Goal: Task Accomplishment & Management: Use online tool/utility

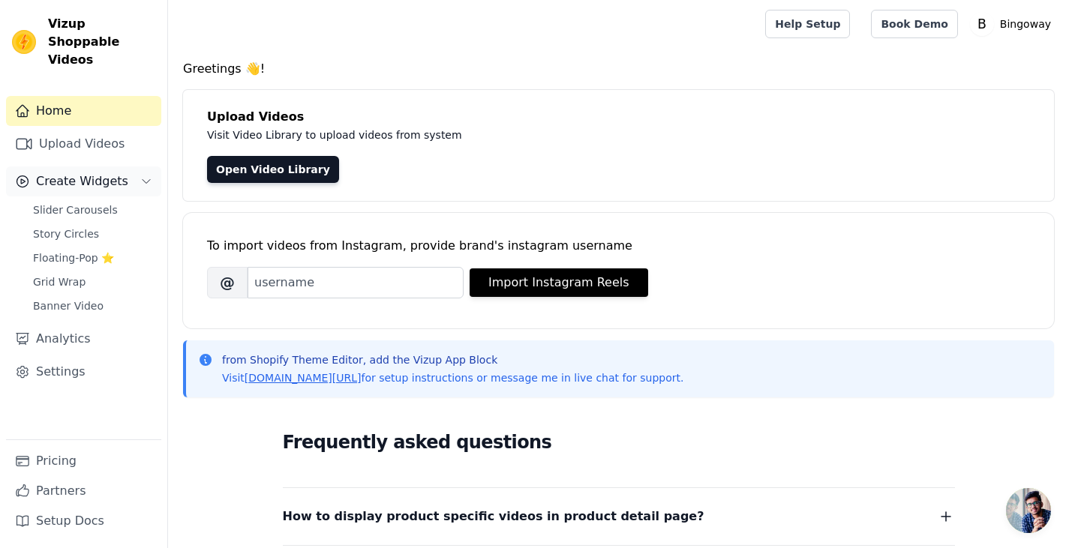
click at [79, 172] on span "Create Widgets" at bounding box center [82, 181] width 92 height 18
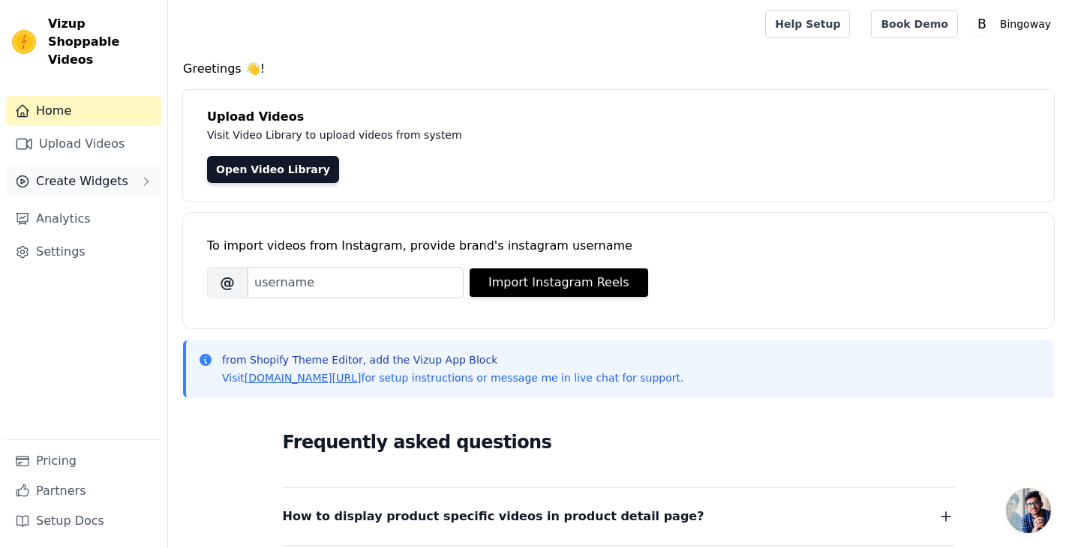
click at [79, 172] on span "Create Widgets" at bounding box center [82, 181] width 92 height 18
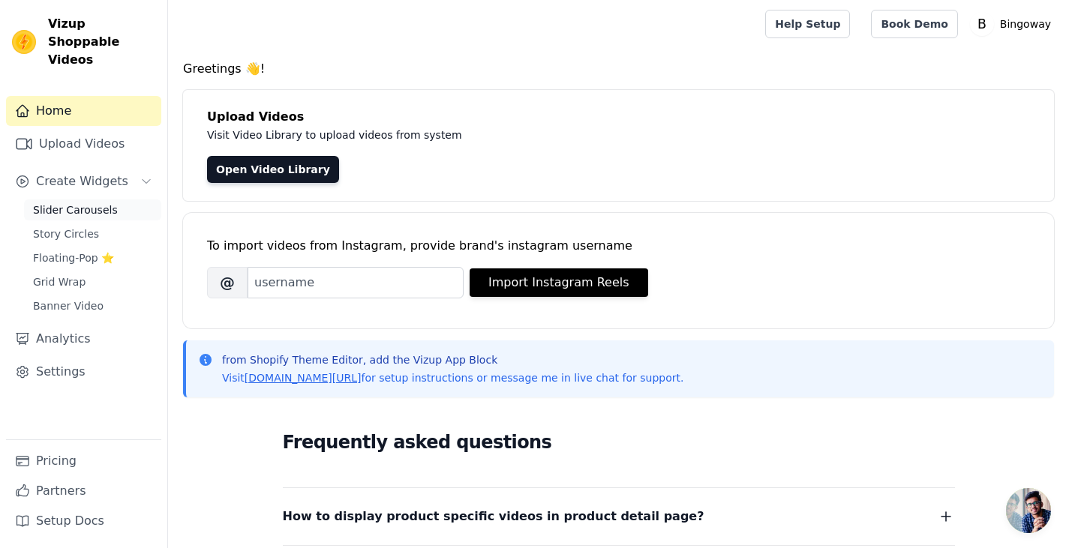
click at [76, 202] on span "Slider Carousels" at bounding box center [75, 209] width 85 height 15
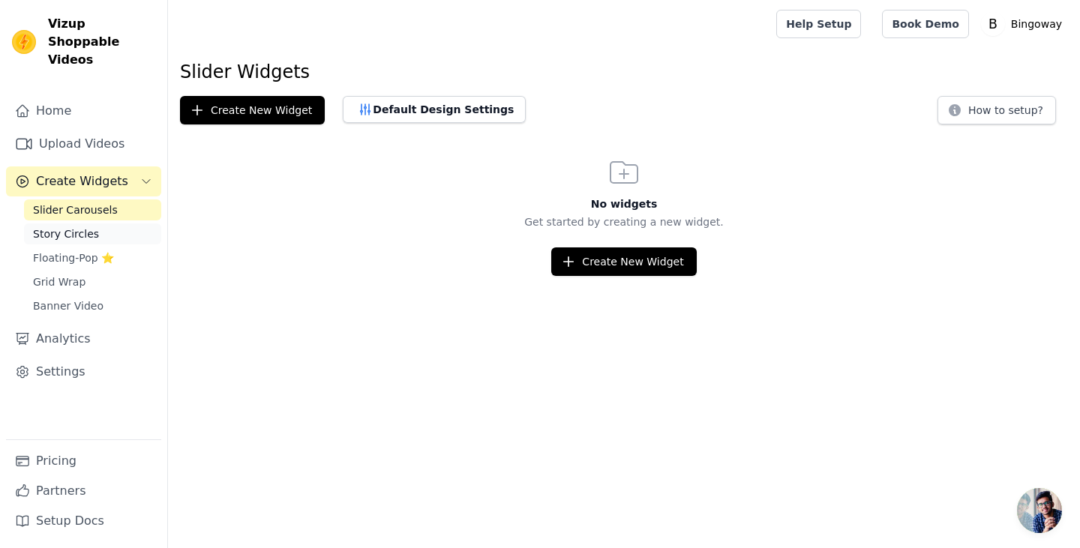
click at [90, 226] on span "Story Circles" at bounding box center [66, 233] width 66 height 15
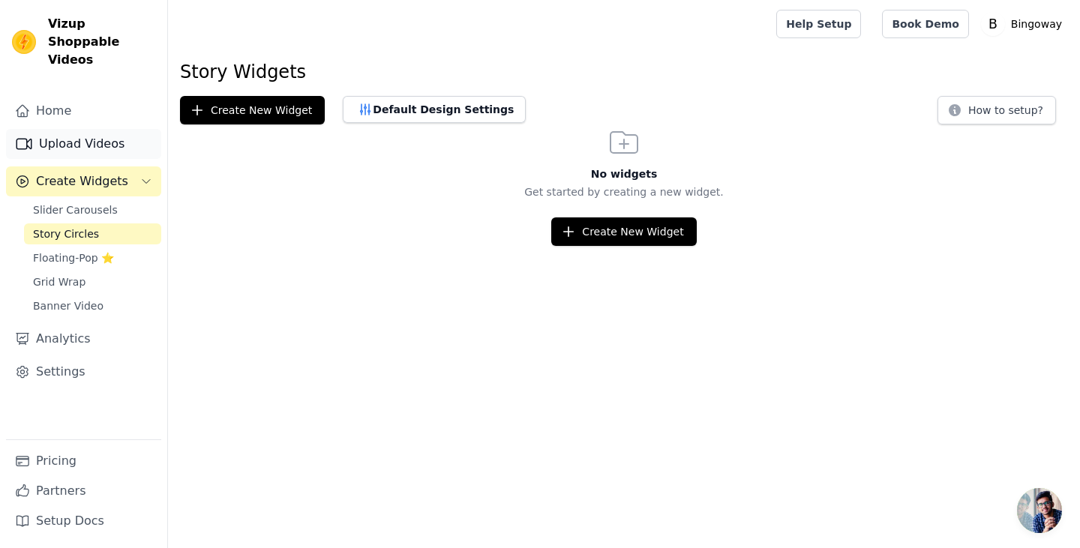
click at [82, 133] on link "Upload Videos" at bounding box center [83, 144] width 155 height 30
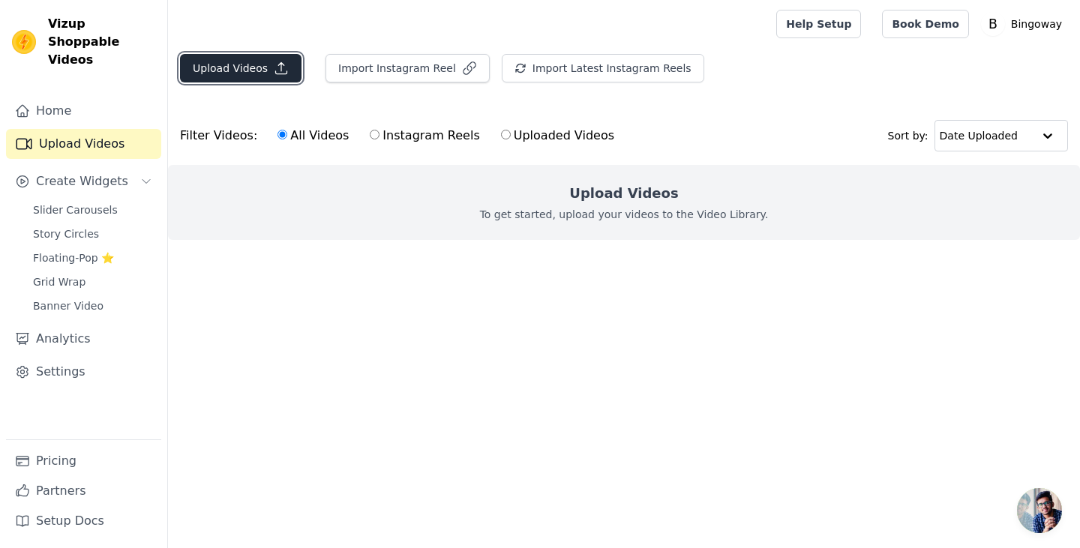
click at [242, 67] on button "Upload Videos" at bounding box center [240, 68] width 121 height 28
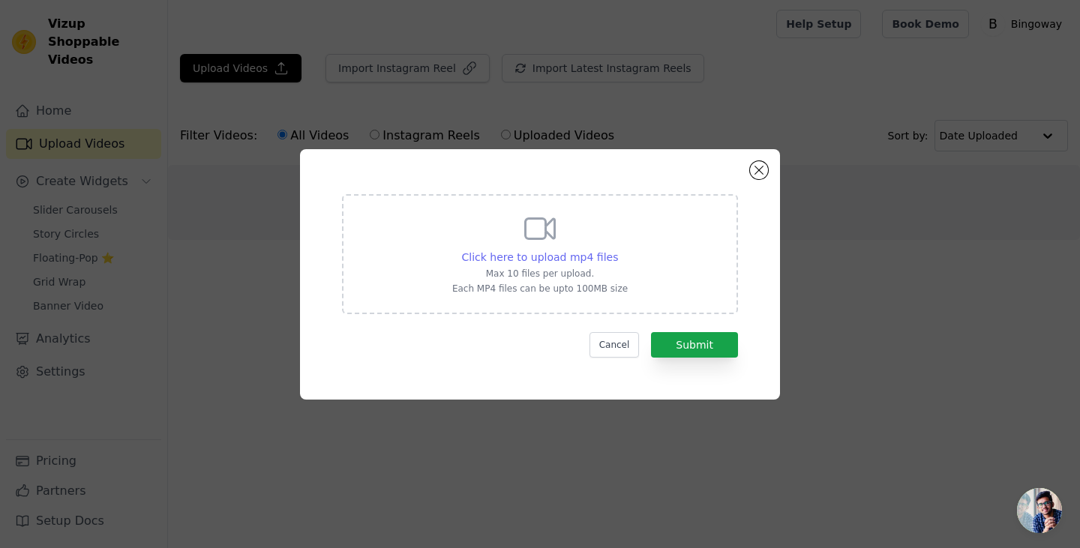
click at [535, 252] on span "Click here to upload mp4 files" at bounding box center [540, 257] width 157 height 12
click at [617, 250] on input "Click here to upload mp4 files Max 10 files per upload. Each MP4 files can be u…" at bounding box center [617, 249] width 1 height 1
type input "C:\fakepath\8月5日(1).mp4"
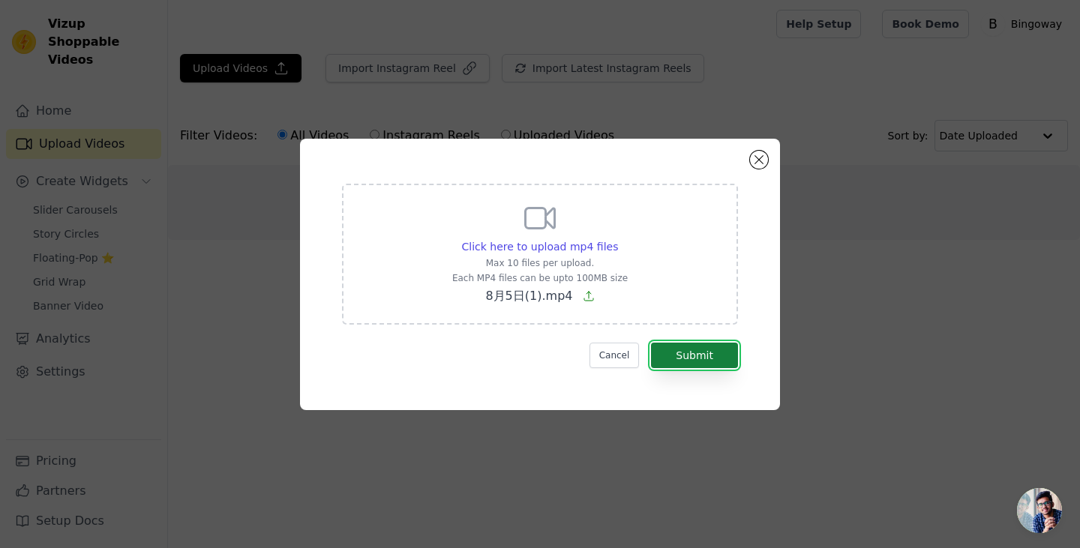
click at [712, 347] on button "Submit" at bounding box center [694, 355] width 87 height 25
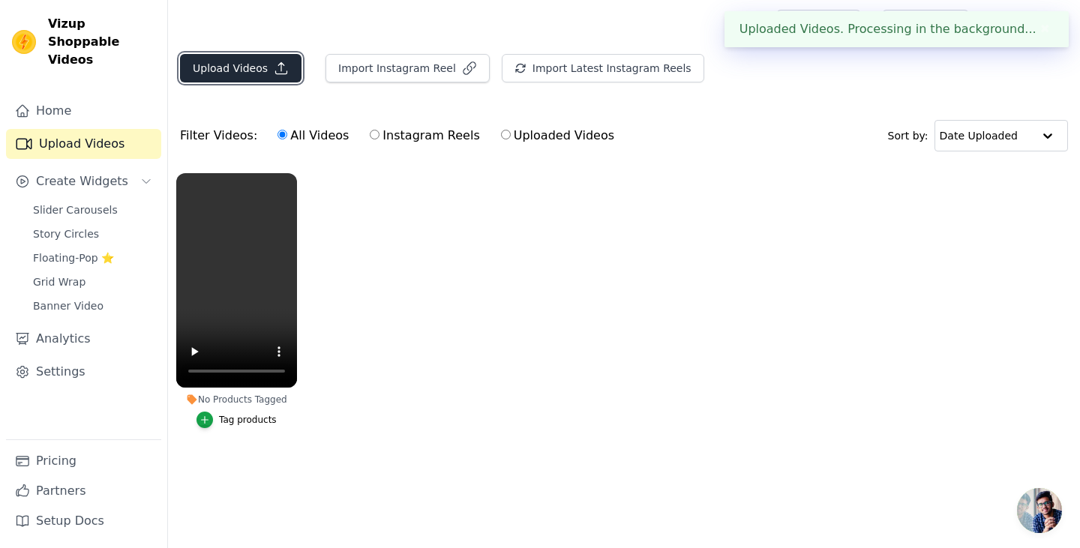
click at [216, 67] on button "Upload Videos" at bounding box center [240, 68] width 121 height 28
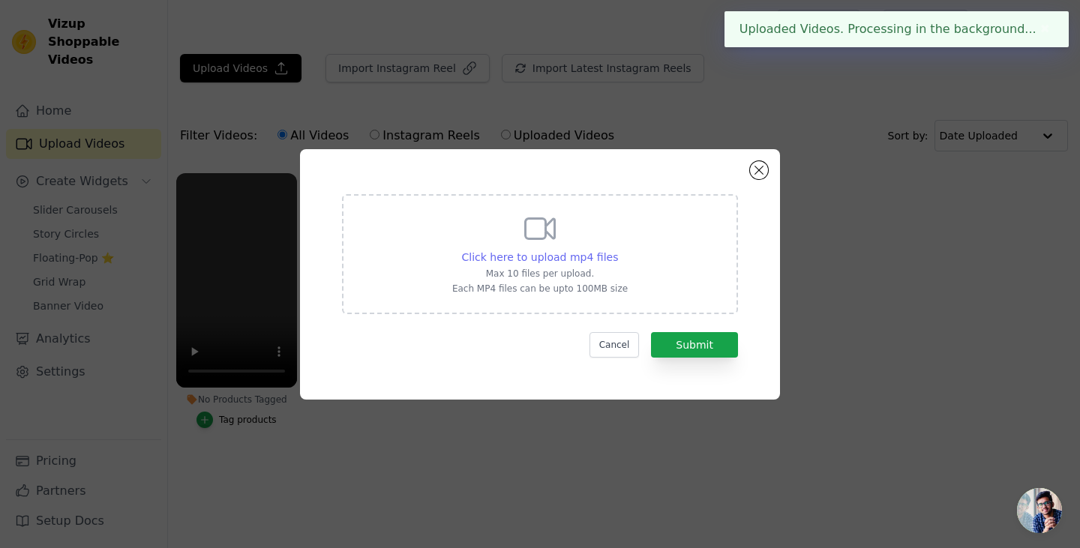
click at [559, 253] on span "Click here to upload mp4 files" at bounding box center [540, 257] width 157 height 12
click at [617, 250] on input "Click here to upload mp4 files Max 10 files per upload. Each MP4 files can be u…" at bounding box center [617, 249] width 1 height 1
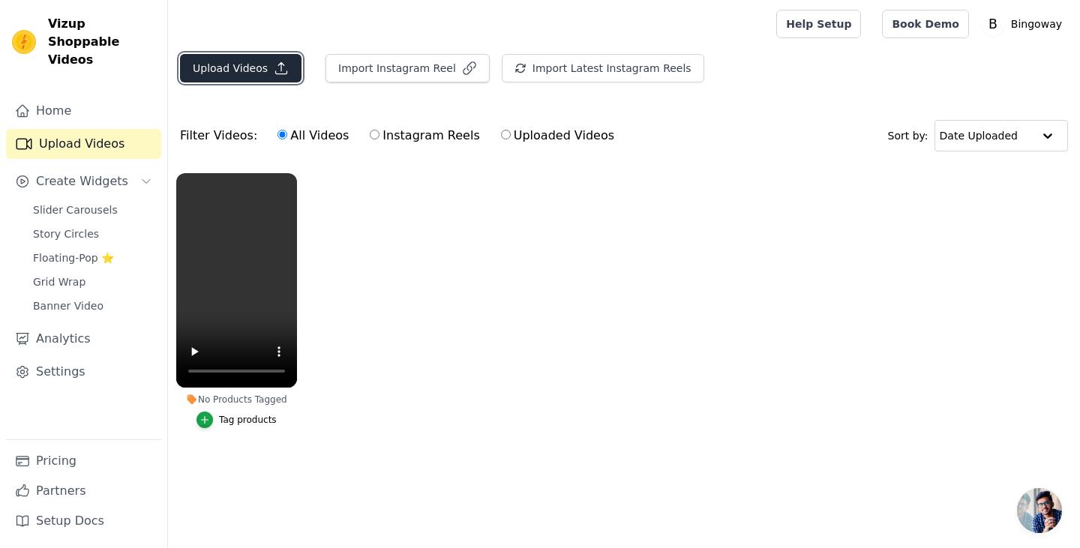
click at [223, 66] on button "Upload Videos" at bounding box center [240, 68] width 121 height 28
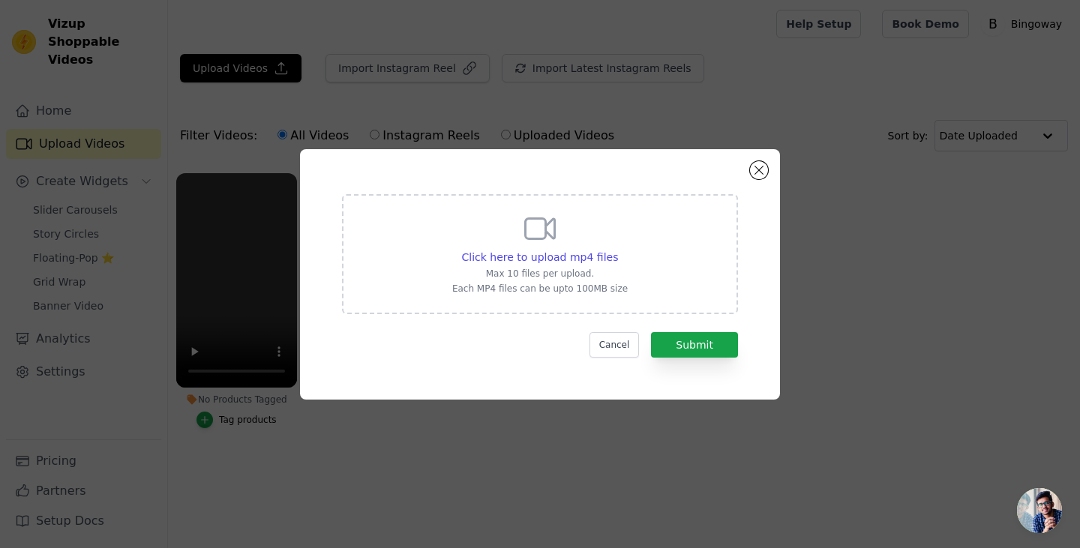
click at [526, 236] on icon at bounding box center [540, 228] width 29 height 20
click at [617, 249] on input "Click here to upload mp4 files Max 10 files per upload. Each MP4 files can be u…" at bounding box center [617, 249] width 1 height 1
type input "C:\fakepath\8月5日.mp4"
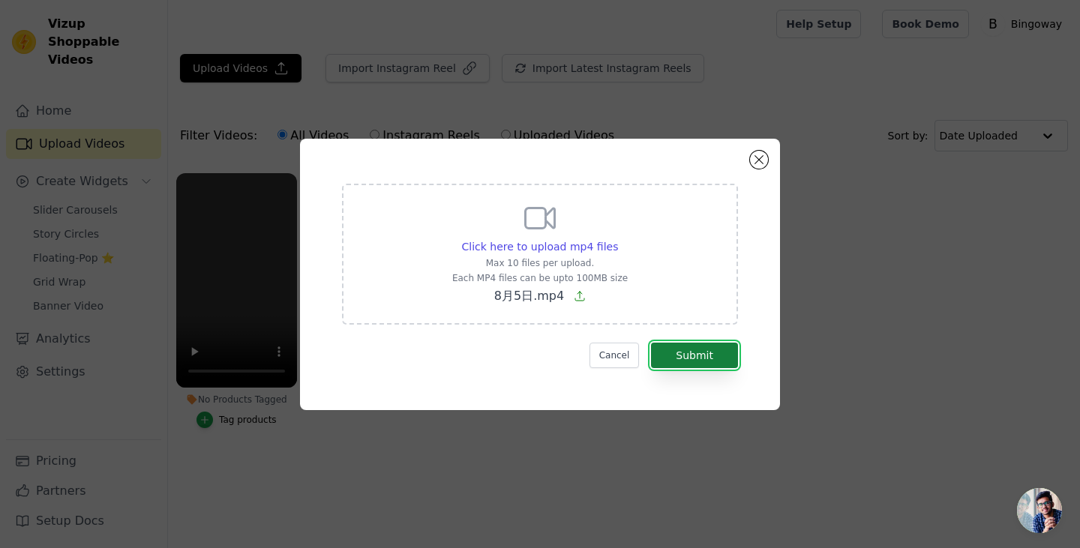
click at [697, 353] on button "Submit" at bounding box center [694, 355] width 87 height 25
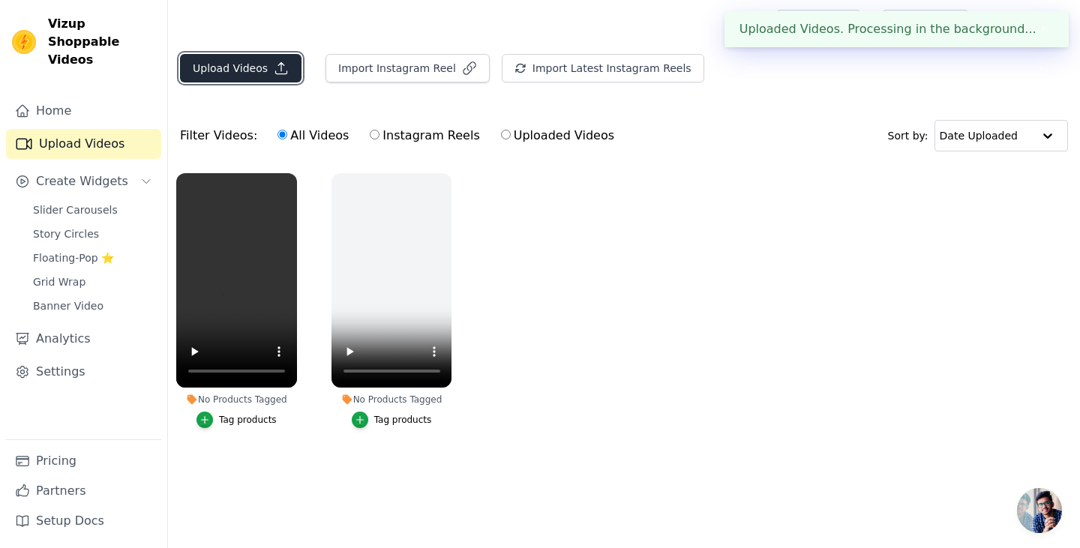
click at [237, 60] on button "Upload Videos" at bounding box center [240, 68] width 121 height 28
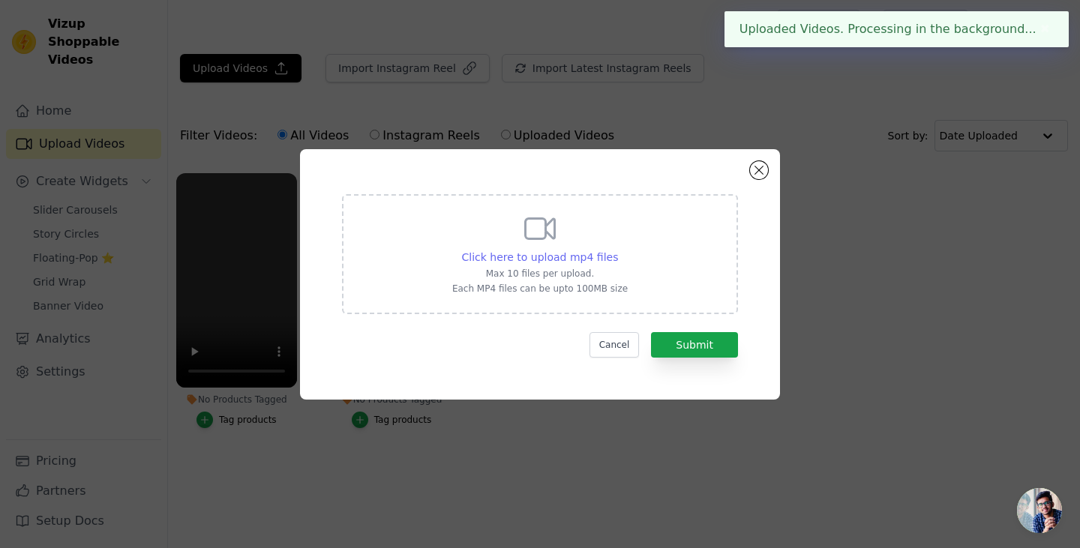
click at [556, 250] on div "Click here to upload mp4 files" at bounding box center [540, 257] width 157 height 15
click at [617, 250] on input "Click here to upload mp4 files Max 10 files per upload. Each MP4 files can be u…" at bounding box center [617, 249] width 1 height 1
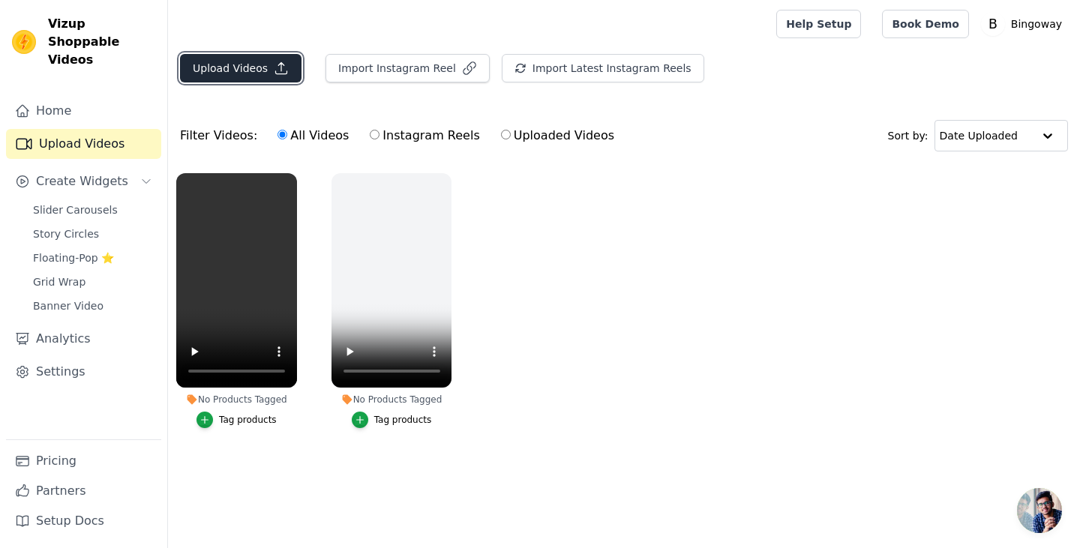
click at [240, 64] on button "Upload Videos" at bounding box center [240, 68] width 121 height 28
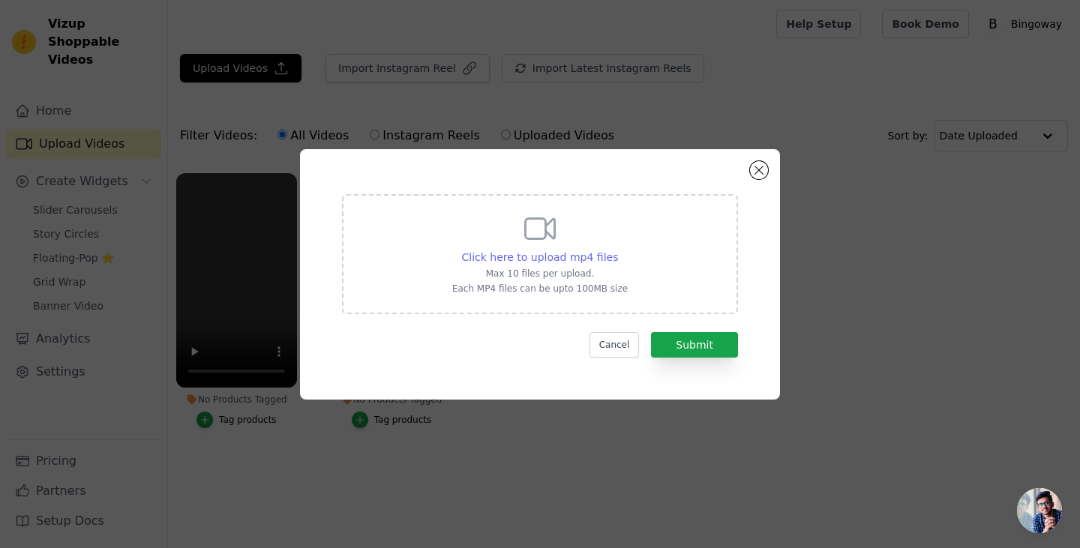
click at [583, 261] on span "Click here to upload mp4 files" at bounding box center [540, 257] width 157 height 12
click at [617, 250] on input "Click here to upload mp4 files Max 10 files per upload. Each MP4 files can be u…" at bounding box center [617, 249] width 1 height 1
type input "C:\fakepath\38.mp4"
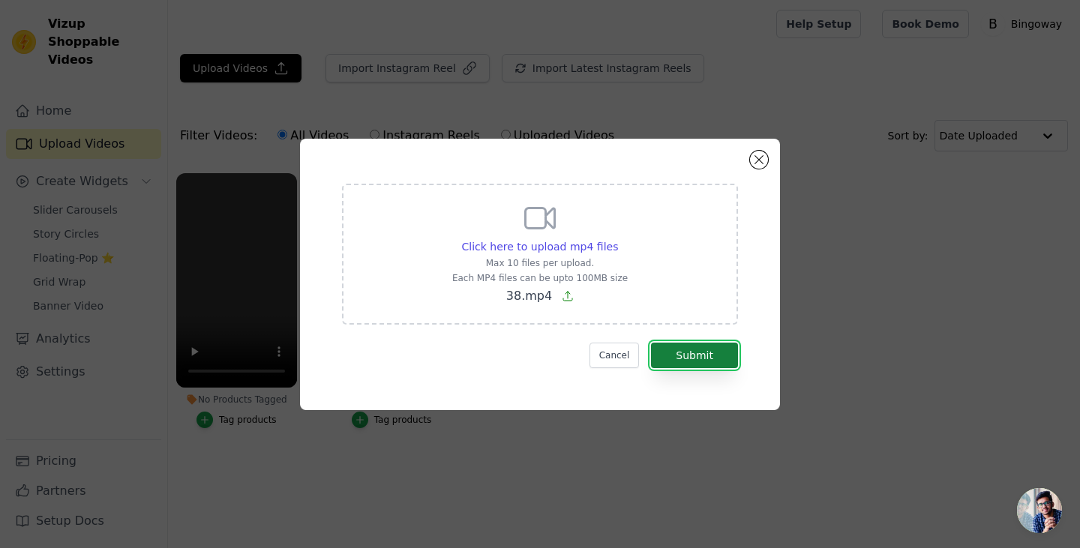
click at [691, 355] on button "Submit" at bounding box center [694, 355] width 87 height 25
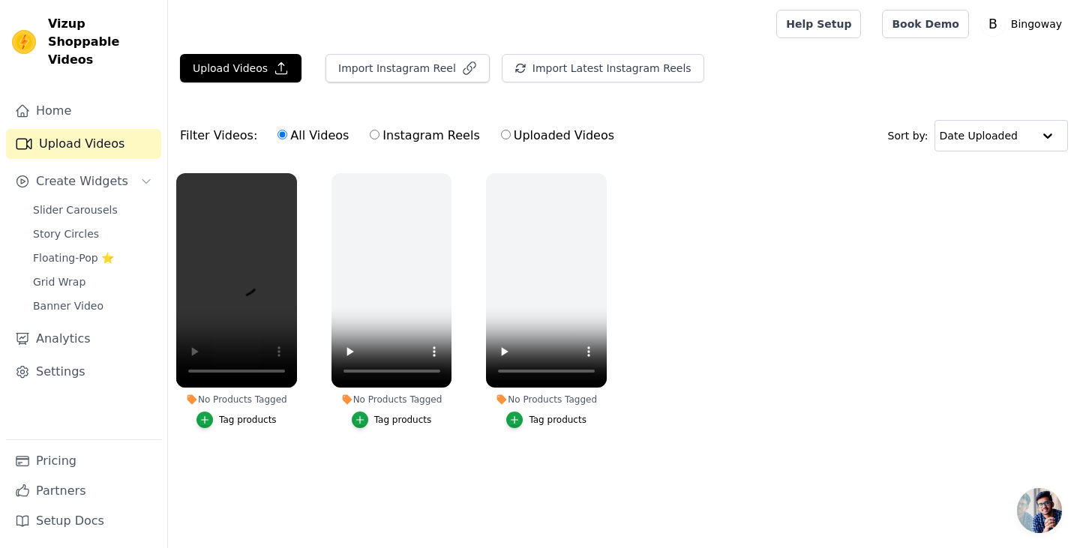
click at [222, 502] on html "Vizup Shoppable Videos Home Upload Videos Create Widgets Slider Carousels Story…" at bounding box center [540, 251] width 1080 height 502
click at [294, 175] on icon "button" at bounding box center [294, 176] width 6 height 6
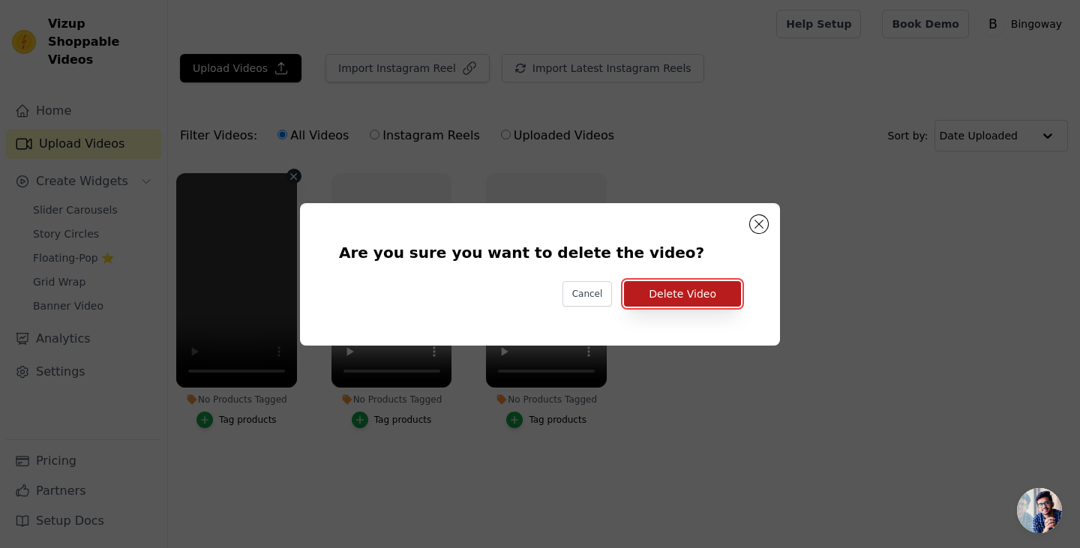
click at [694, 303] on button "Delete Video" at bounding box center [682, 293] width 117 height 25
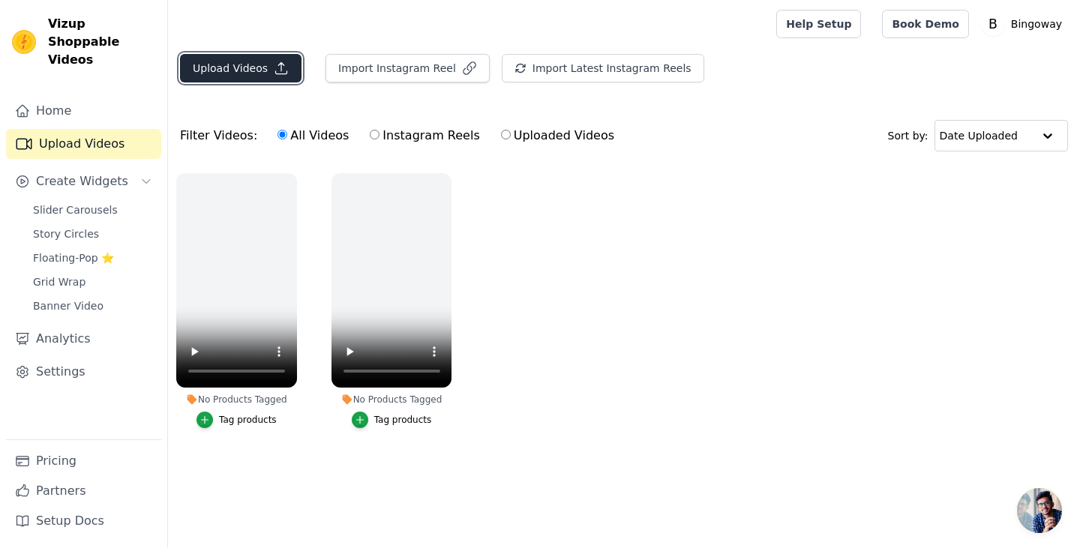
click at [262, 63] on button "Upload Videos" at bounding box center [240, 68] width 121 height 28
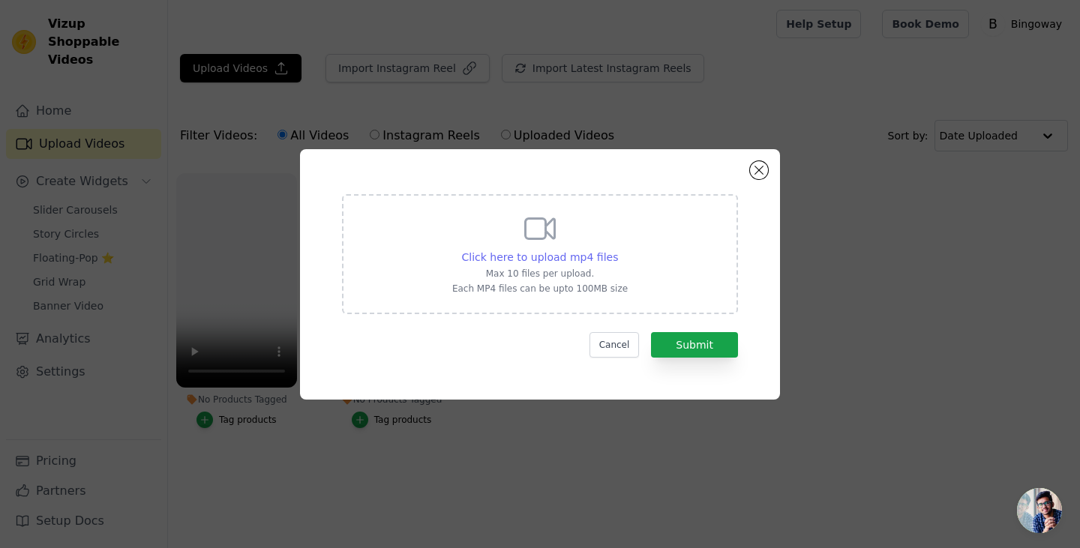
click at [574, 257] on span "Click here to upload mp4 files" at bounding box center [540, 257] width 157 height 12
click at [617, 250] on input "Click here to upload mp4 files Max 10 files per upload. Each MP4 files can be u…" at bounding box center [617, 249] width 1 height 1
type input "C:\fakepath\独立站-冲击扳手.mp4"
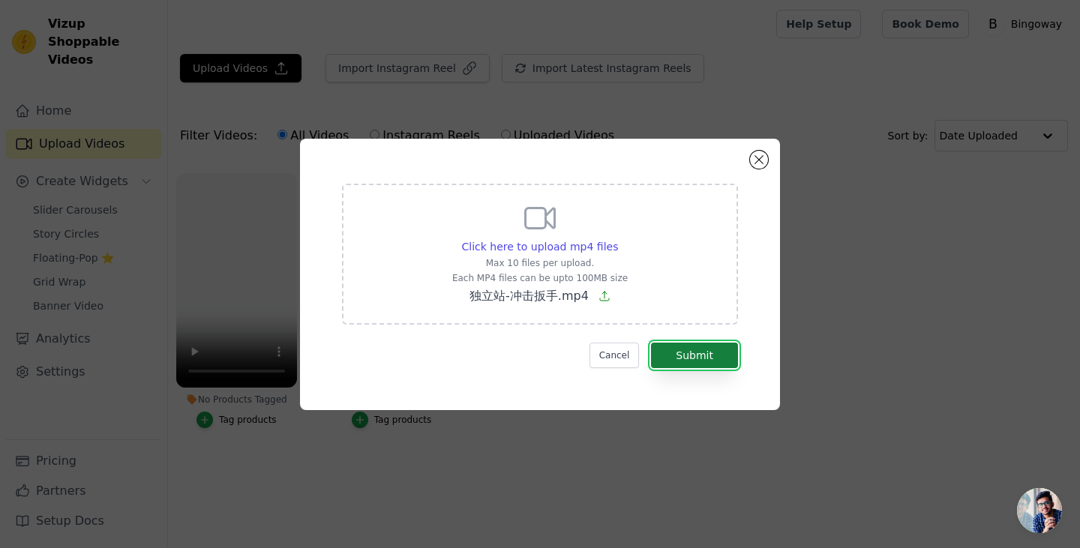
click at [709, 359] on button "Submit" at bounding box center [694, 355] width 87 height 25
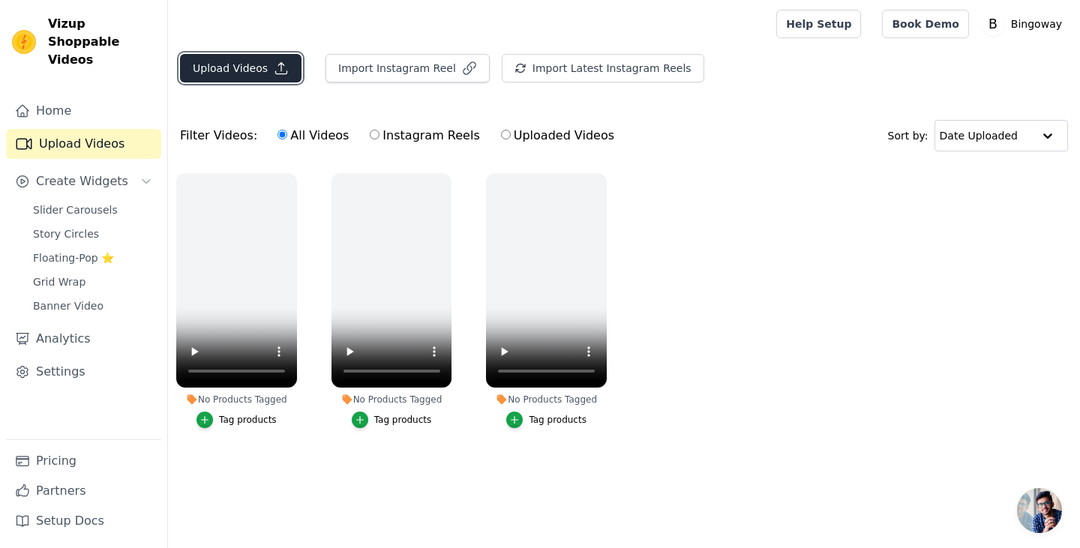
click at [255, 69] on button "Upload Videos" at bounding box center [240, 68] width 121 height 28
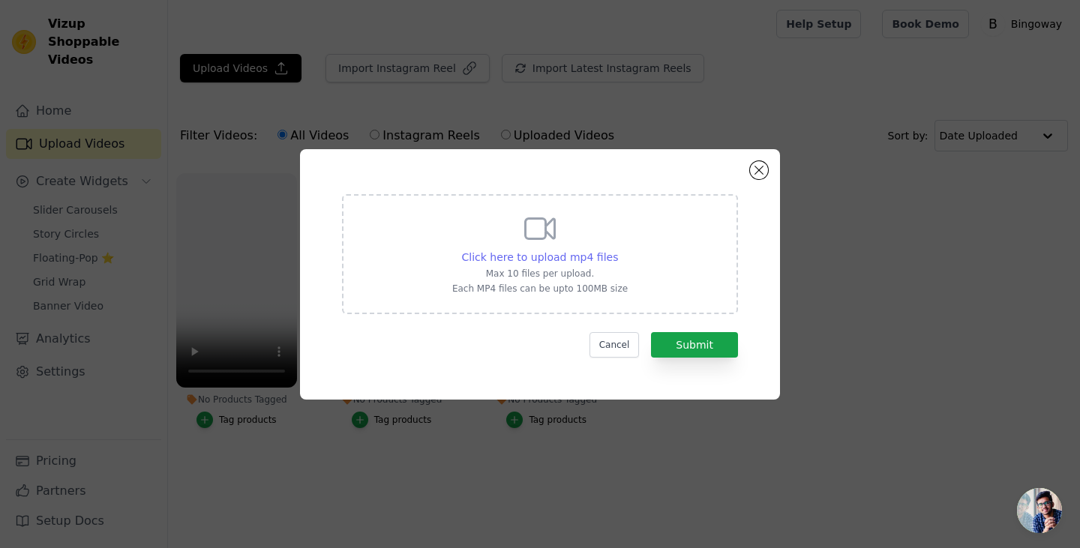
click at [586, 258] on span "Click here to upload mp4 files" at bounding box center [540, 257] width 157 height 12
click at [617, 250] on input "Click here to upload mp4 files Max 10 files per upload. Each MP4 files can be u…" at bounding box center [617, 249] width 1 height 1
type input "C:\fakepath\独立站-棘轮扳手.mp4"
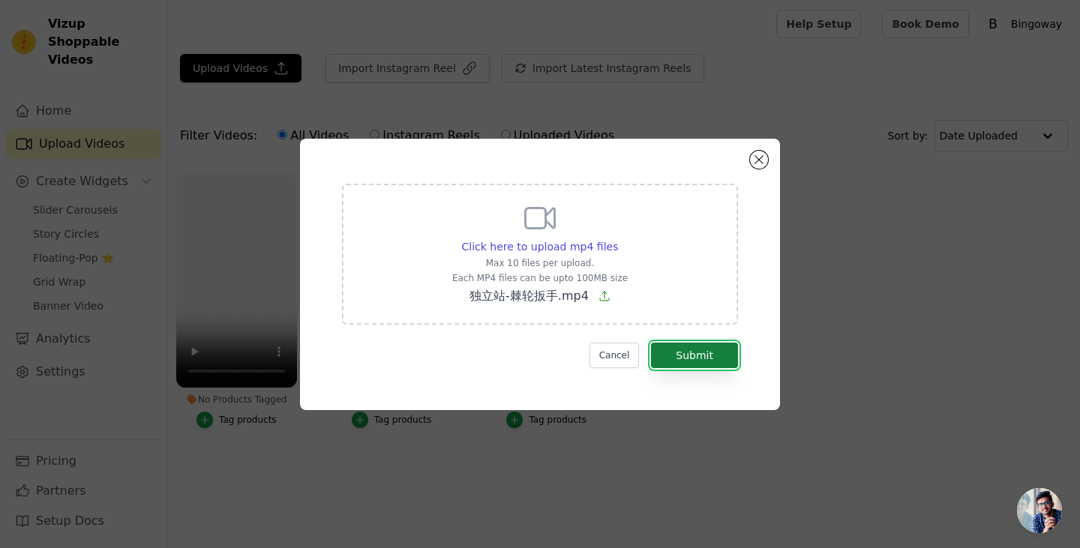
click at [708, 346] on button "Submit" at bounding box center [694, 355] width 87 height 25
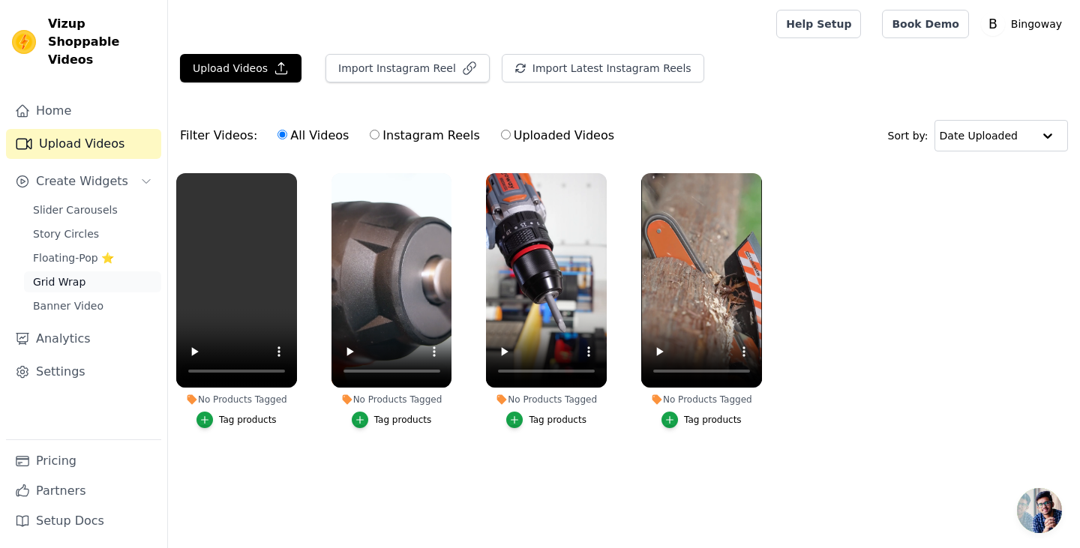
click at [87, 271] on link "Grid Wrap" at bounding box center [92, 281] width 137 height 21
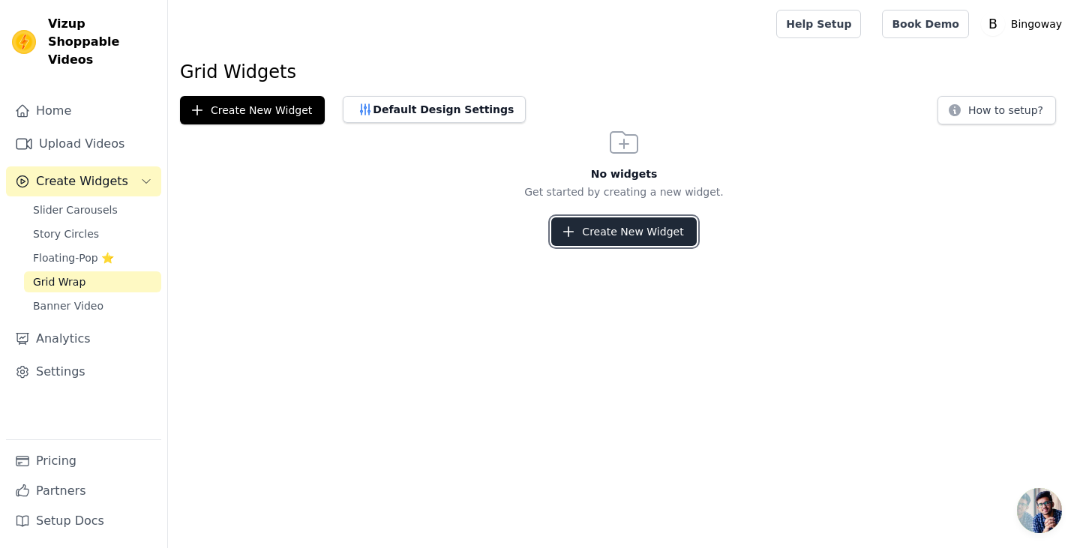
click at [630, 223] on button "Create New Widget" at bounding box center [623, 231] width 145 height 28
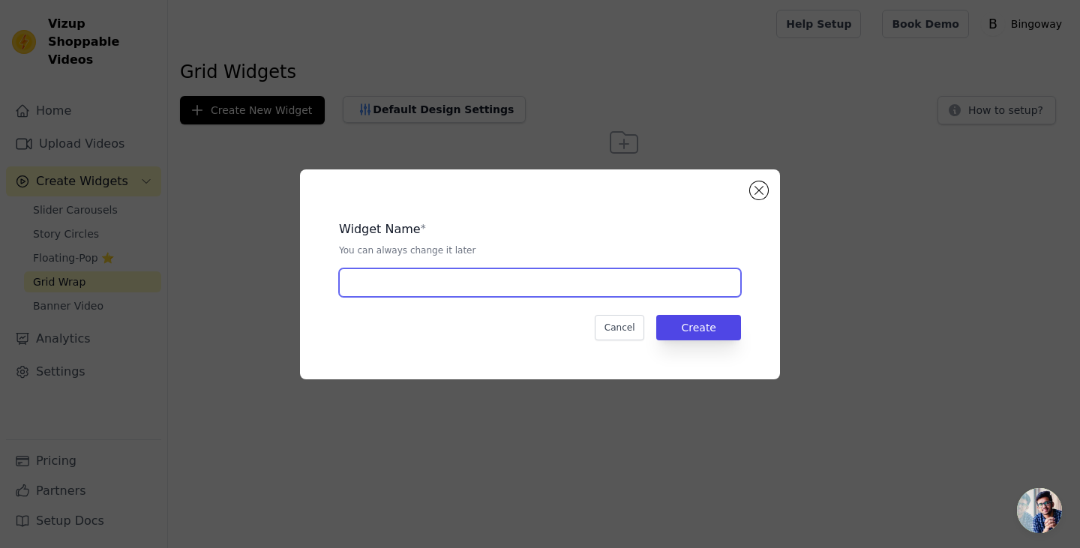
click at [646, 286] on input "text" at bounding box center [540, 282] width 402 height 28
type input "1"
type input "视频部件"
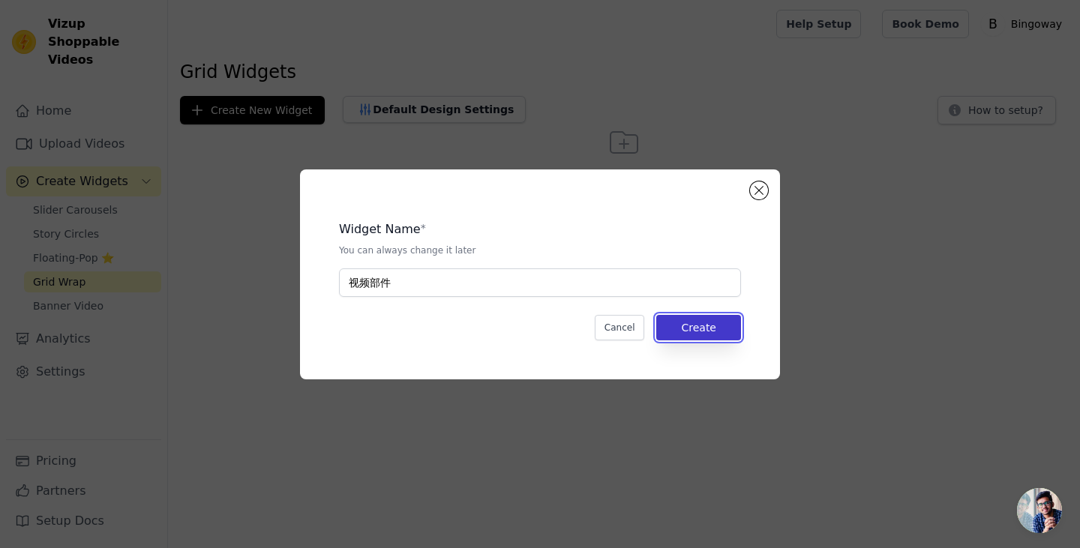
click at [712, 317] on button "Create" at bounding box center [698, 327] width 85 height 25
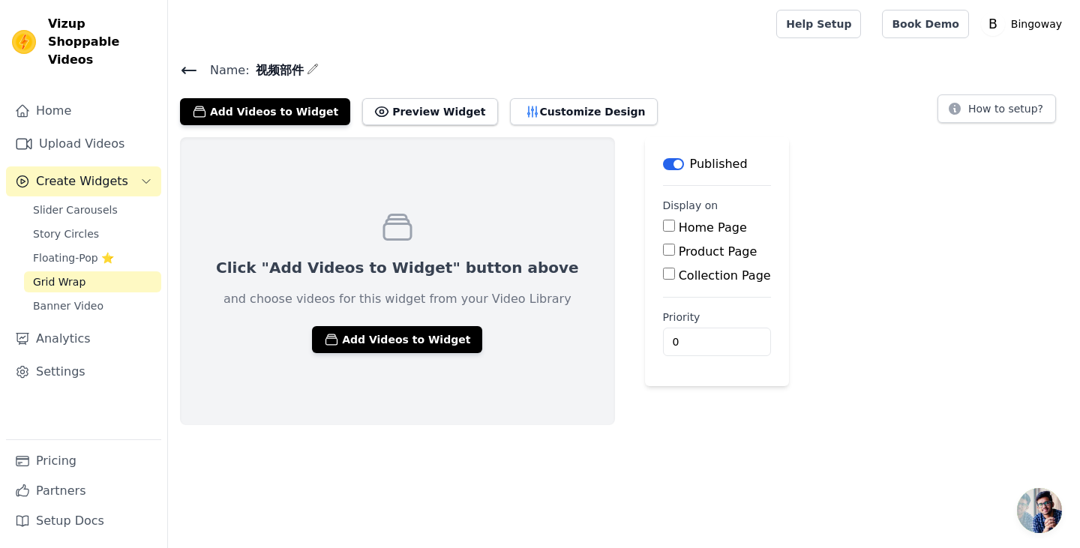
click at [682, 226] on label "Home Page" at bounding box center [713, 227] width 68 height 14
click at [675, 226] on input "Home Page" at bounding box center [669, 226] width 12 height 12
checkbox input "true"
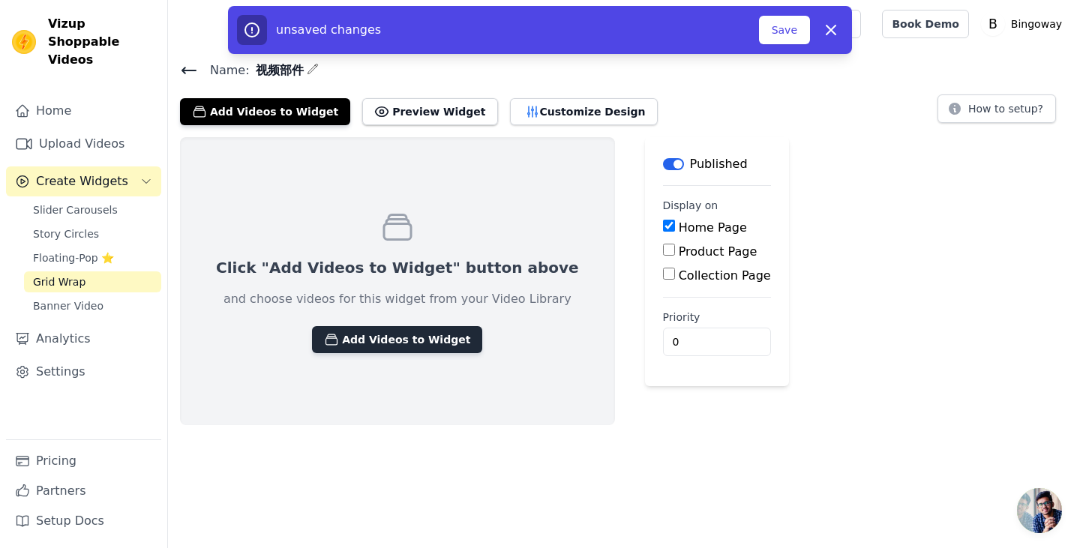
click at [414, 343] on button "Add Videos to Widget" at bounding box center [397, 339] width 170 height 27
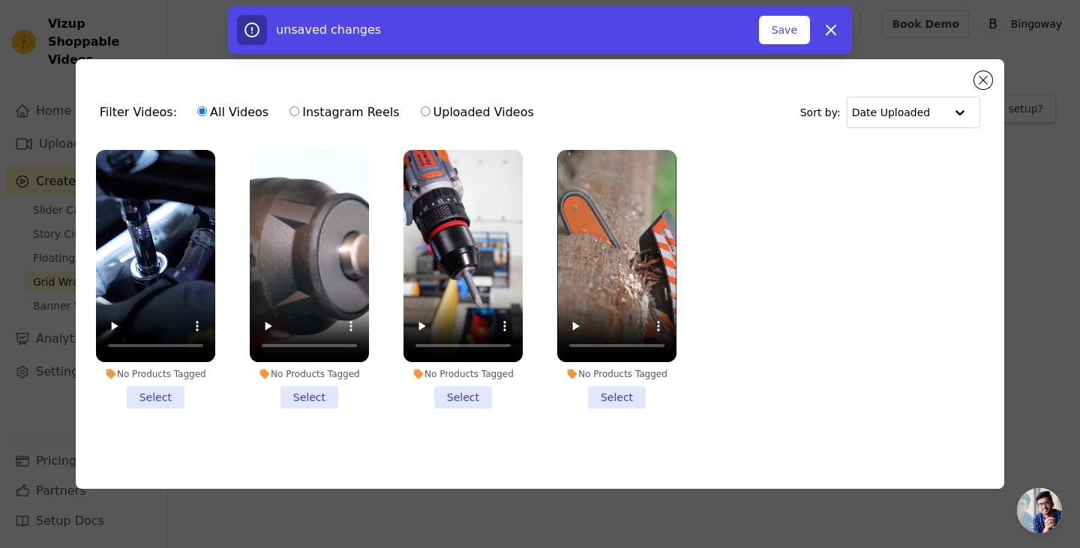
click at [463, 389] on li "No Products Tagged Select" at bounding box center [462, 279] width 119 height 259
click at [0, 0] on input "No Products Tagged Select" at bounding box center [0, 0] width 0 height 0
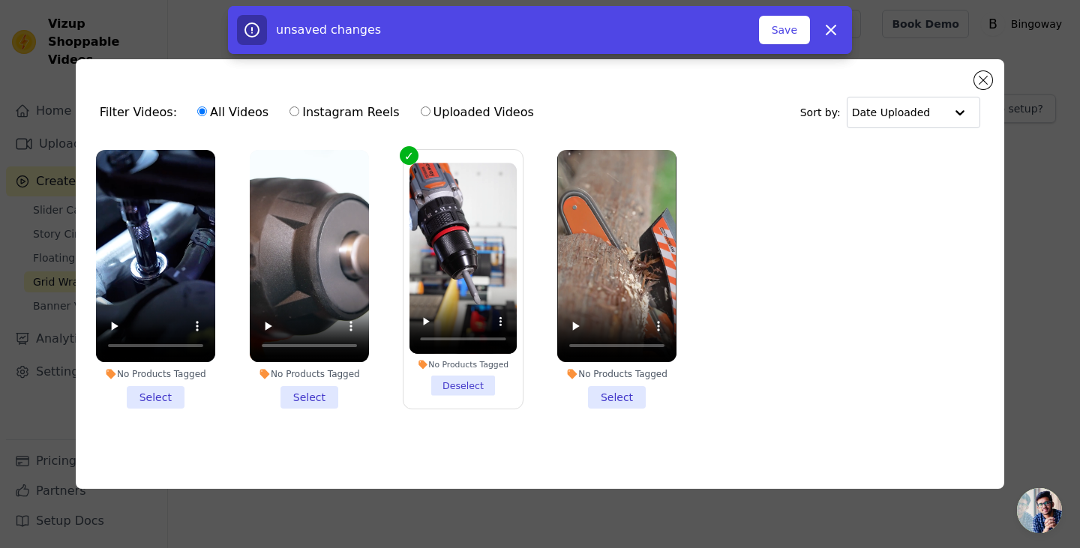
click at [310, 391] on li "No Products Tagged Select" at bounding box center [309, 279] width 119 height 259
click at [0, 0] on input "No Products Tagged Select" at bounding box center [0, 0] width 0 height 0
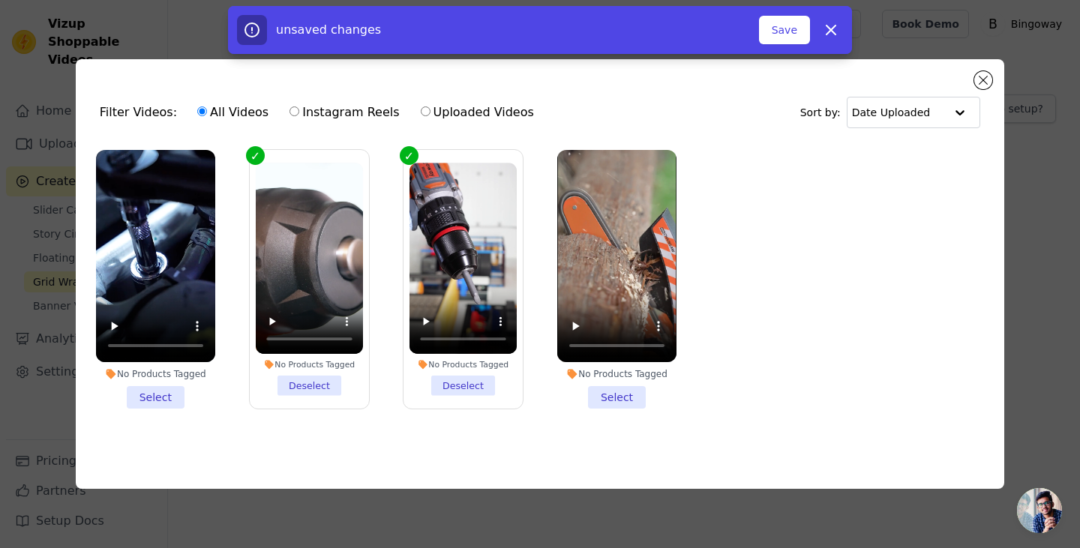
click at [157, 397] on li "No Products Tagged Select" at bounding box center [155, 279] width 119 height 259
click at [0, 0] on input "No Products Tagged Select" at bounding box center [0, 0] width 0 height 0
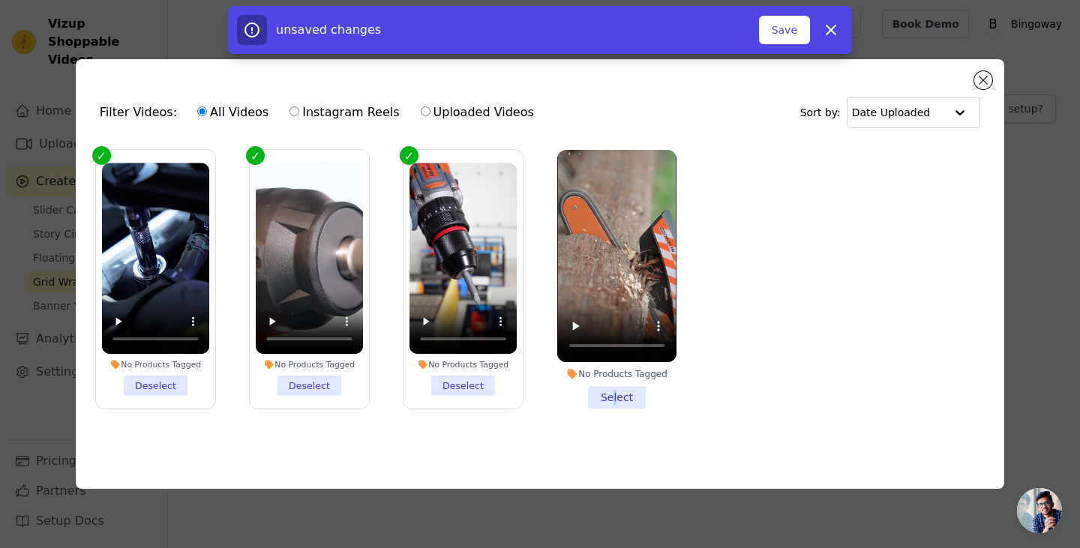
drag, startPoint x: 616, startPoint y: 394, endPoint x: 616, endPoint y: 426, distance: 32.2
click at [616, 394] on li "No Products Tagged Select" at bounding box center [616, 279] width 119 height 259
click at [629, 387] on li "No Products Tagged Select" at bounding box center [616, 279] width 119 height 259
click at [0, 0] on input "No Products Tagged Select" at bounding box center [0, 0] width 0 height 0
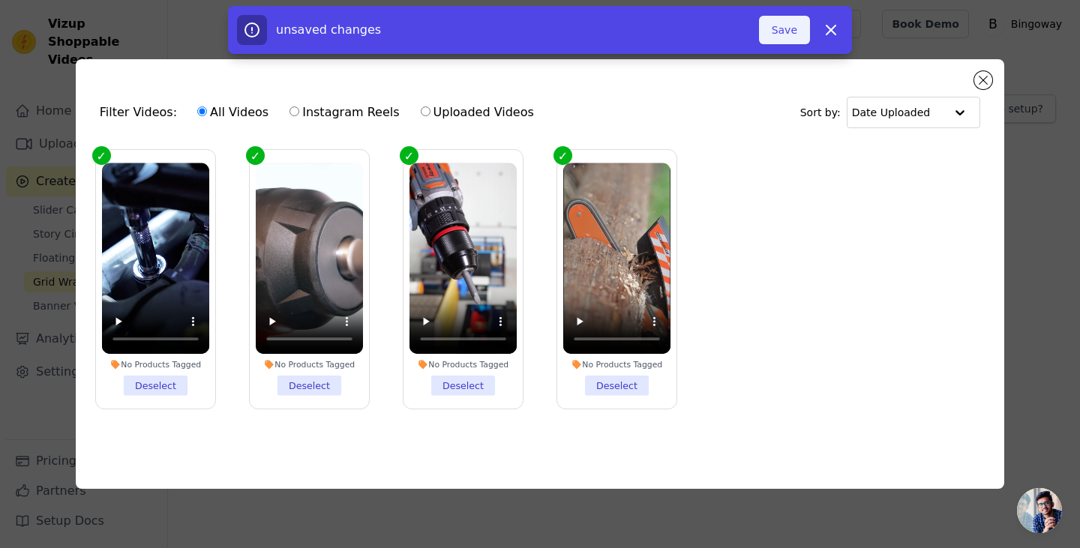
click at [785, 23] on button "Save" at bounding box center [784, 30] width 51 height 28
click at [784, 28] on button "Add To Widget" at bounding box center [759, 30] width 100 height 28
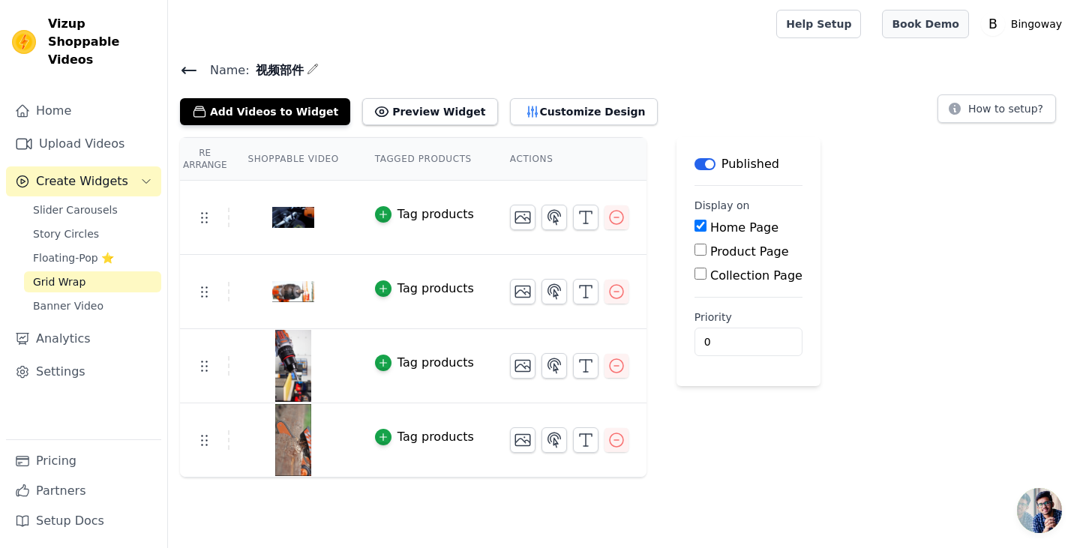
click at [932, 27] on link "Book Demo" at bounding box center [925, 24] width 86 height 28
click at [445, 112] on button "Preview Widget" at bounding box center [429, 111] width 135 height 27
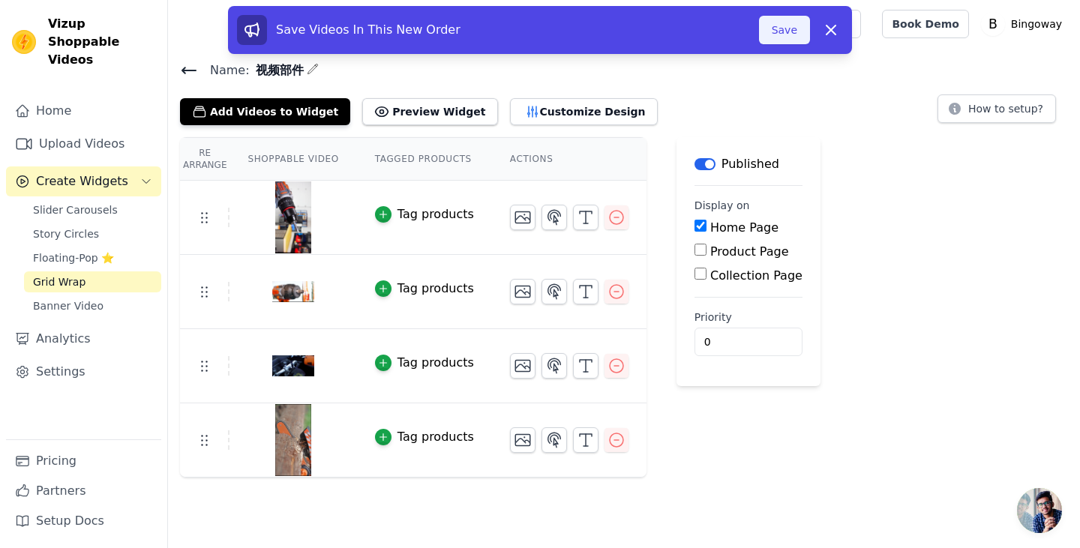
click at [783, 38] on button "Save" at bounding box center [784, 30] width 51 height 28
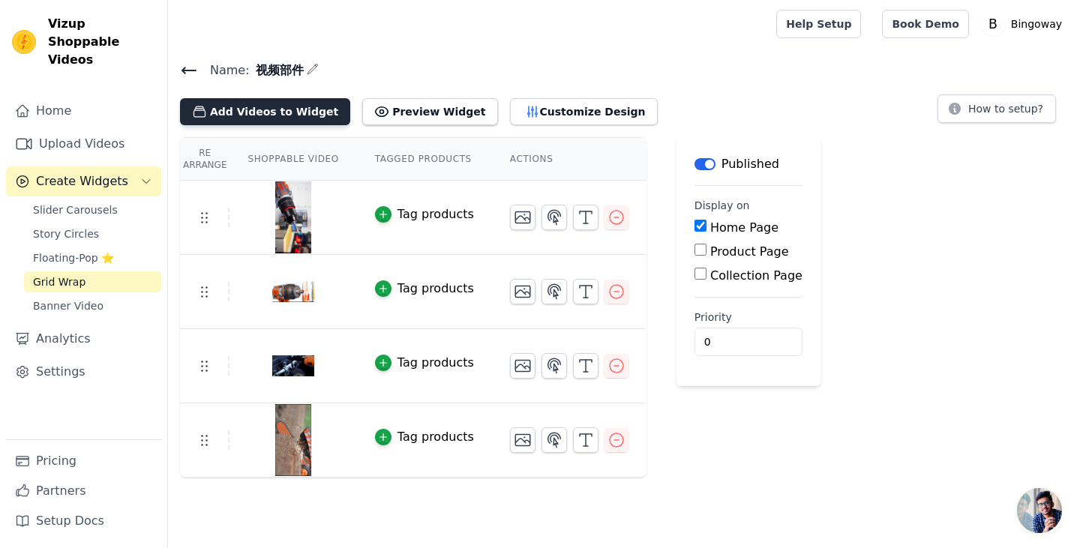
click at [246, 105] on button "Add Videos to Widget" at bounding box center [265, 111] width 170 height 27
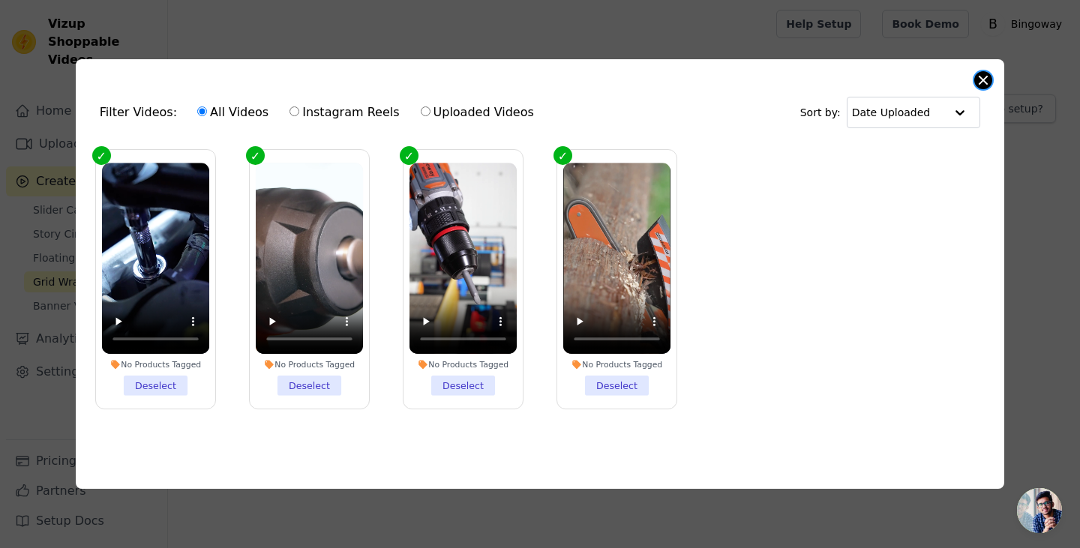
click at [981, 71] on button "Close modal" at bounding box center [983, 80] width 18 height 18
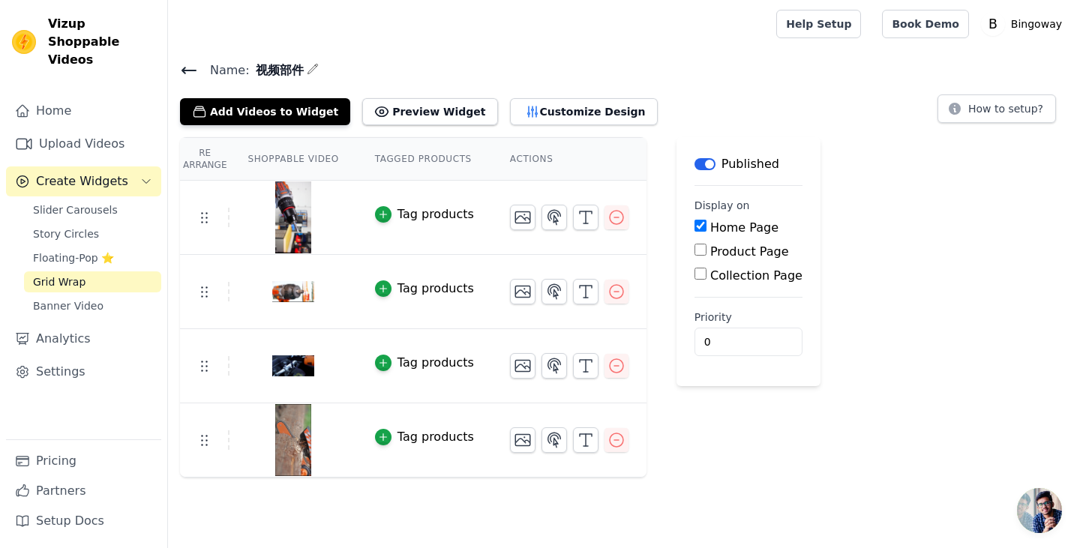
click at [190, 61] on icon at bounding box center [189, 70] width 18 height 18
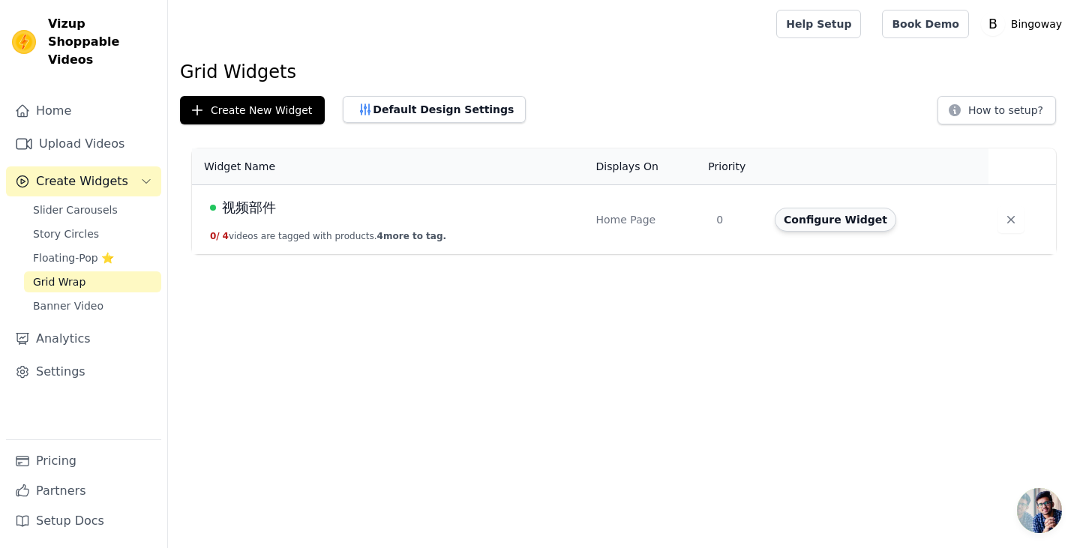
click at [836, 227] on button "Configure Widget" at bounding box center [835, 220] width 121 height 24
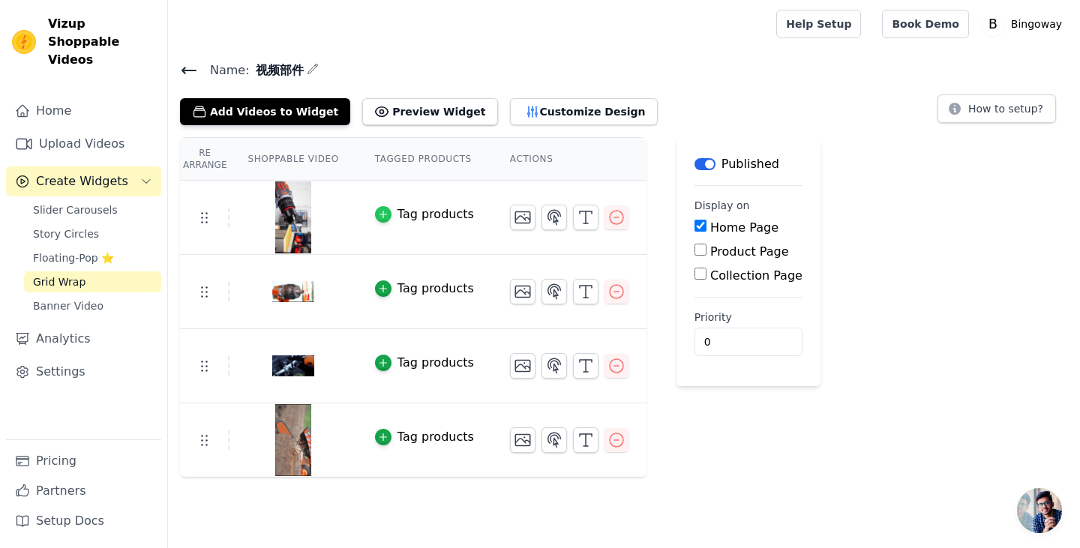
click at [383, 212] on icon "button" at bounding box center [383, 214] width 10 height 10
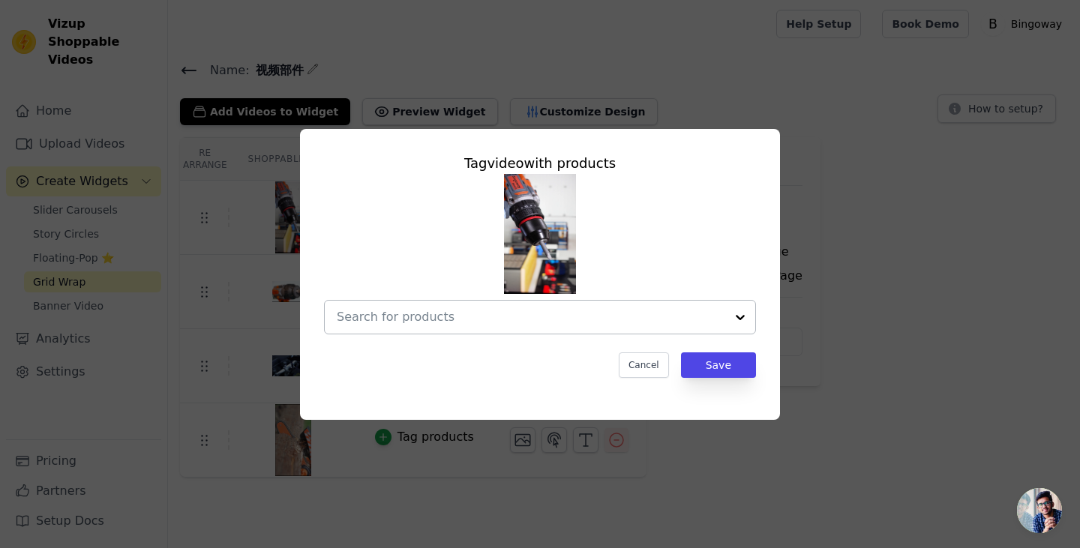
click at [737, 318] on div at bounding box center [740, 317] width 30 height 33
click at [646, 363] on button "Cancel" at bounding box center [644, 364] width 50 height 25
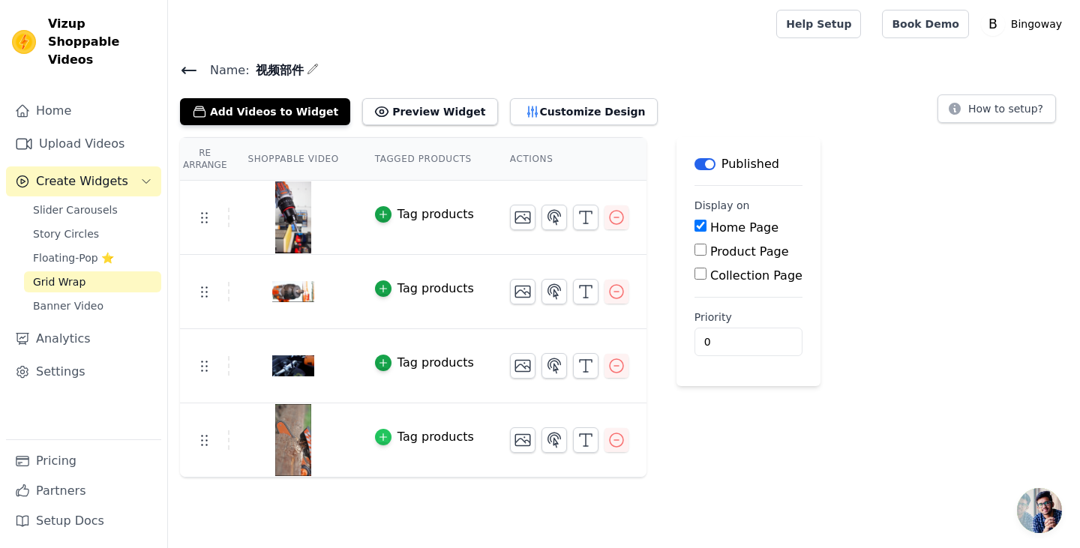
click at [379, 440] on icon "button" at bounding box center [383, 437] width 10 height 10
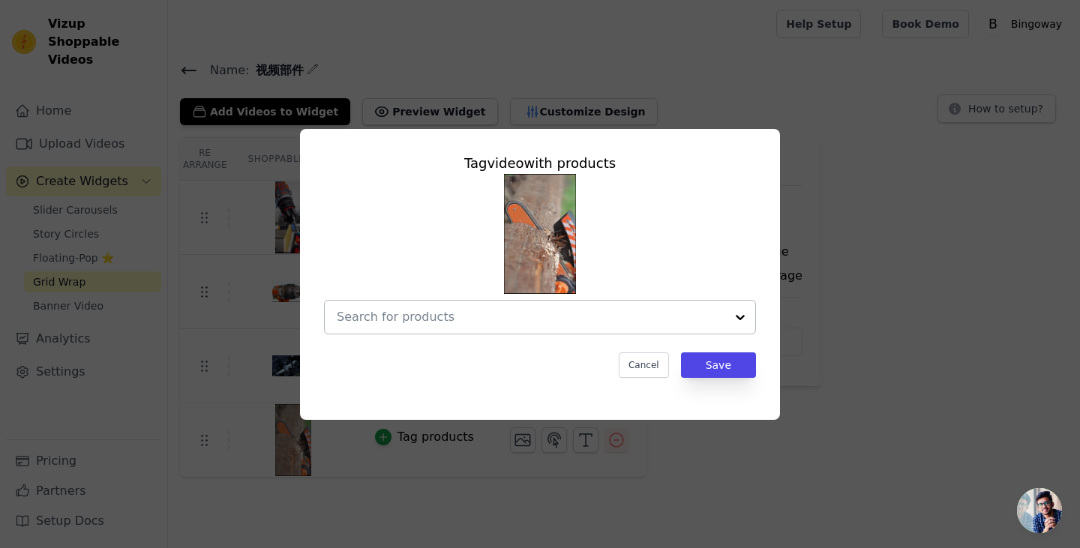
click at [542, 307] on div at bounding box center [531, 317] width 388 height 33
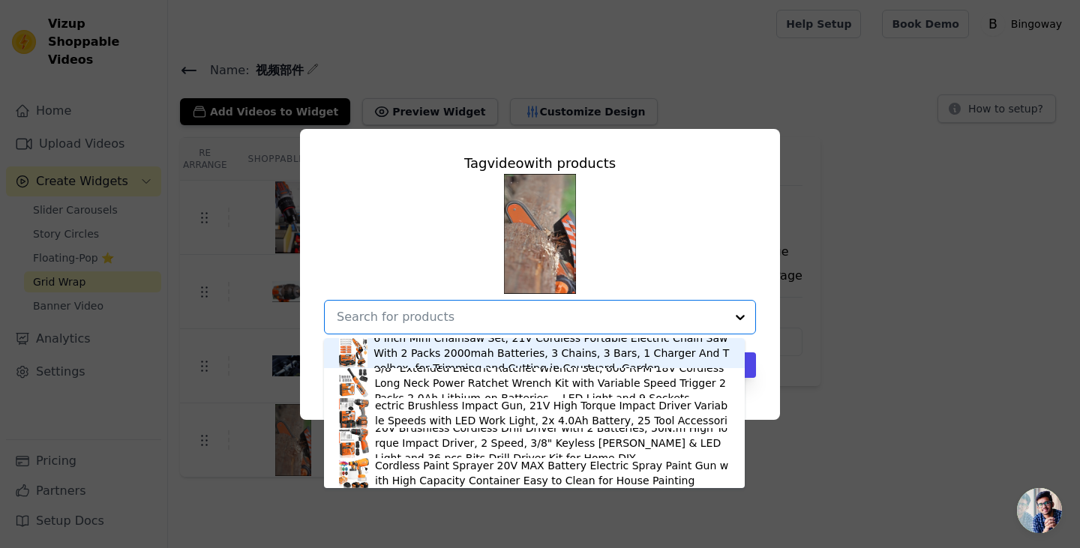
click at [510, 357] on div "6 Inch Mini Chainsaw Set, 21V Cordless Portable Electric Chain Saw With 2 Packs…" at bounding box center [551, 353] width 356 height 45
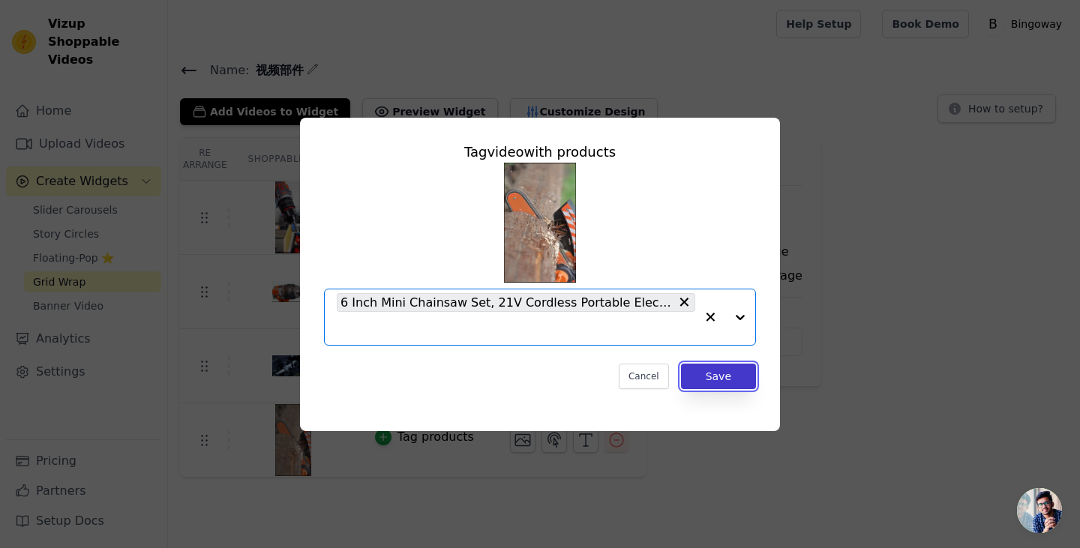
click at [741, 373] on button "Save" at bounding box center [718, 376] width 75 height 25
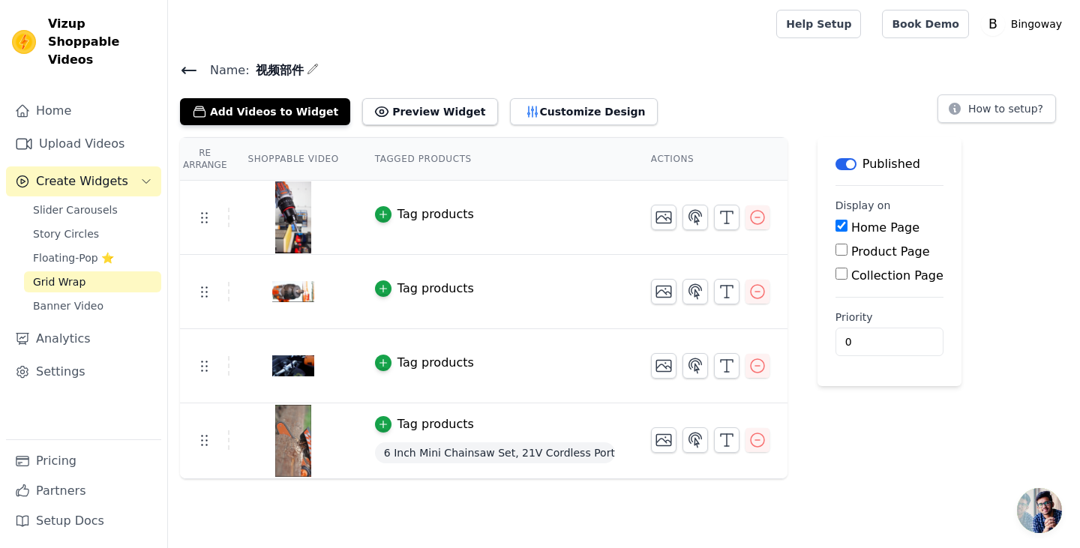
click at [305, 226] on img at bounding box center [293, 217] width 42 height 72
click at [287, 220] on img at bounding box center [293, 217] width 42 height 72
click at [412, 289] on div "Tag products" at bounding box center [435, 289] width 76 height 18
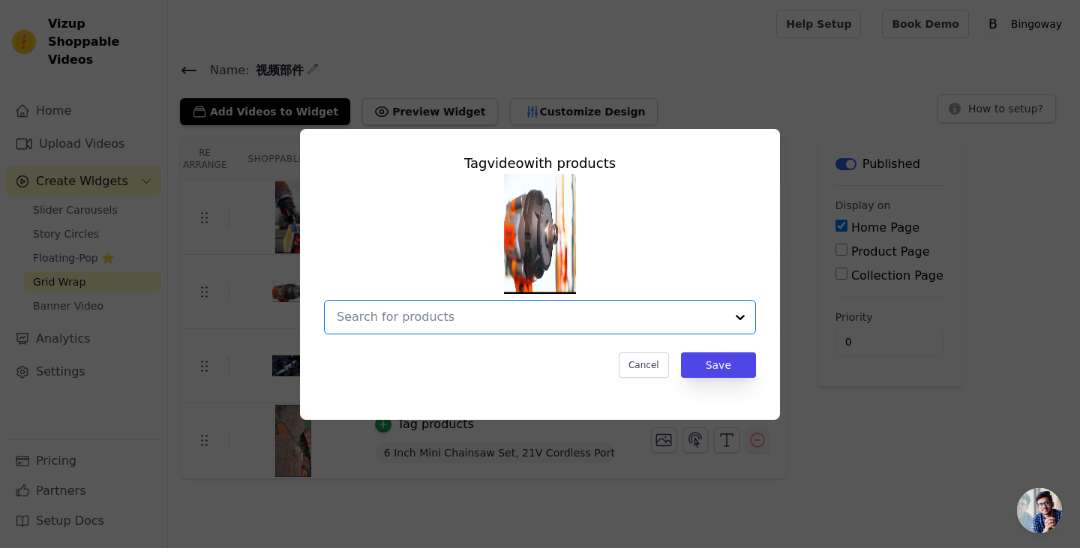
click at [431, 310] on input "text" at bounding box center [531, 317] width 388 height 18
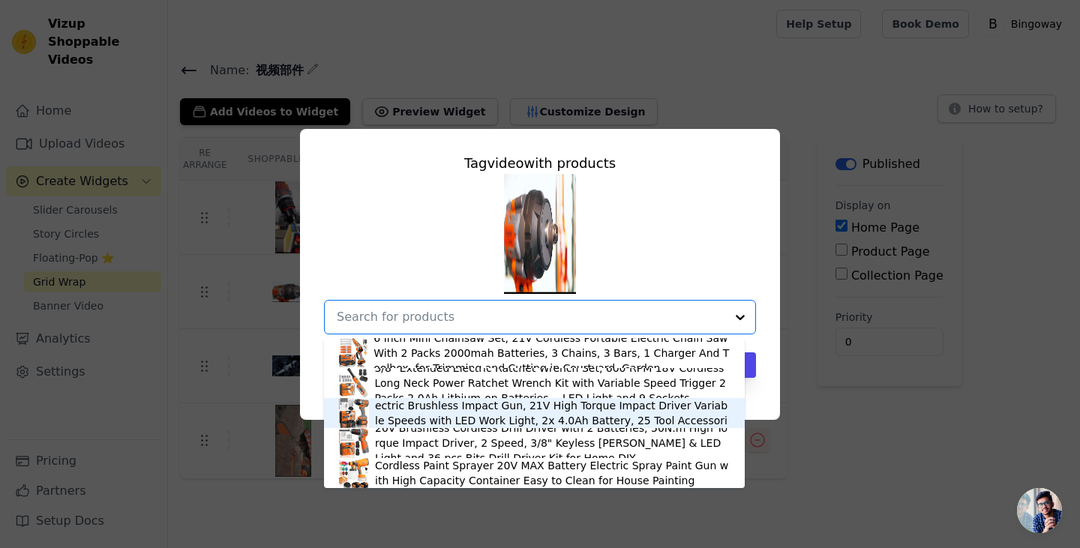
click at [408, 413] on div "Cordless Impact Wrench 1/2”, 900Ft-[MEDICAL_DATA] (1200N.m) Electric Brushless …" at bounding box center [552, 413] width 355 height 60
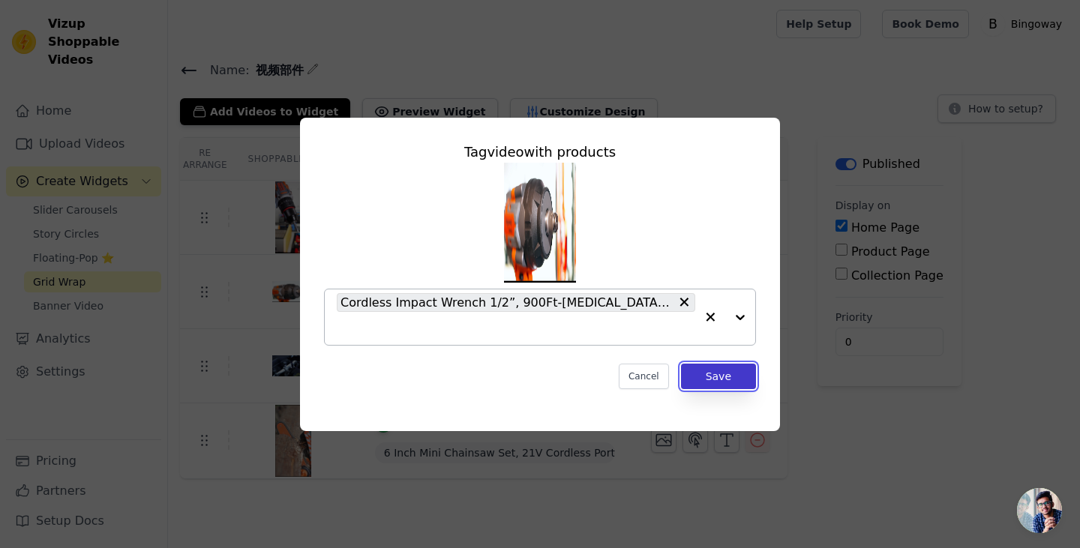
click at [706, 369] on button "Save" at bounding box center [718, 376] width 75 height 25
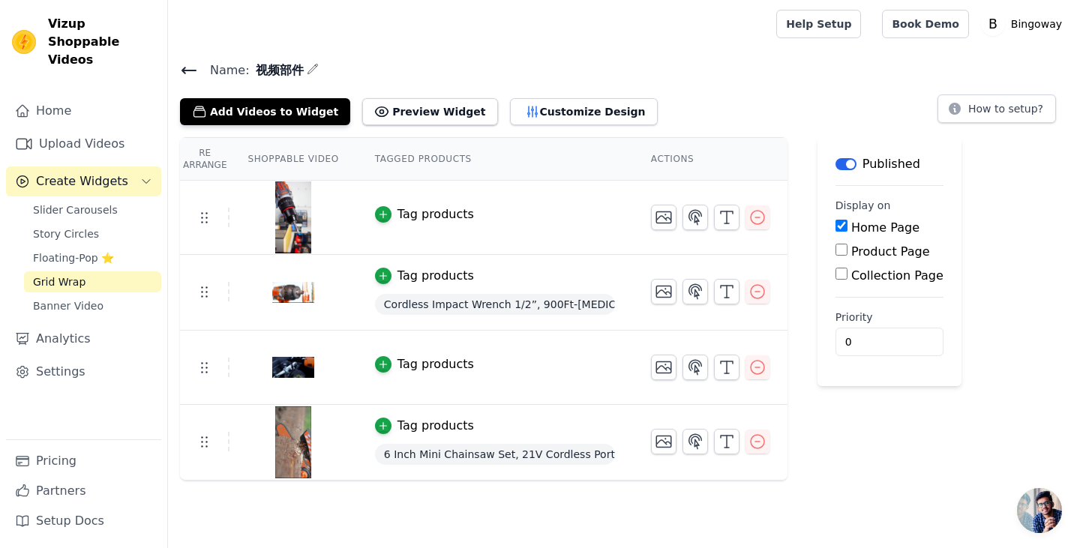
click at [375, 368] on button "Tag products" at bounding box center [424, 364] width 99 height 18
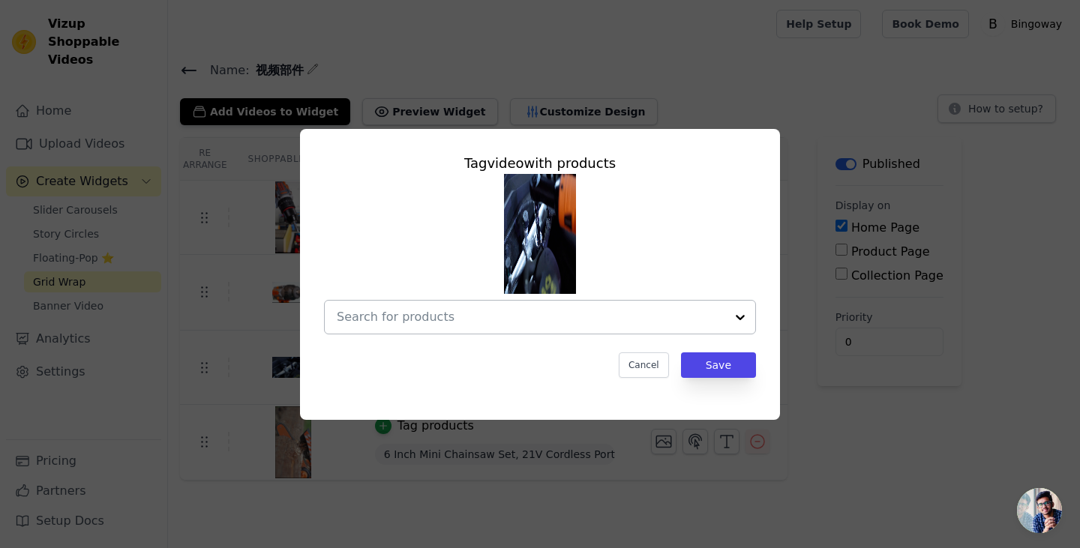
click at [415, 304] on div at bounding box center [531, 317] width 388 height 33
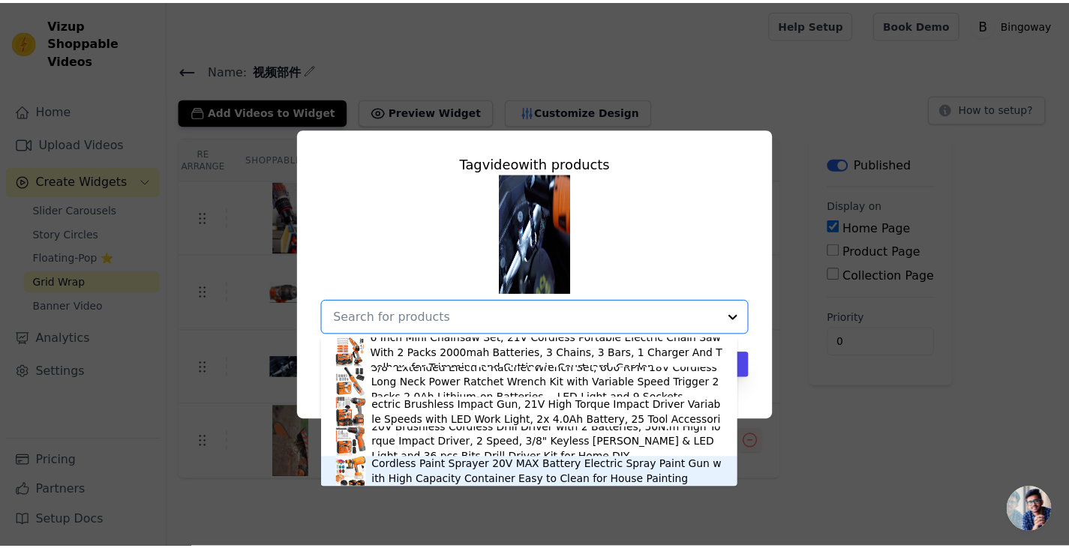
scroll to position [4, 0]
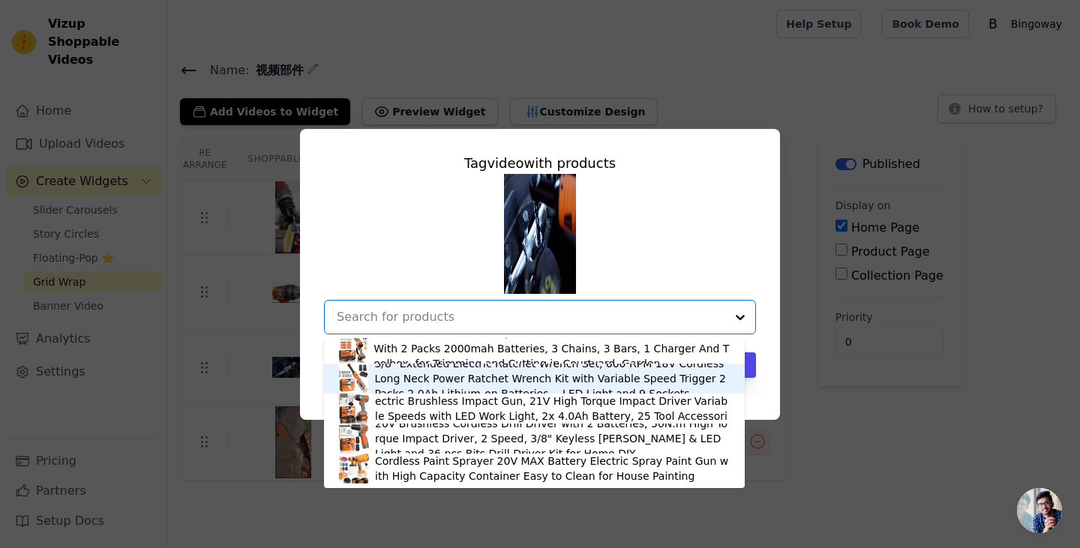
click at [457, 378] on div "3/8" Extended Electric Ratchet Wrench Set, 600 RPM 18V CordlessLong Neck Power …" at bounding box center [551, 378] width 355 height 45
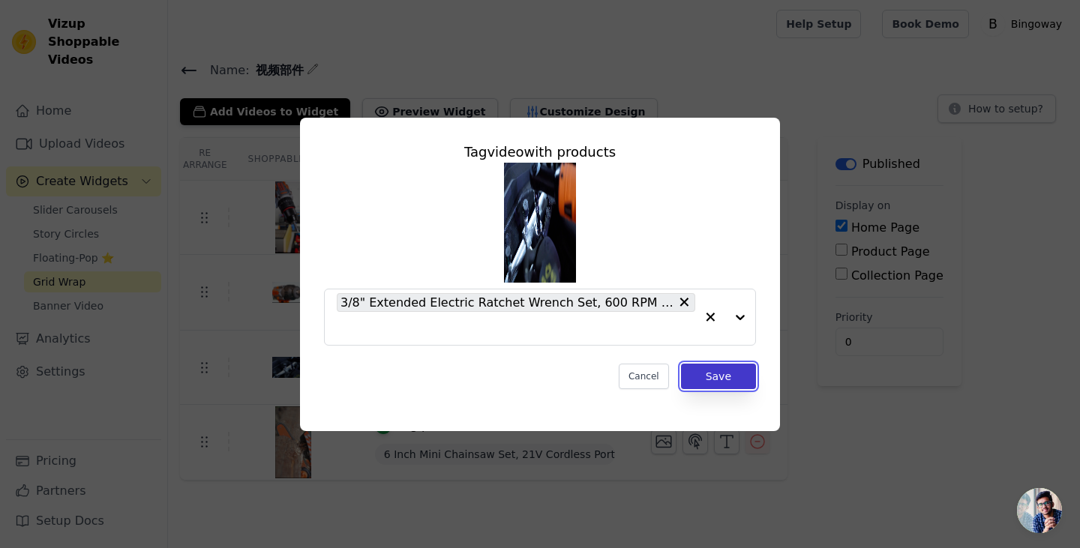
click at [745, 374] on button "Save" at bounding box center [718, 376] width 75 height 25
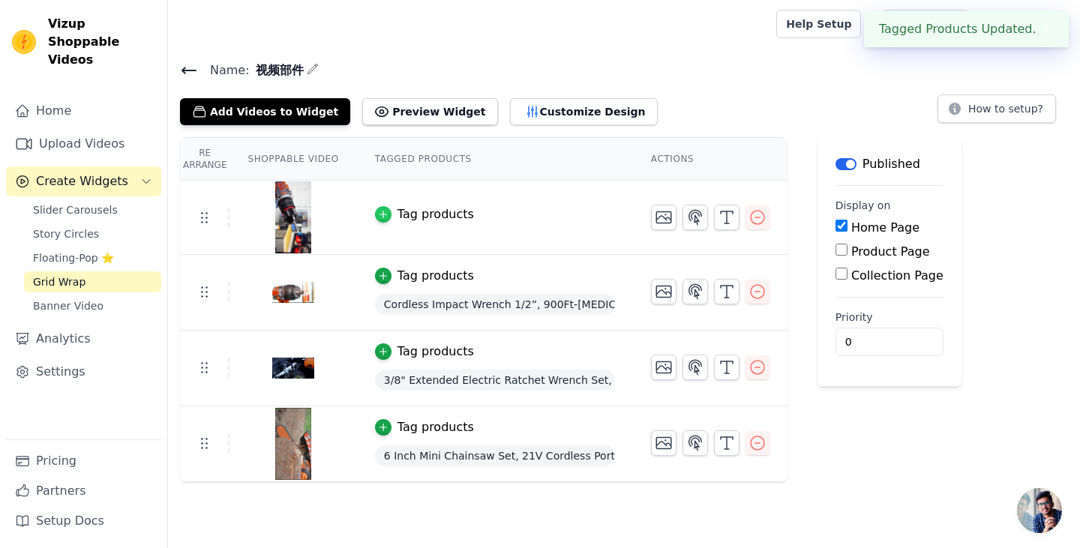
click at [379, 217] on icon "button" at bounding box center [383, 214] width 10 height 10
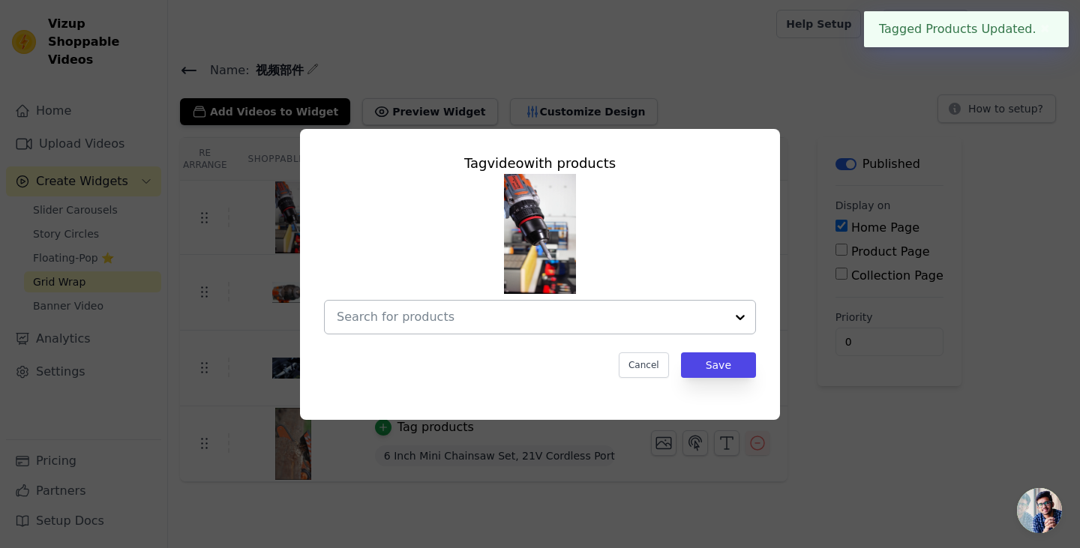
click at [389, 310] on input "text" at bounding box center [531, 317] width 388 height 18
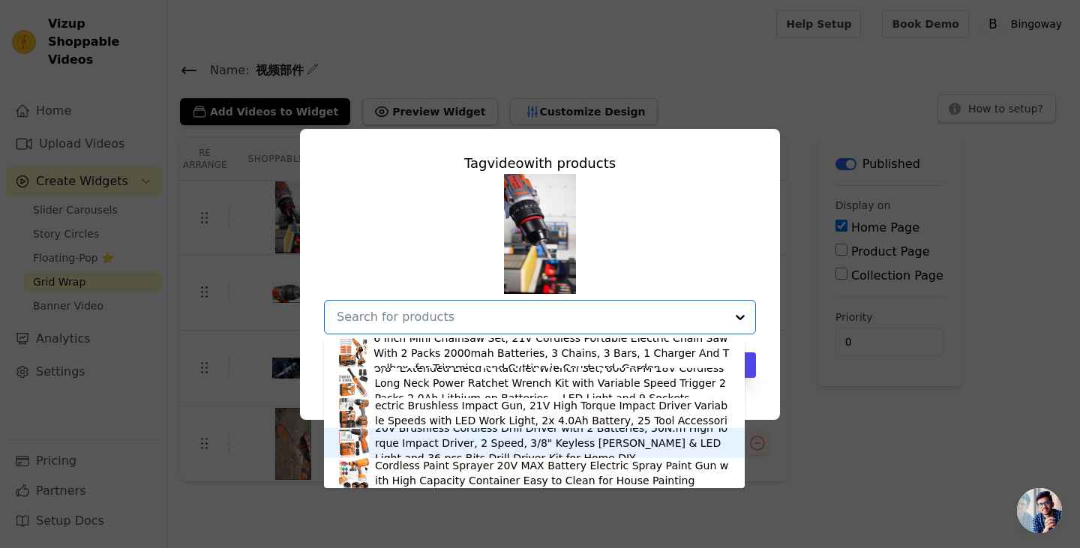
click at [421, 452] on div "20V Brushless Cordless Drill Driver with 2 Batteries, 50N.m High Torque Impact …" at bounding box center [552, 443] width 355 height 45
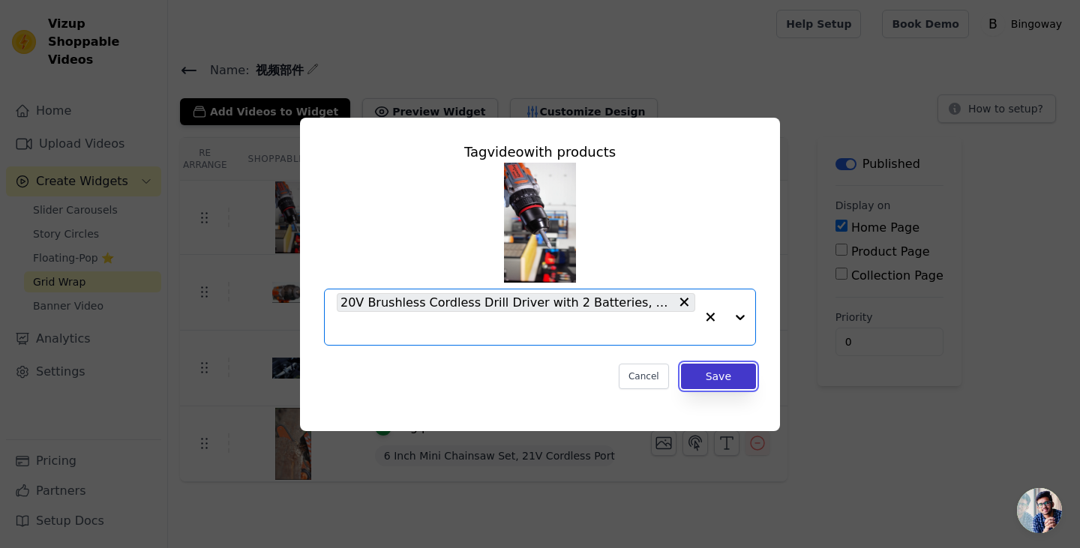
click at [739, 376] on button "Save" at bounding box center [718, 376] width 75 height 25
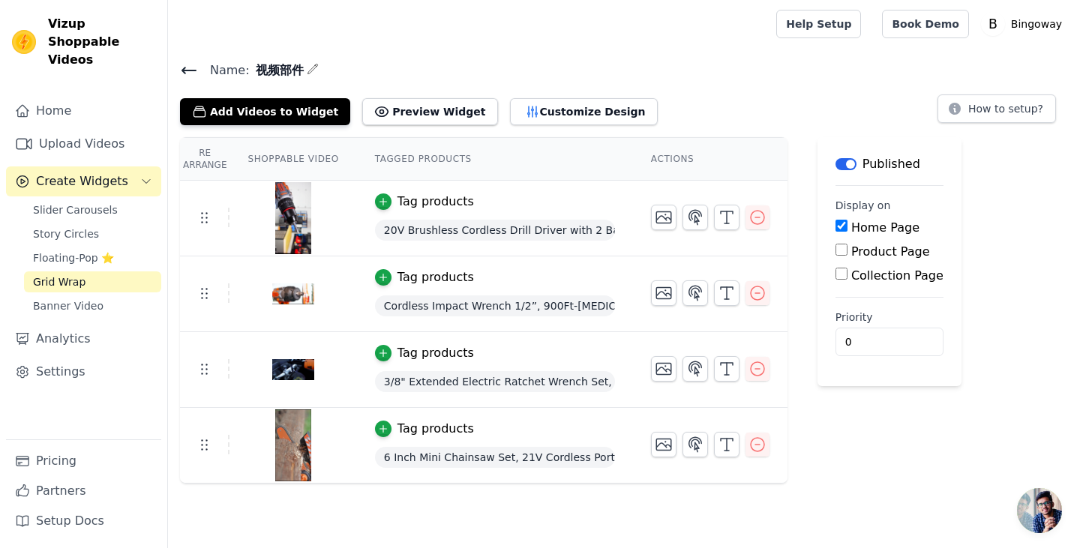
click at [190, 74] on icon at bounding box center [189, 70] width 18 height 18
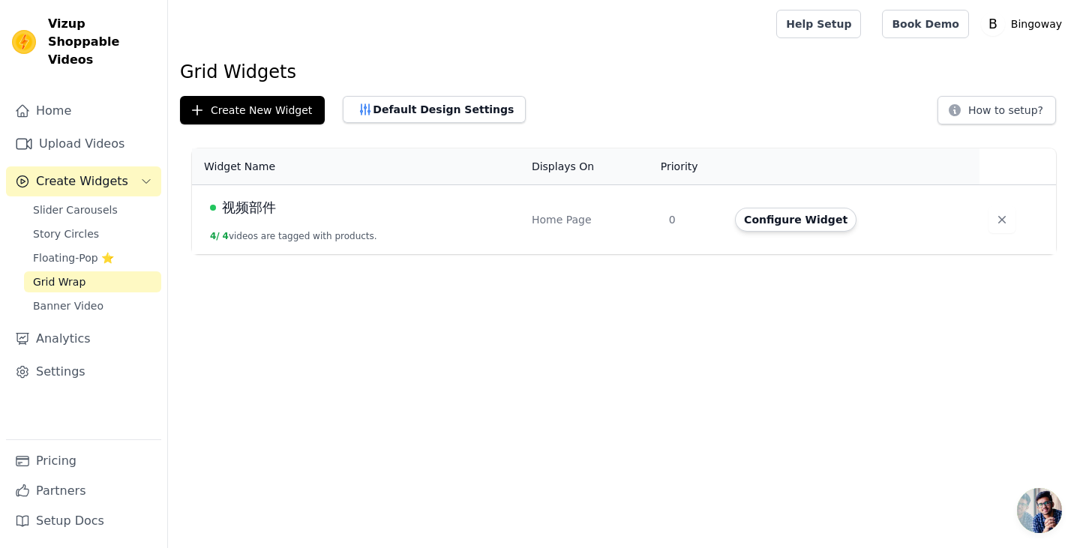
click at [589, 254] on html "Vizup Shoppable Videos Home Upload Videos Create Widgets Slider Carousels Story…" at bounding box center [540, 127] width 1080 height 254
click at [22, 103] on icon "Sidebar" at bounding box center [22, 110] width 15 height 15
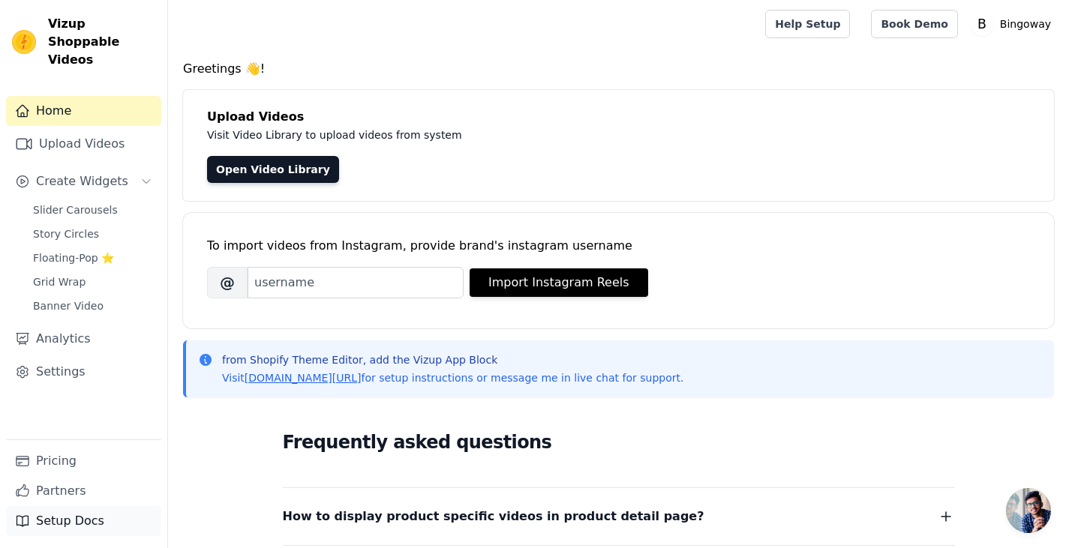
click at [91, 518] on link "Setup Docs" at bounding box center [83, 521] width 155 height 30
click at [88, 130] on link "Upload Videos" at bounding box center [83, 144] width 155 height 30
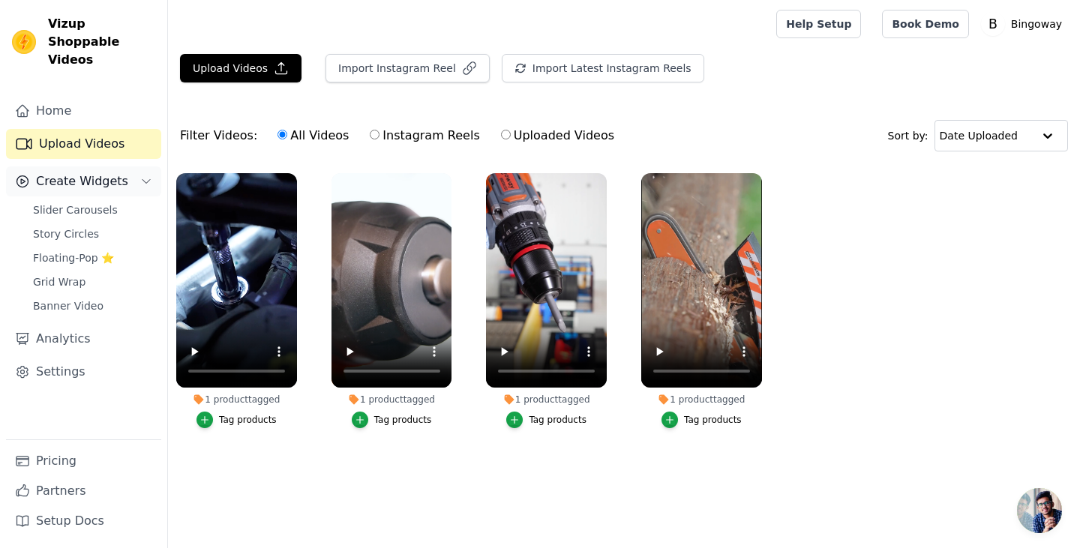
click at [102, 172] on span "Create Widgets" at bounding box center [82, 181] width 92 height 18
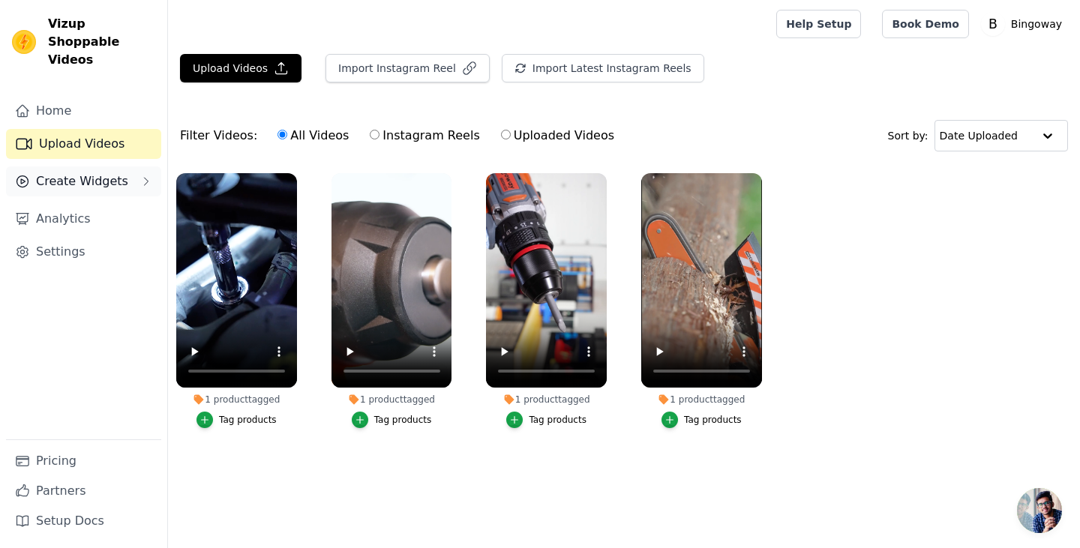
click at [102, 172] on span "Create Widgets" at bounding box center [82, 181] width 92 height 18
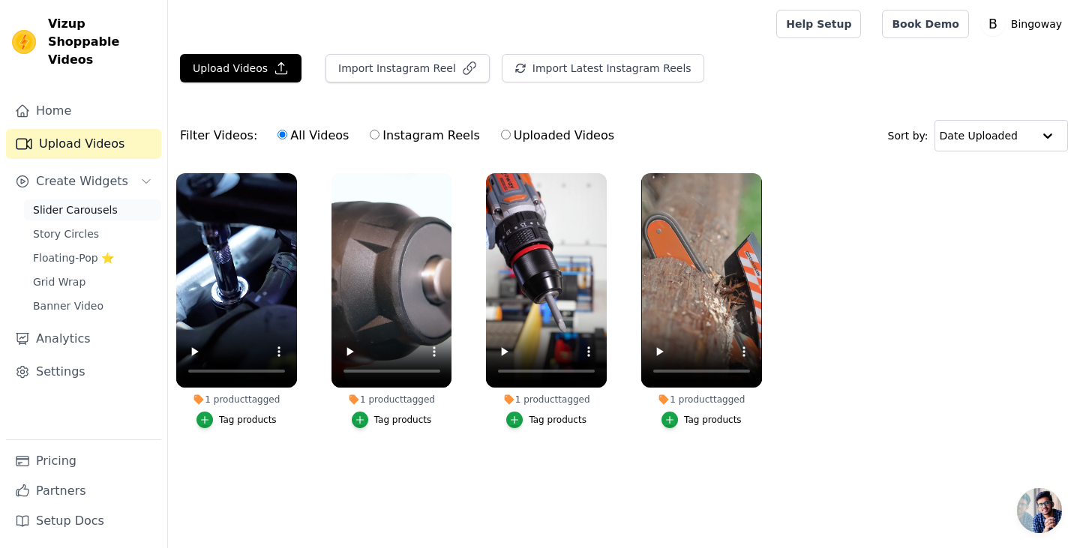
click at [103, 199] on link "Slider Carousels" at bounding box center [92, 209] width 137 height 21
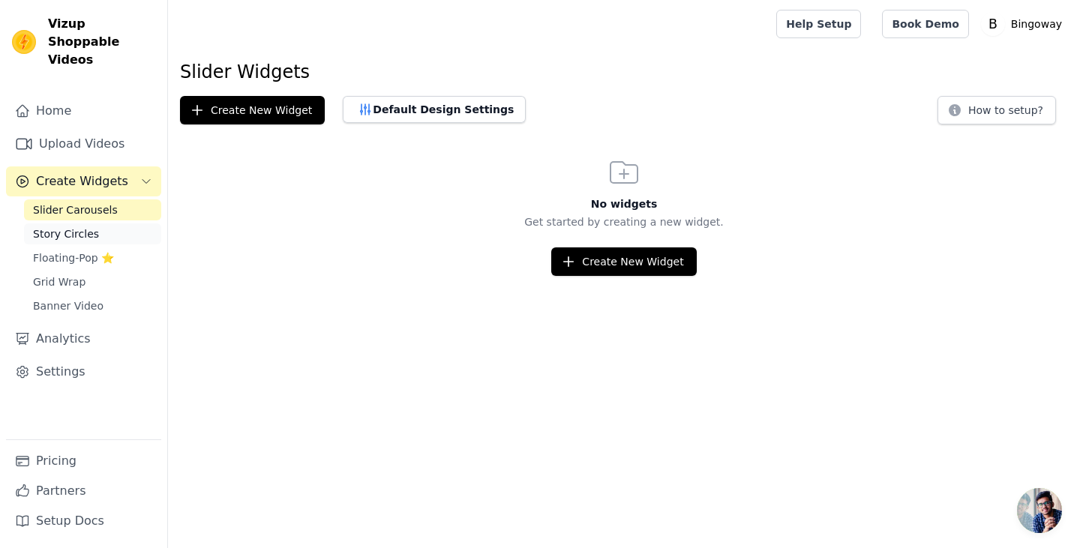
click at [52, 226] on span "Story Circles" at bounding box center [66, 233] width 66 height 15
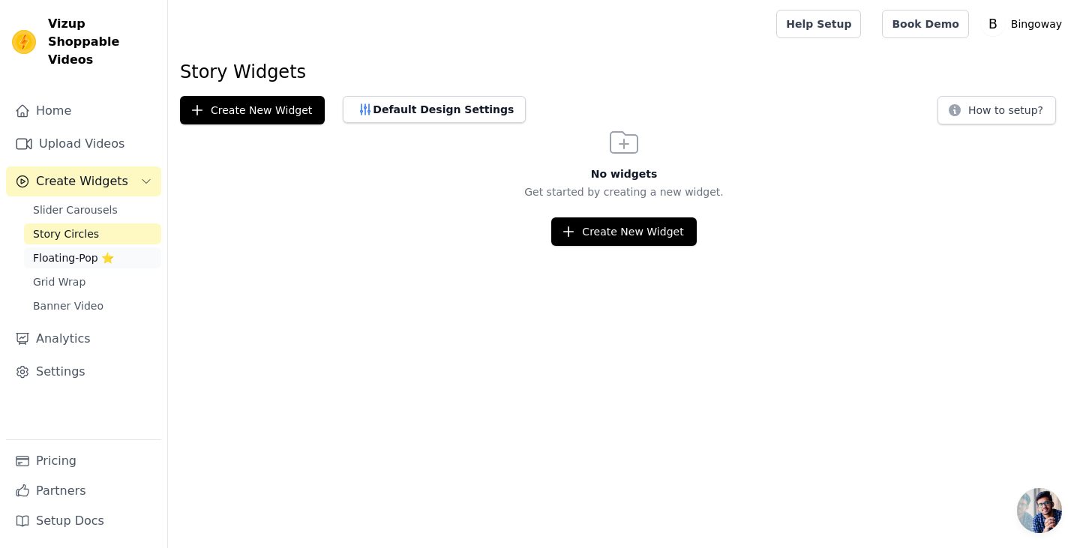
click at [54, 250] on span "Floating-Pop ⭐" at bounding box center [73, 257] width 81 height 15
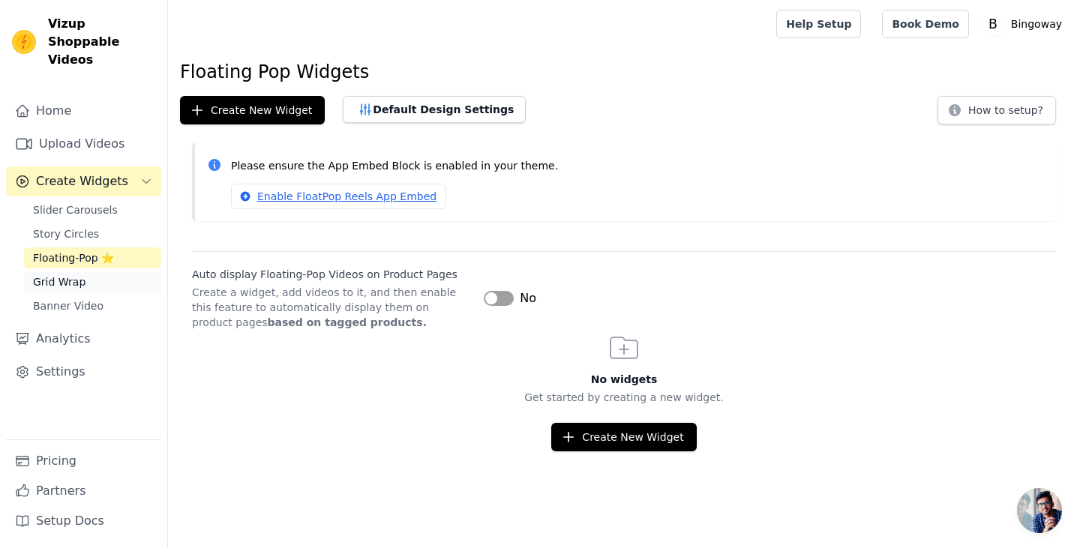
click at [48, 274] on span "Grid Wrap" at bounding box center [59, 281] width 52 height 15
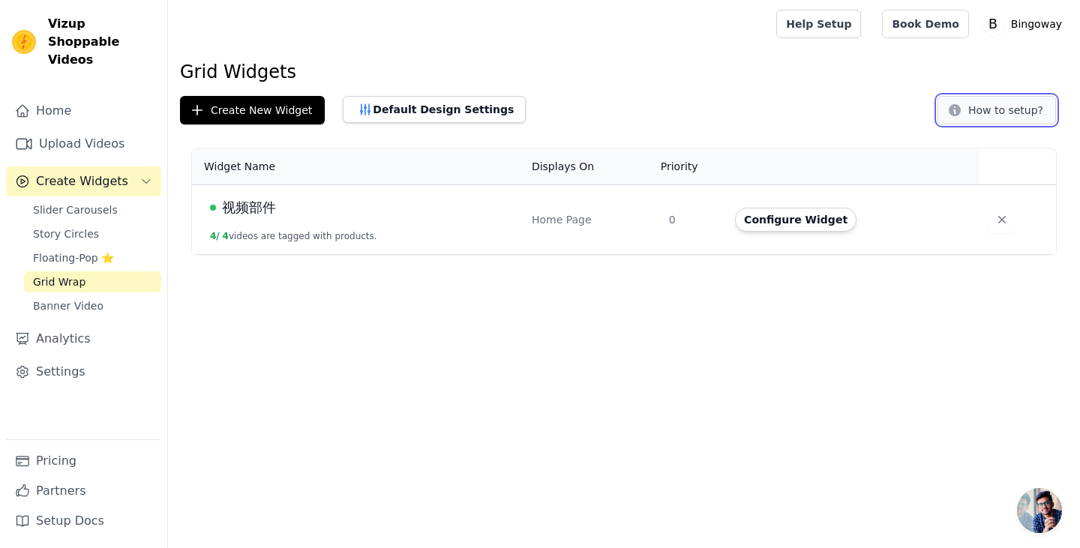
click at [1032, 119] on button "How to setup?" at bounding box center [996, 110] width 118 height 28
click at [373, 237] on button "4 / 4 videos are tagged with products." at bounding box center [293, 236] width 167 height 12
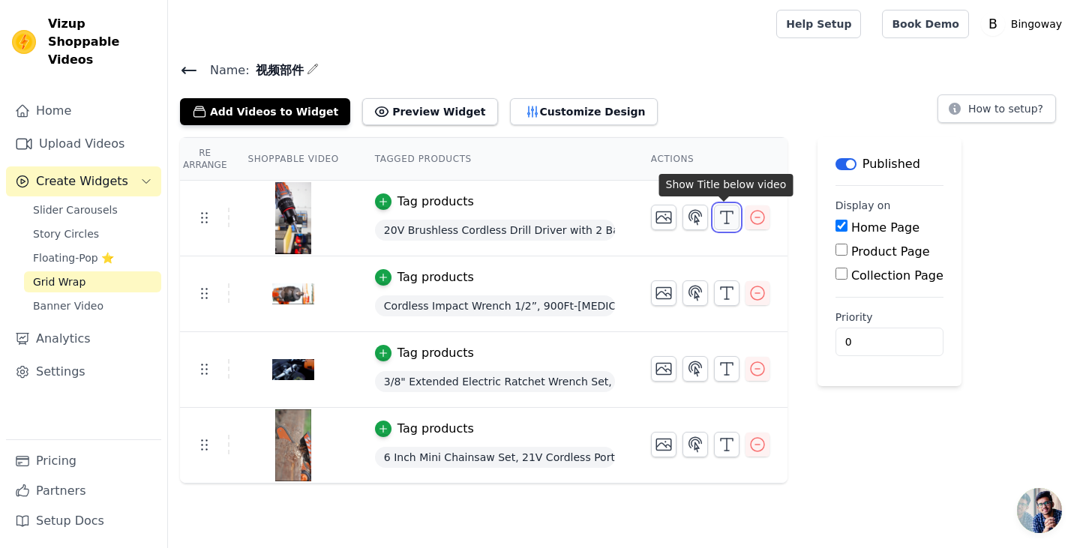
click at [727, 214] on line "button" at bounding box center [727, 217] width 0 height 12
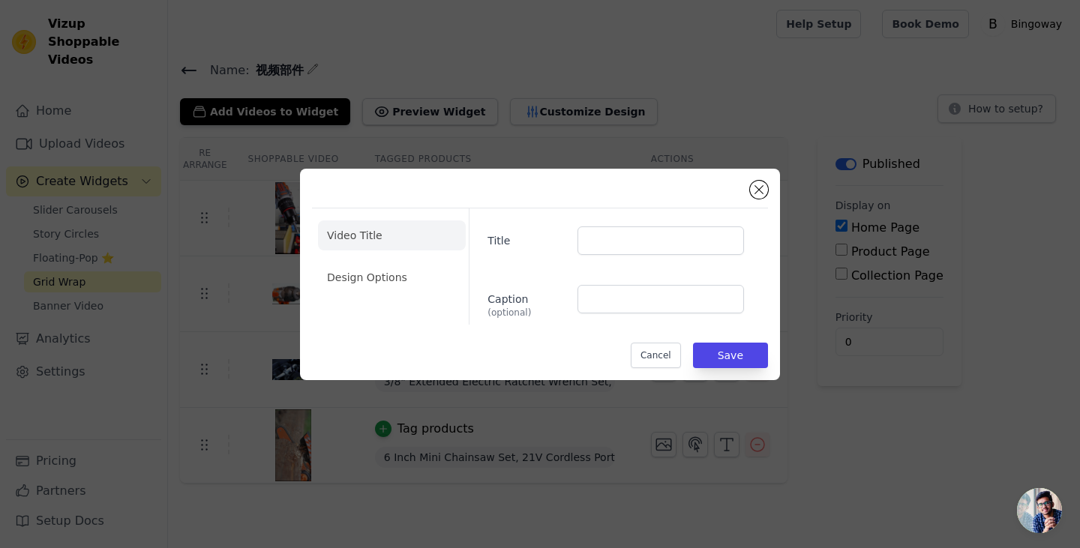
click at [412, 252] on ul "Video Title Design Options" at bounding box center [392, 256] width 148 height 84
click at [397, 277] on li "Design Options" at bounding box center [392, 277] width 148 height 30
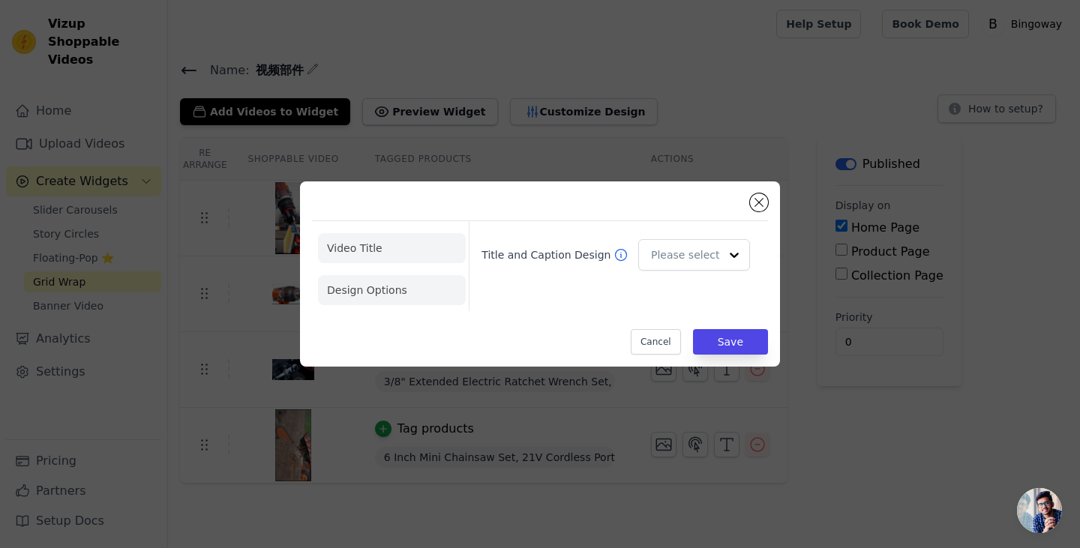
click at [402, 275] on li "Video Title" at bounding box center [392, 290] width 148 height 30
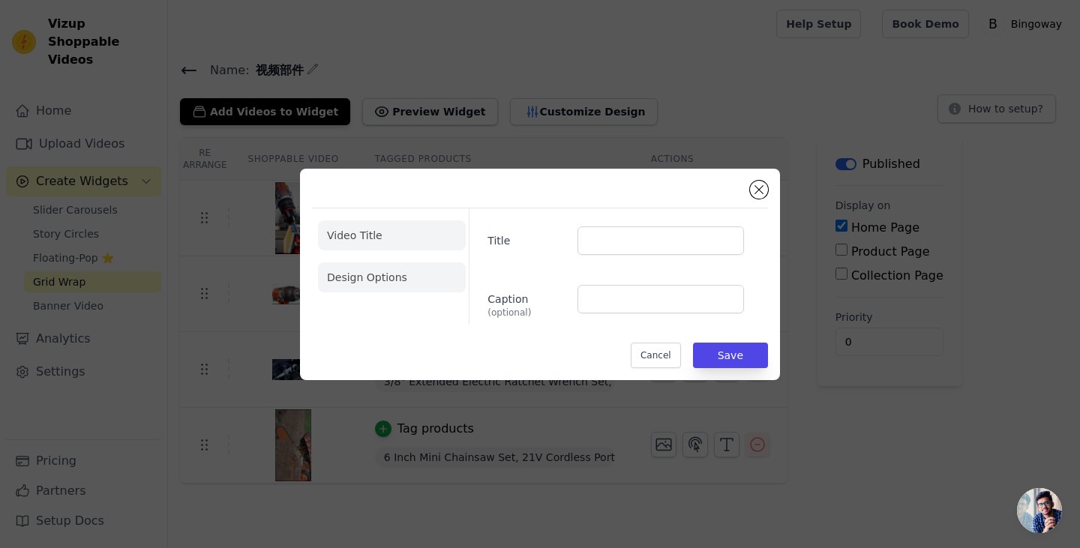
click at [406, 281] on li "Design Options" at bounding box center [392, 277] width 148 height 30
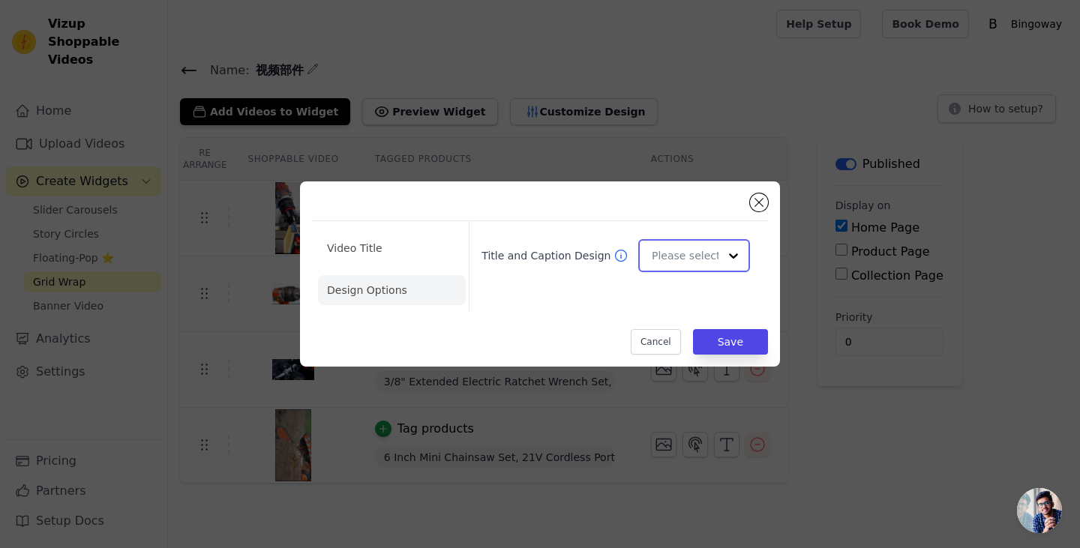
click at [680, 270] on div "Title and Caption Design" at bounding box center [615, 255] width 280 height 45
click at [760, 201] on button "Close modal" at bounding box center [759, 202] width 18 height 18
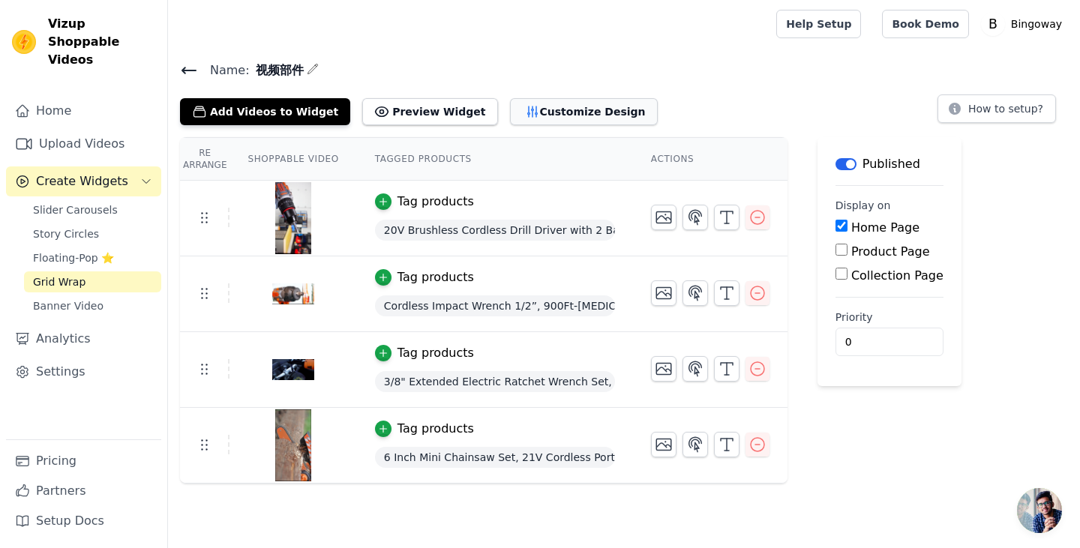
click at [559, 115] on button "Customize Design" at bounding box center [584, 111] width 148 height 27
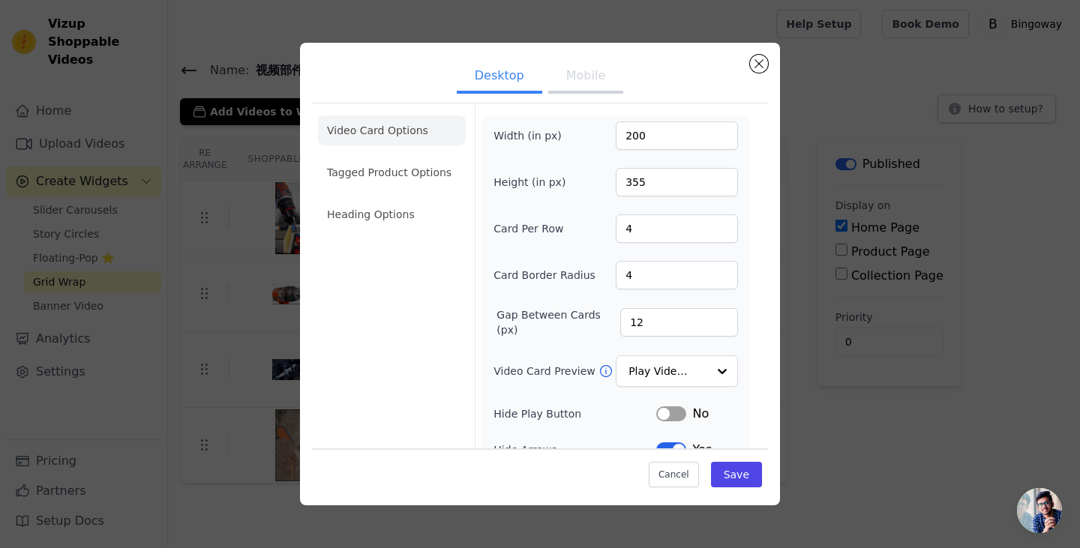
click at [667, 409] on button "Label" at bounding box center [671, 413] width 30 height 15
click at [711, 374] on div at bounding box center [721, 372] width 30 height 30
click at [691, 373] on input "Video Card Preview" at bounding box center [667, 372] width 77 height 30
drag, startPoint x: 648, startPoint y: 127, endPoint x: 625, endPoint y: 151, distance: 34.0
click at [647, 127] on input "200" at bounding box center [677, 135] width 122 height 28
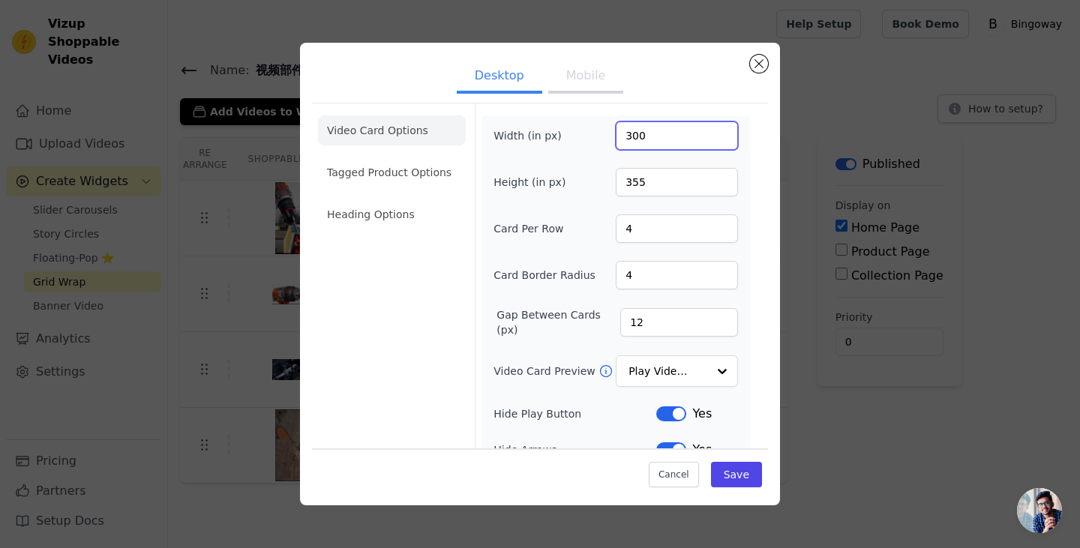
type input "300"
click at [678, 187] on input "355" at bounding box center [677, 182] width 122 height 28
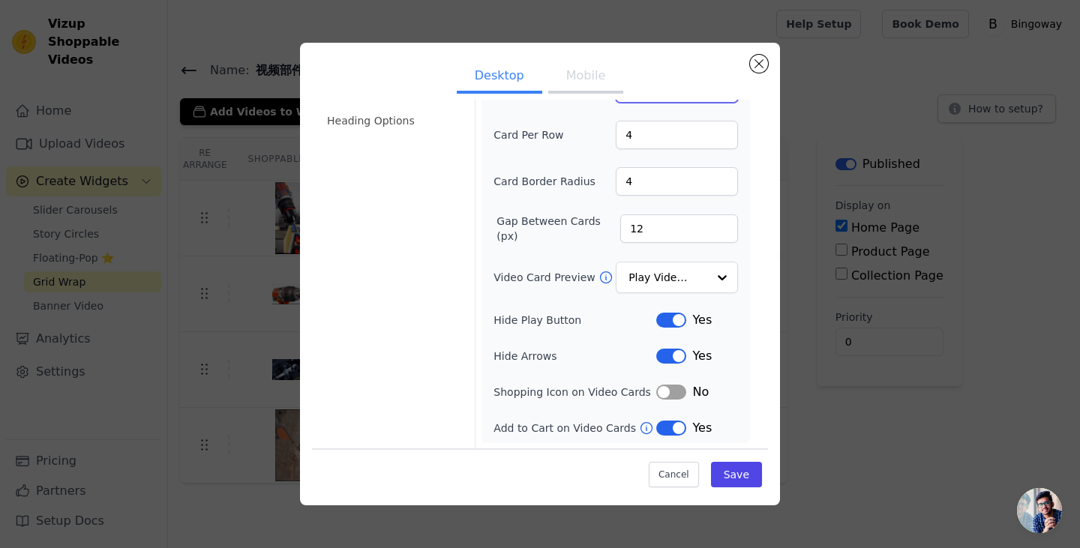
scroll to position [94, 0]
type input "400"
click at [742, 481] on button "Save" at bounding box center [736, 474] width 51 height 25
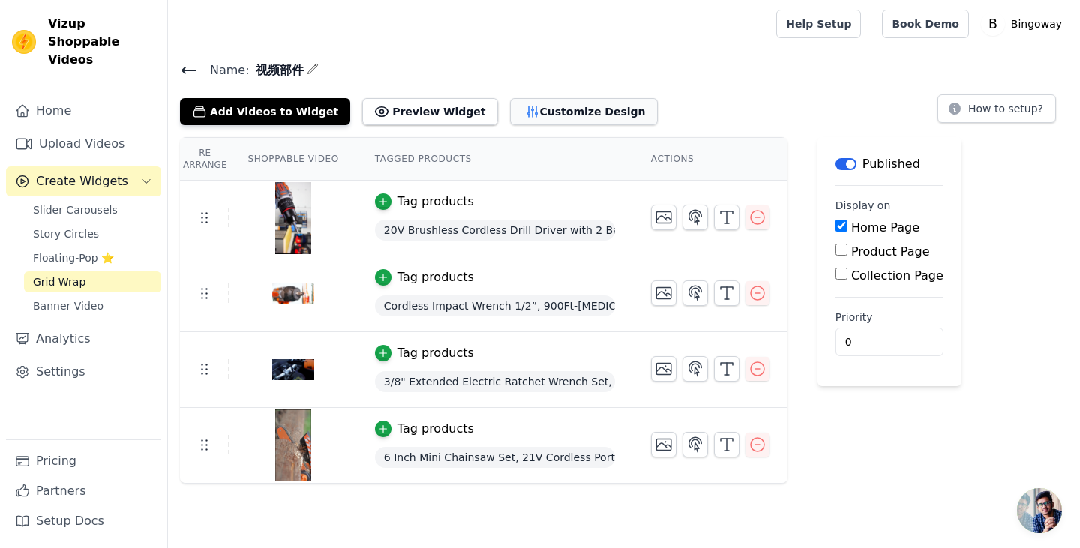
click at [568, 114] on button "Customize Design" at bounding box center [584, 111] width 148 height 27
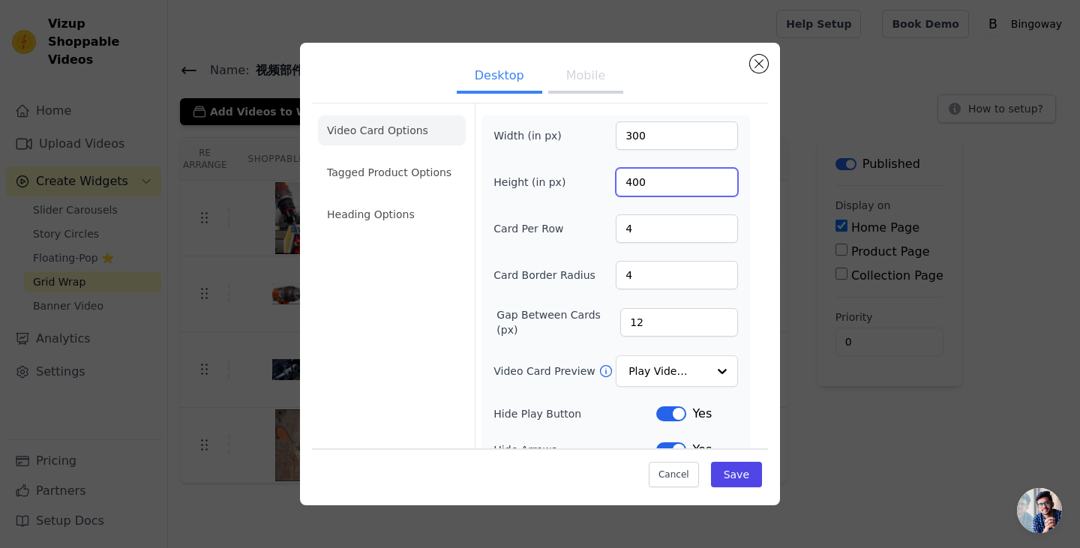
click at [643, 184] on input "400" at bounding box center [677, 182] width 122 height 28
type input "470"
click at [752, 475] on button "Save" at bounding box center [736, 474] width 51 height 25
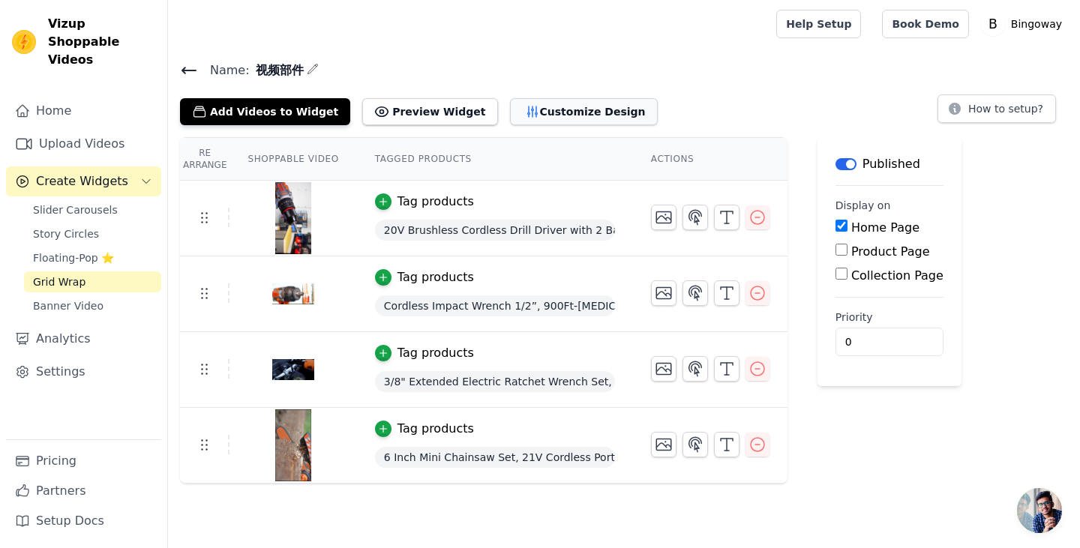
click at [527, 109] on icon "button" at bounding box center [532, 111] width 10 height 10
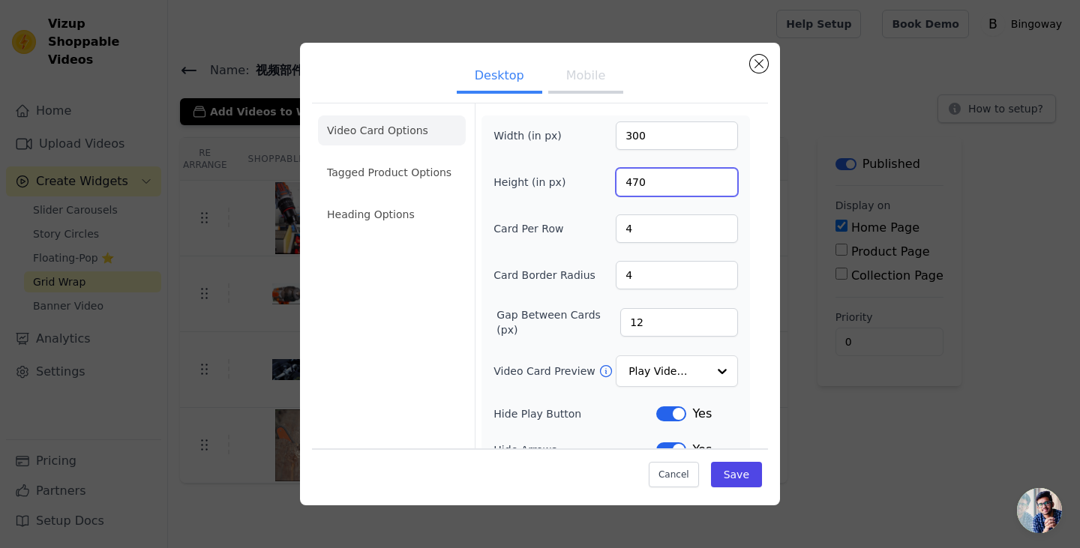
click at [679, 183] on input "470" at bounding box center [677, 182] width 122 height 28
type input "500"
click at [751, 472] on button "Save" at bounding box center [736, 474] width 51 height 25
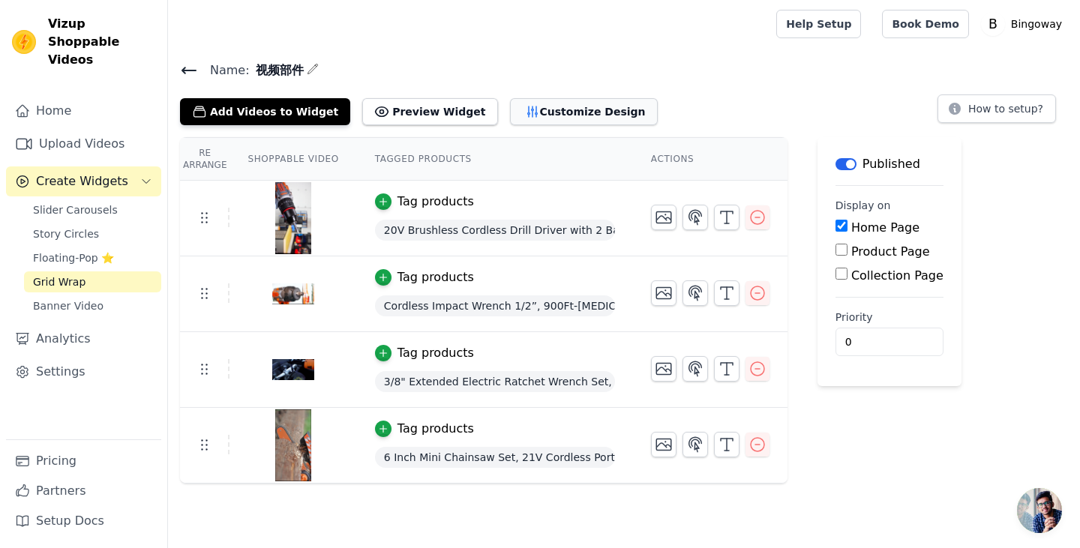
click at [535, 102] on button "Customize Design" at bounding box center [584, 111] width 148 height 27
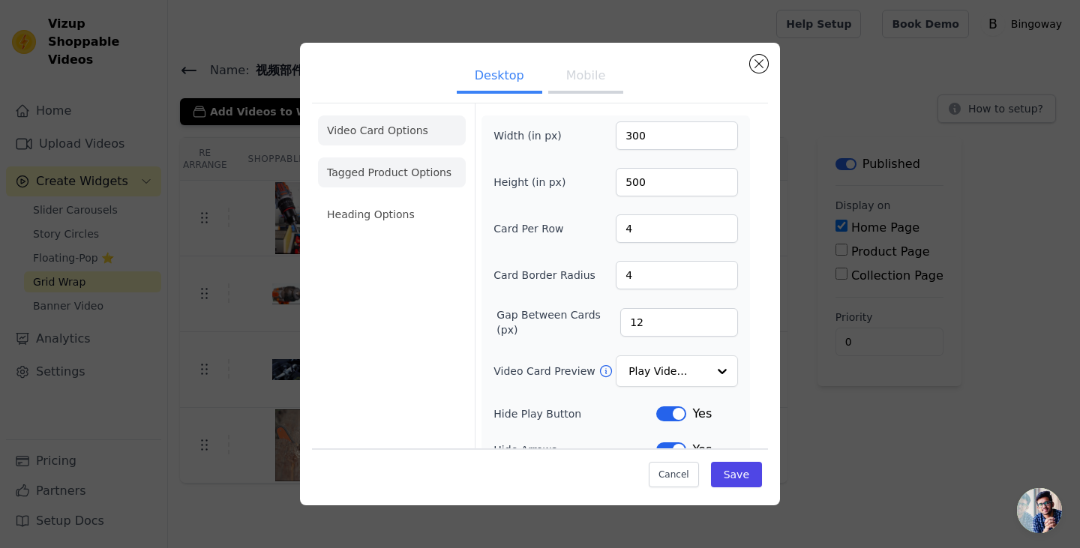
click at [420, 180] on li "Tagged Product Options" at bounding box center [392, 172] width 148 height 30
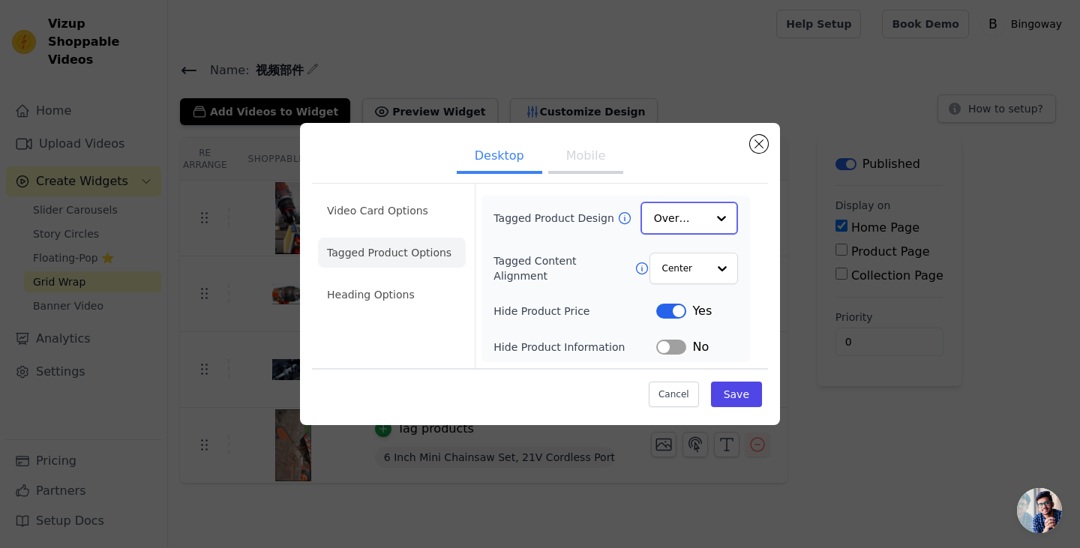
click at [722, 223] on div at bounding box center [721, 218] width 30 height 30
click at [702, 233] on div "Overlay" at bounding box center [688, 218] width 97 height 33
click at [699, 259] on div "Card" at bounding box center [688, 253] width 97 height 31
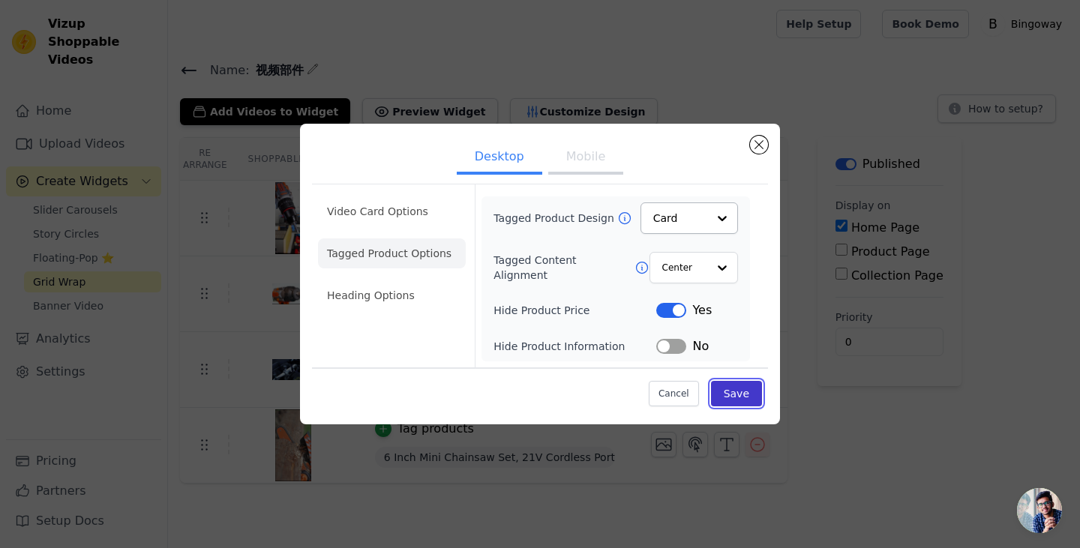
click at [722, 399] on button "Save" at bounding box center [736, 393] width 51 height 25
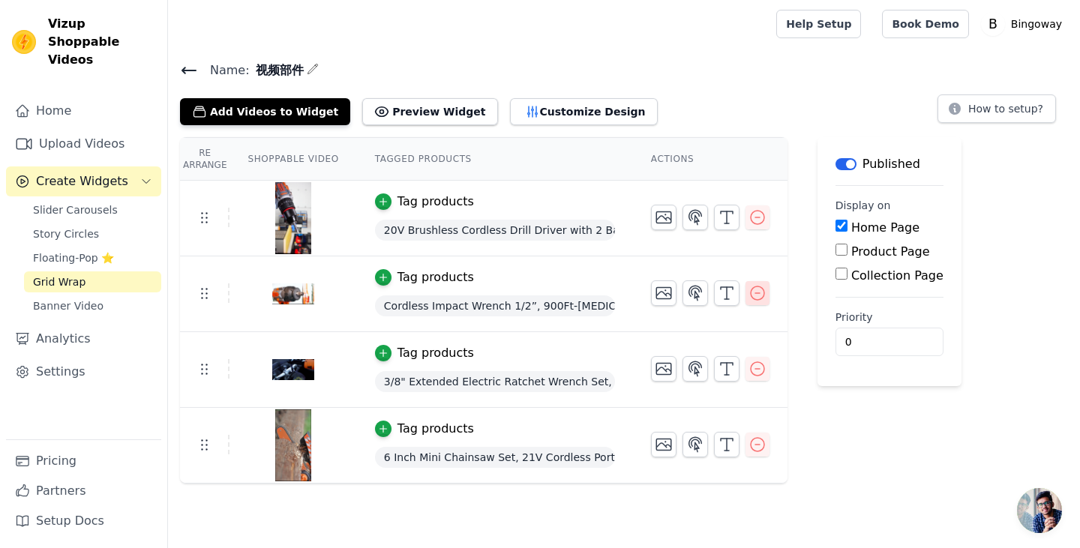
click at [755, 288] on icon "button" at bounding box center [757, 293] width 18 height 18
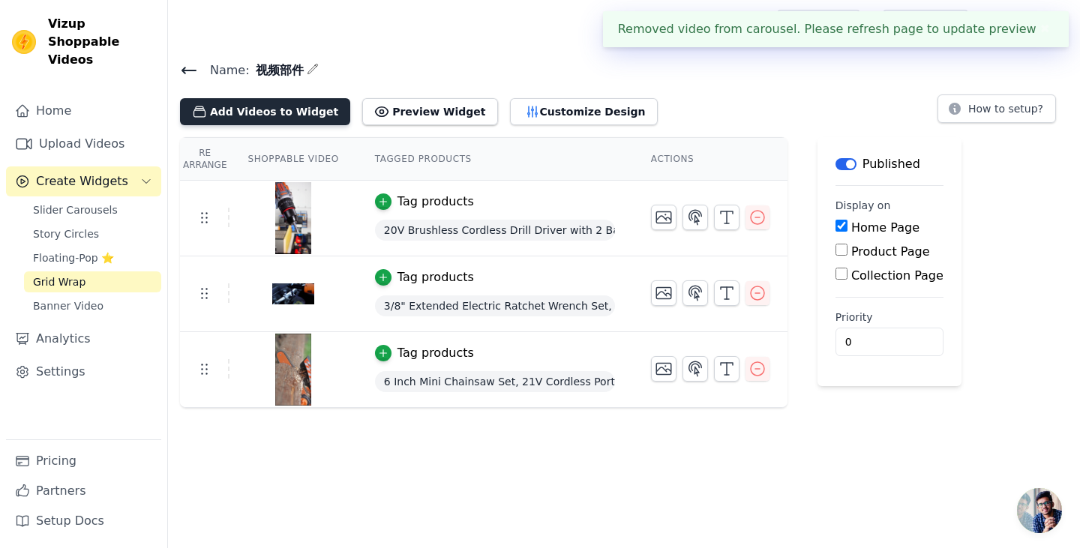
click at [253, 113] on button "Add Videos to Widget" at bounding box center [265, 111] width 170 height 27
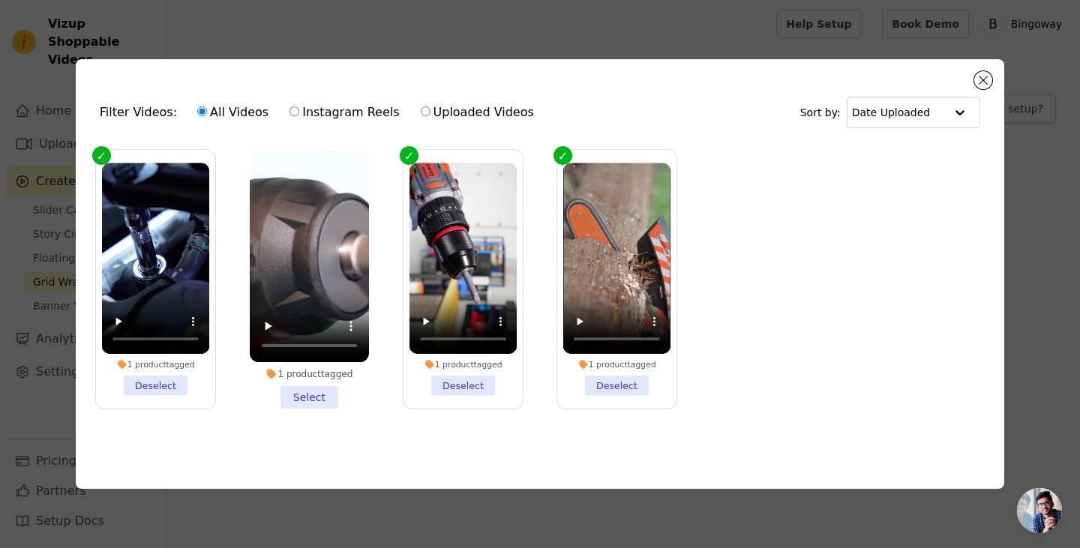
click at [466, 113] on label "Uploaded Videos" at bounding box center [477, 112] width 115 height 19
click at [430, 113] on input "Uploaded Videos" at bounding box center [426, 111] width 10 height 10
radio input "true"
click at [973, 75] on div "Filter Videos: All Videos Instagram Reels Uploaded Videos Sort by: Date Uploade…" at bounding box center [540, 274] width 928 height 430
click at [983, 77] on button "Close modal" at bounding box center [983, 80] width 18 height 18
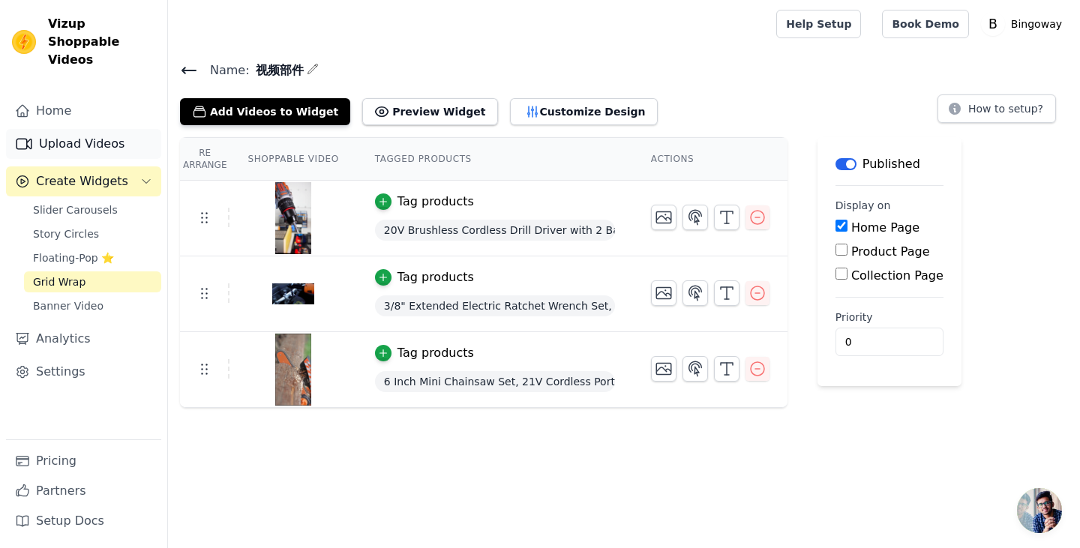
click at [70, 129] on link "Upload Videos" at bounding box center [83, 144] width 155 height 30
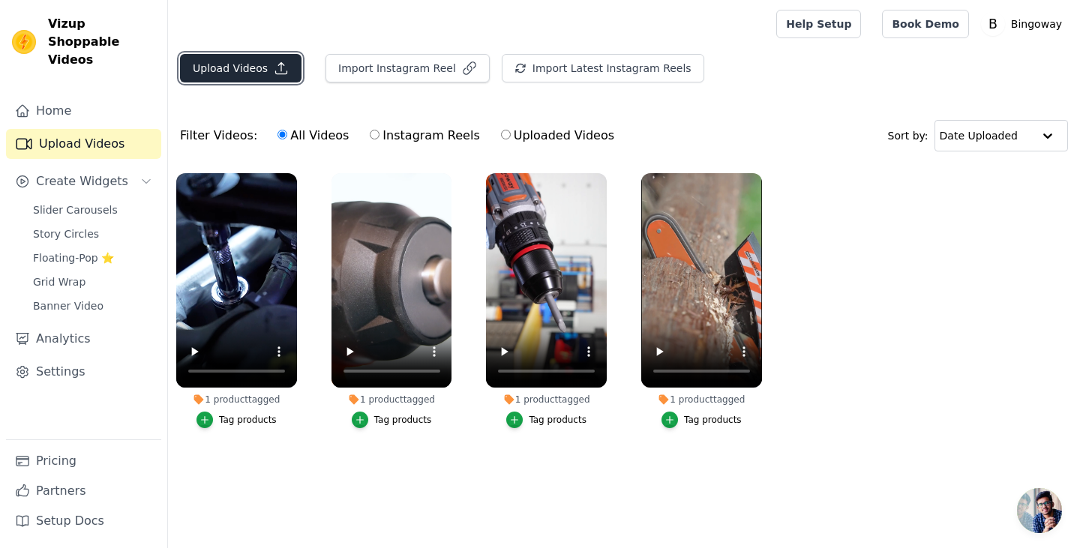
click at [254, 55] on button "Upload Videos" at bounding box center [240, 68] width 121 height 28
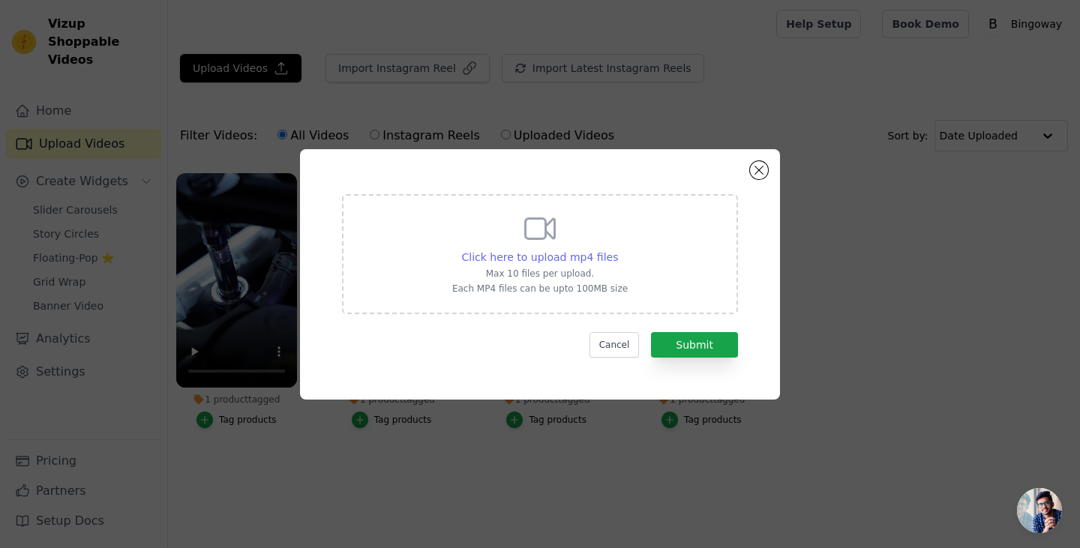
click at [557, 252] on span "Click here to upload mp4 files" at bounding box center [540, 257] width 157 height 12
click at [617, 250] on input "Click here to upload mp4 files Max 10 files per upload. Each MP4 files can be u…" at bounding box center [617, 249] width 1 height 1
type input "C:\fakepath\8月18日.mp4"
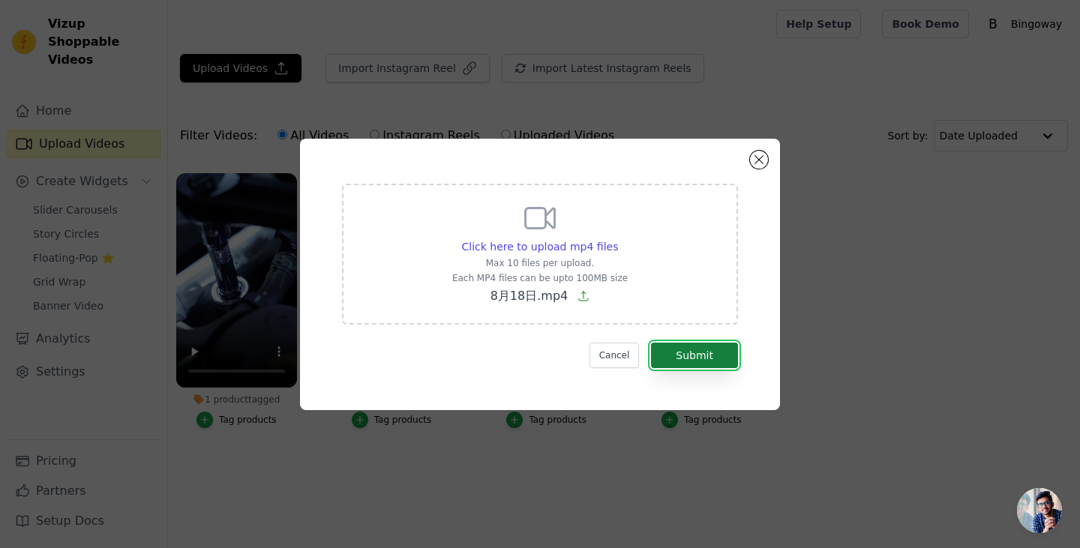
click at [692, 346] on button "Submit" at bounding box center [694, 355] width 87 height 25
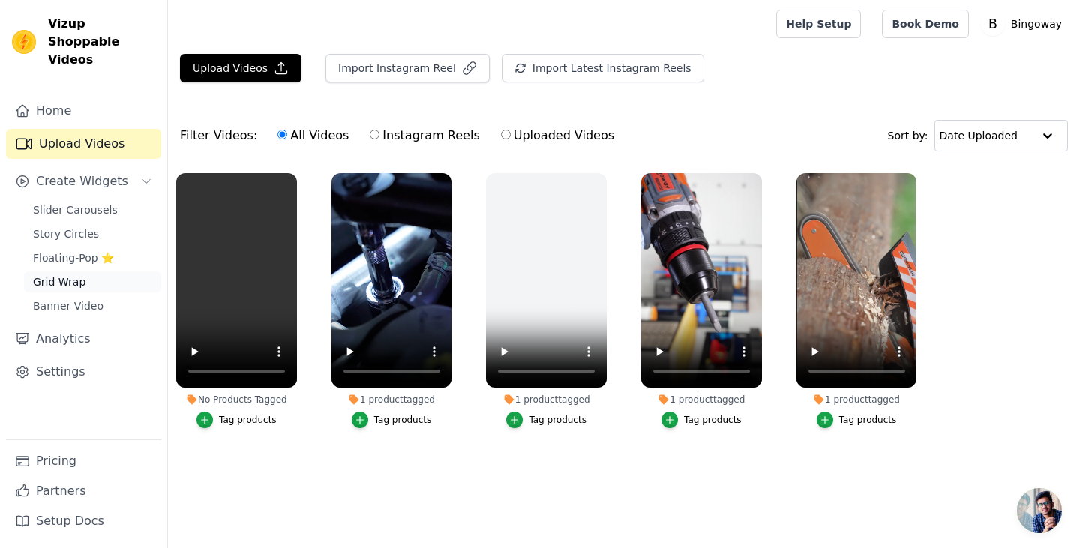
click at [53, 274] on span "Grid Wrap" at bounding box center [59, 281] width 52 height 15
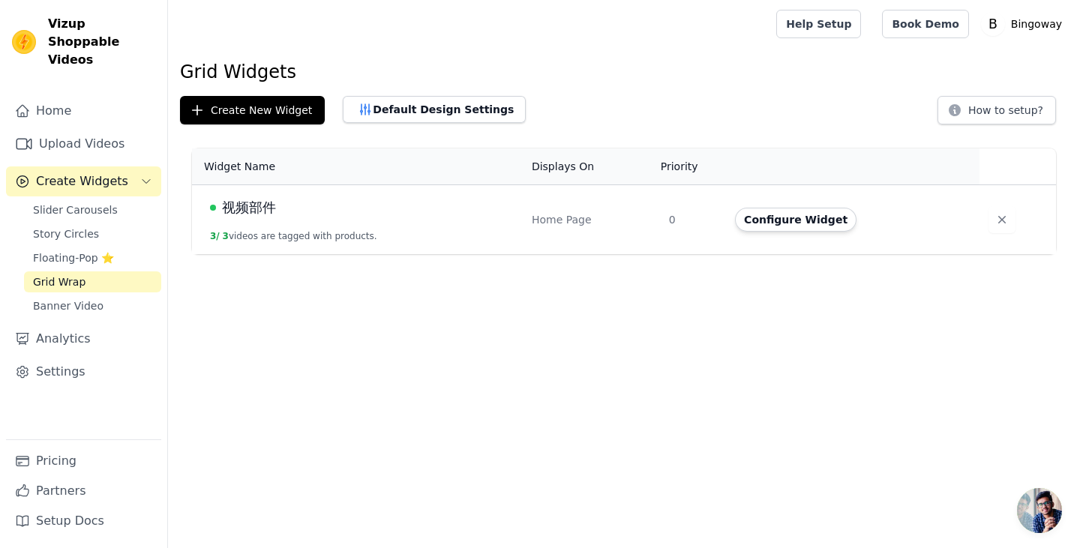
click at [414, 205] on div "视频部件" at bounding box center [362, 207] width 304 height 21
click at [751, 214] on button "Configure Widget" at bounding box center [795, 220] width 121 height 24
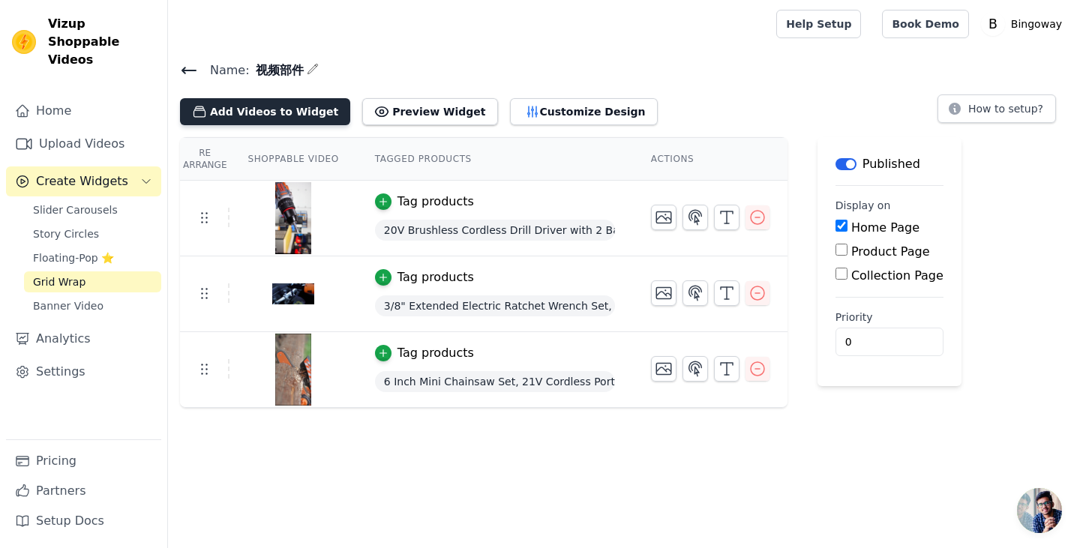
click at [256, 106] on button "Add Videos to Widget" at bounding box center [265, 111] width 170 height 27
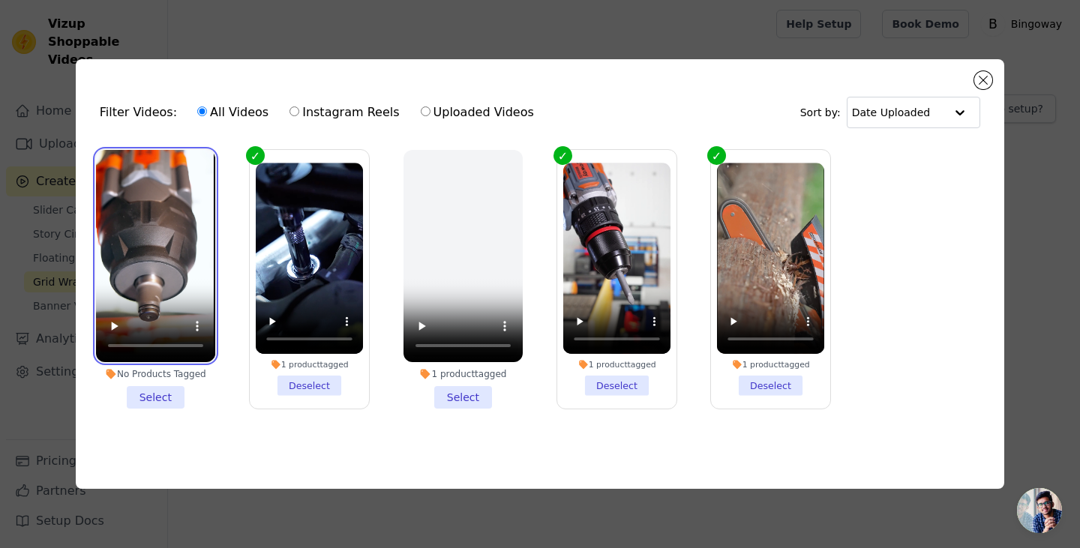
click at [144, 206] on video at bounding box center [155, 256] width 119 height 212
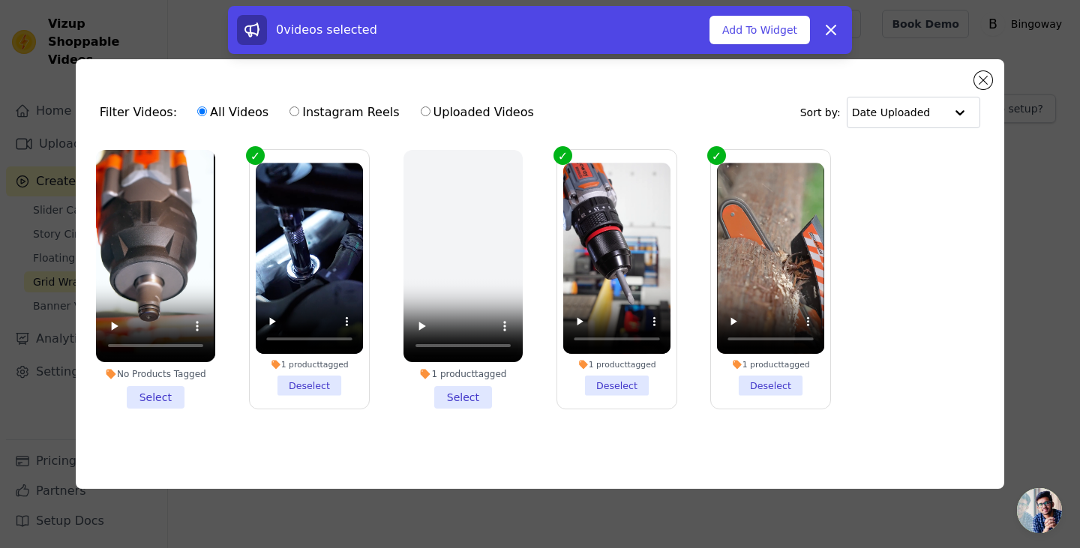
drag, startPoint x: 740, startPoint y: 31, endPoint x: 642, endPoint y: 118, distance: 131.7
click at [740, 31] on button "Add To Widget" at bounding box center [759, 30] width 100 height 28
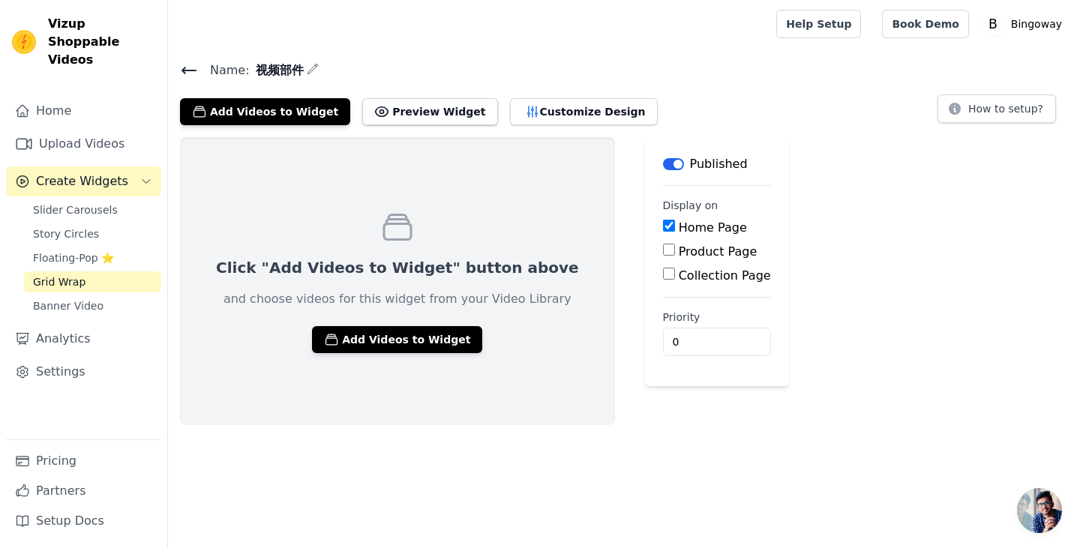
click at [191, 73] on icon at bounding box center [189, 70] width 18 height 18
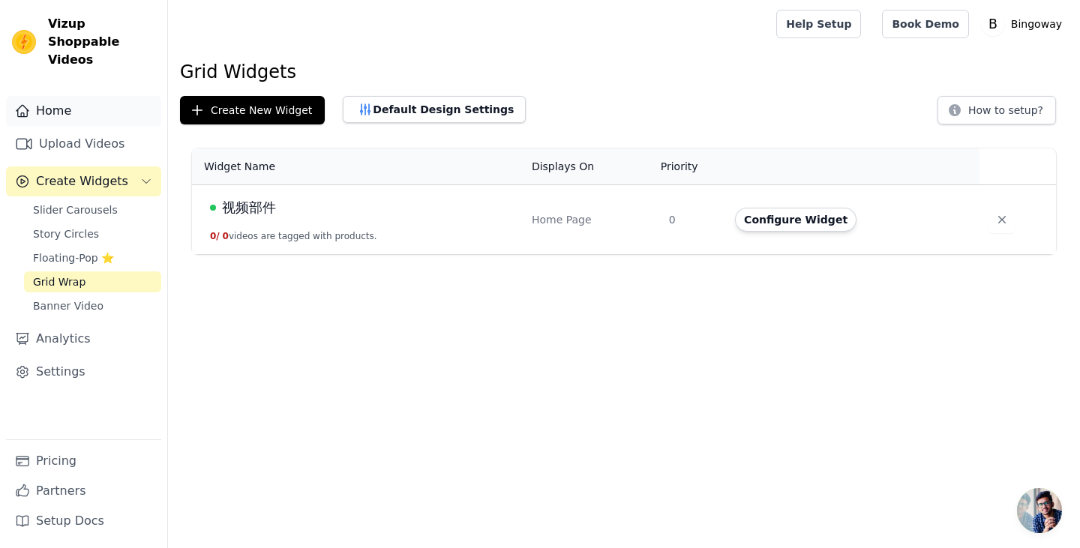
click at [79, 96] on link "Home" at bounding box center [83, 111] width 155 height 30
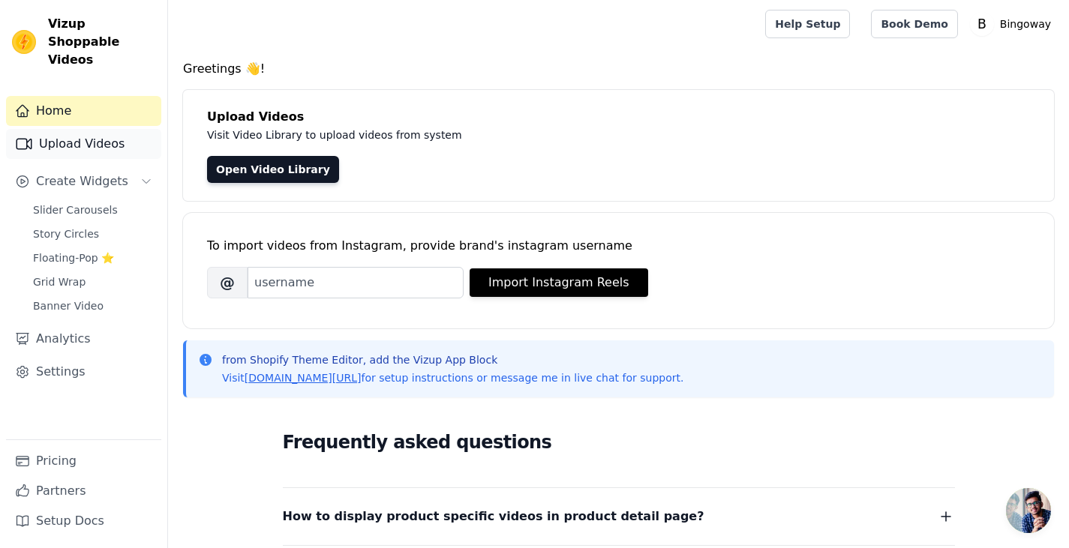
click at [58, 129] on link "Upload Videos" at bounding box center [83, 144] width 155 height 30
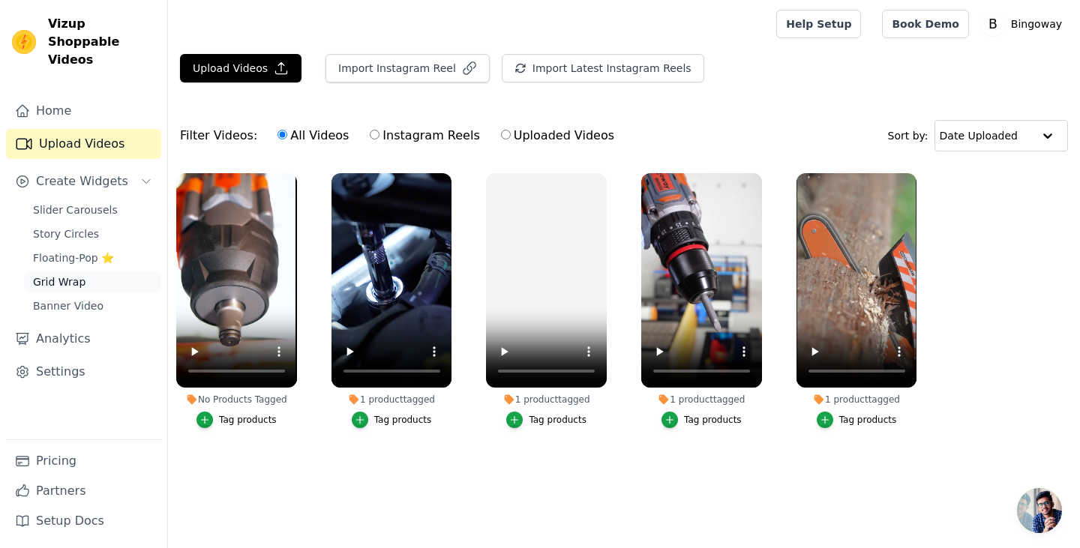
click at [46, 274] on span "Grid Wrap" at bounding box center [59, 281] width 52 height 15
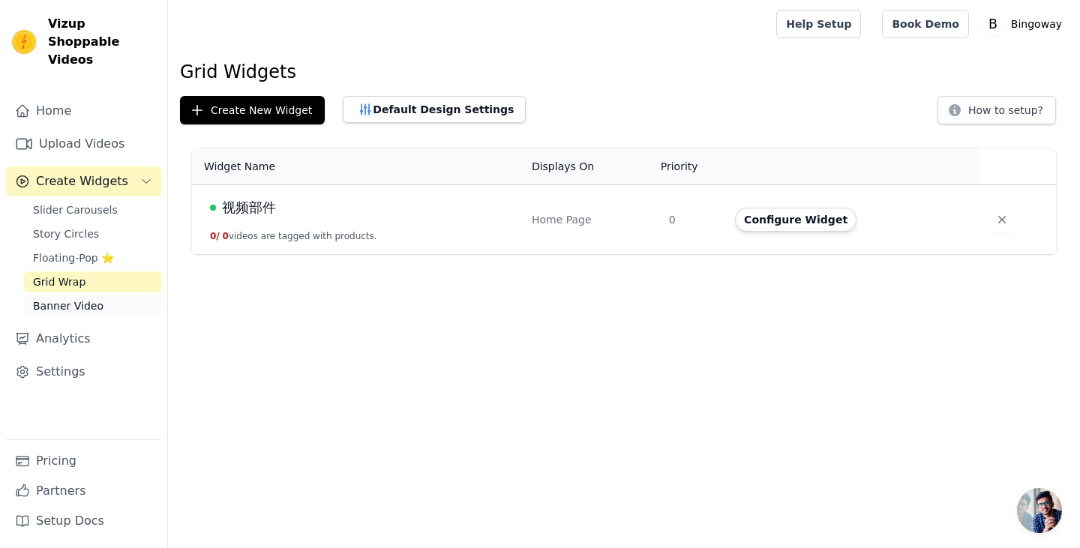
click at [43, 298] on span "Banner Video" at bounding box center [68, 305] width 70 height 15
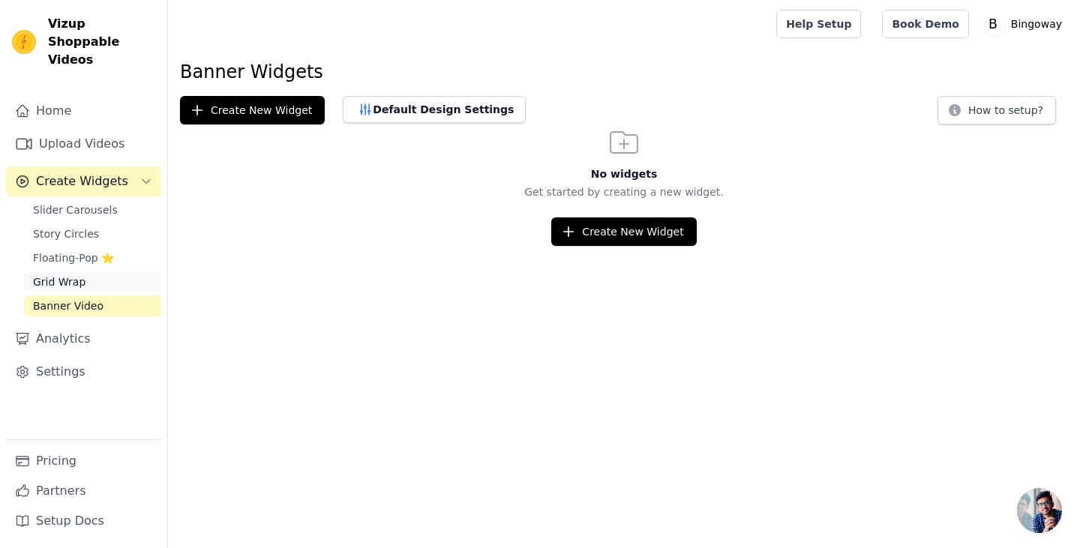
click at [114, 271] on link "Grid Wrap" at bounding box center [92, 281] width 137 height 21
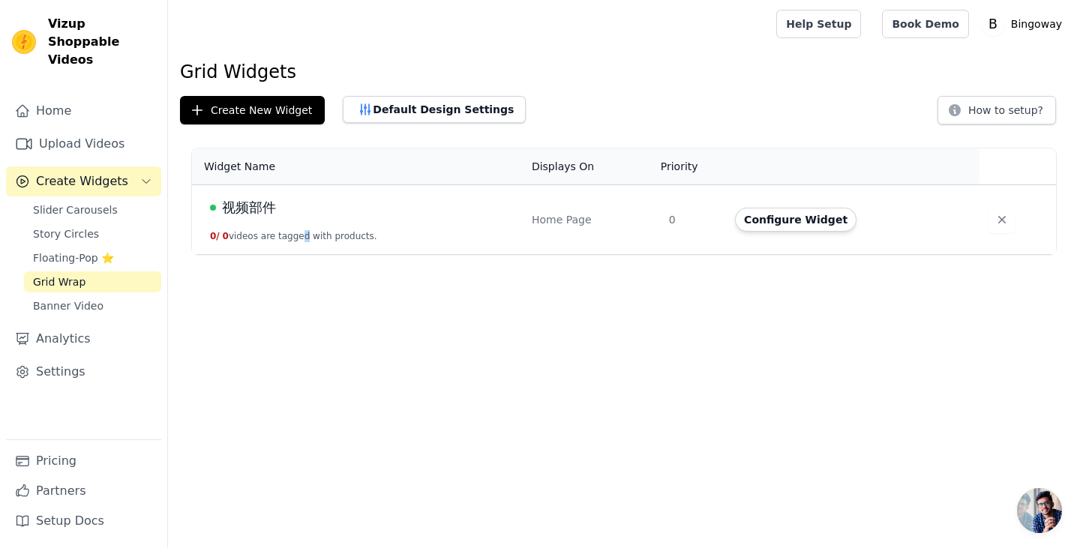
drag, startPoint x: 303, startPoint y: 223, endPoint x: 571, endPoint y: 253, distance: 269.5
click at [302, 223] on td "视频部件 0 / 0 videos are tagged with products." at bounding box center [357, 220] width 331 height 70
click at [781, 220] on button "Configure Widget" at bounding box center [795, 220] width 121 height 24
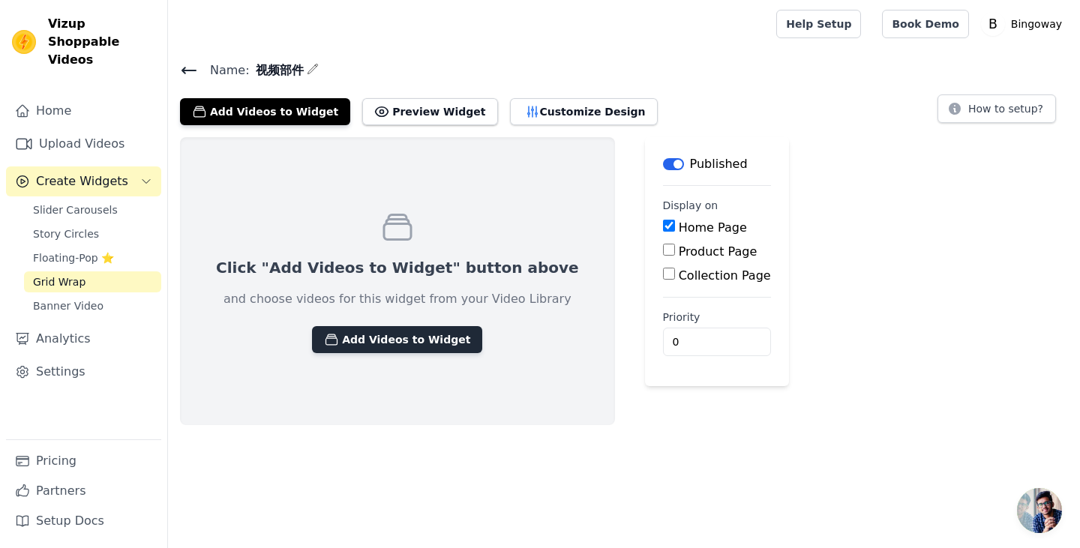
click at [409, 333] on button "Add Videos to Widget" at bounding box center [397, 339] width 170 height 27
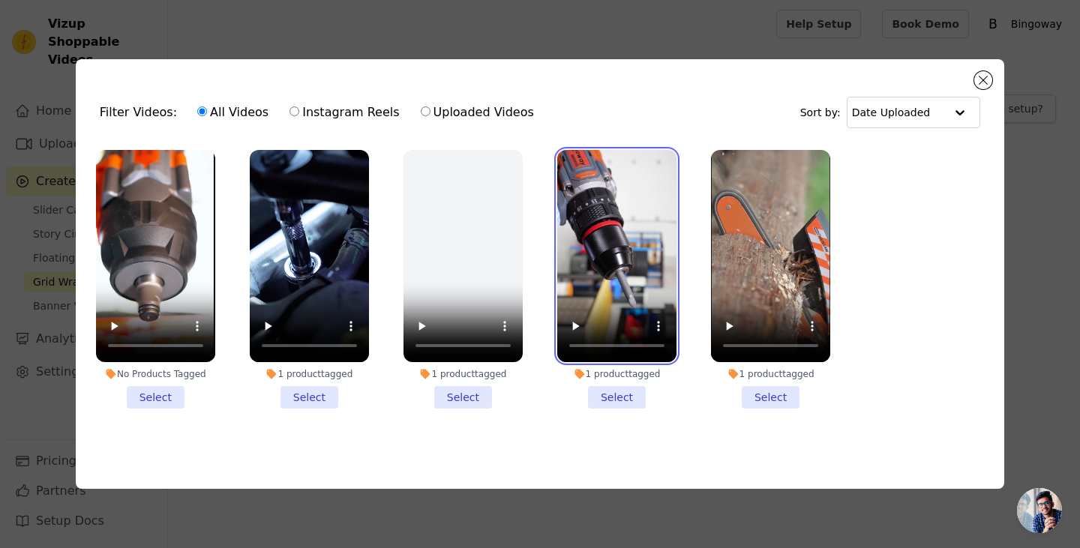
click at [612, 229] on video at bounding box center [616, 256] width 119 height 212
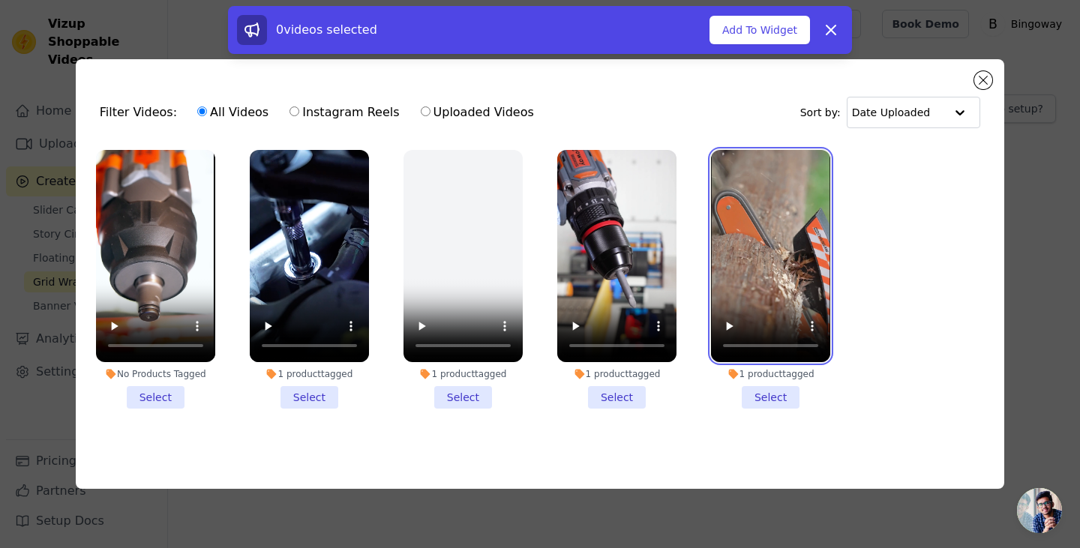
click at [749, 232] on video at bounding box center [770, 256] width 119 height 212
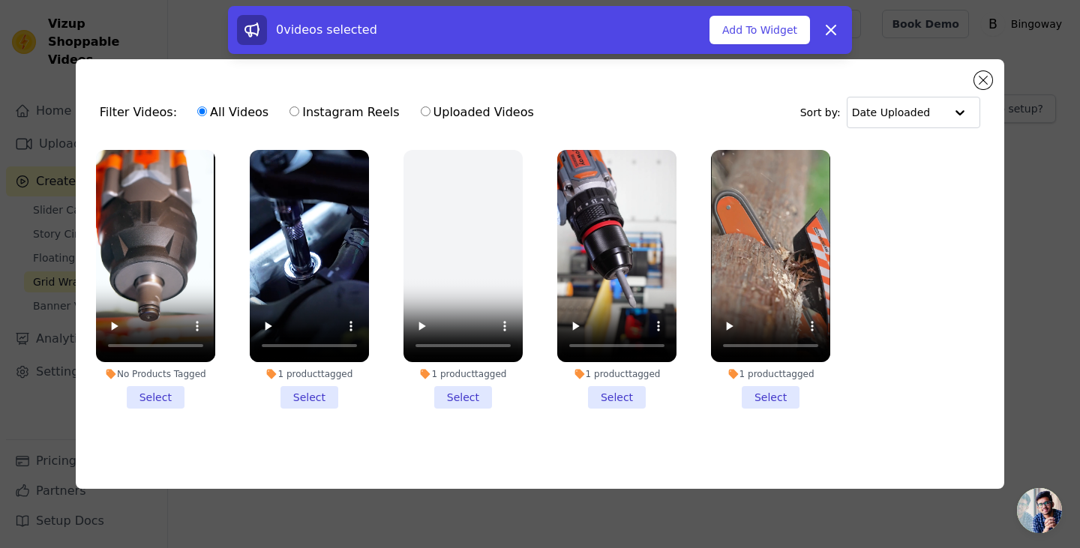
click at [540, 232] on ul "No Products Tagged Select 1 product tagged Select 1 product tagged Select 1 pro…" at bounding box center [540, 291] width 904 height 299
click at [603, 396] on li "1 product tagged Select" at bounding box center [616, 279] width 119 height 259
click at [0, 0] on input "1 product tagged Select" at bounding box center [0, 0] width 0 height 0
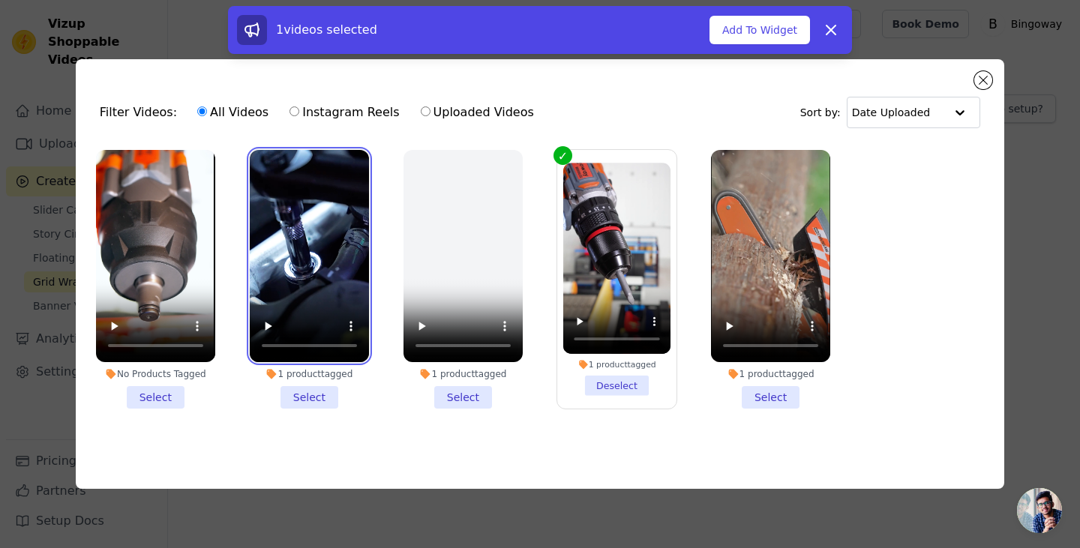
click at [310, 267] on video at bounding box center [309, 256] width 119 height 212
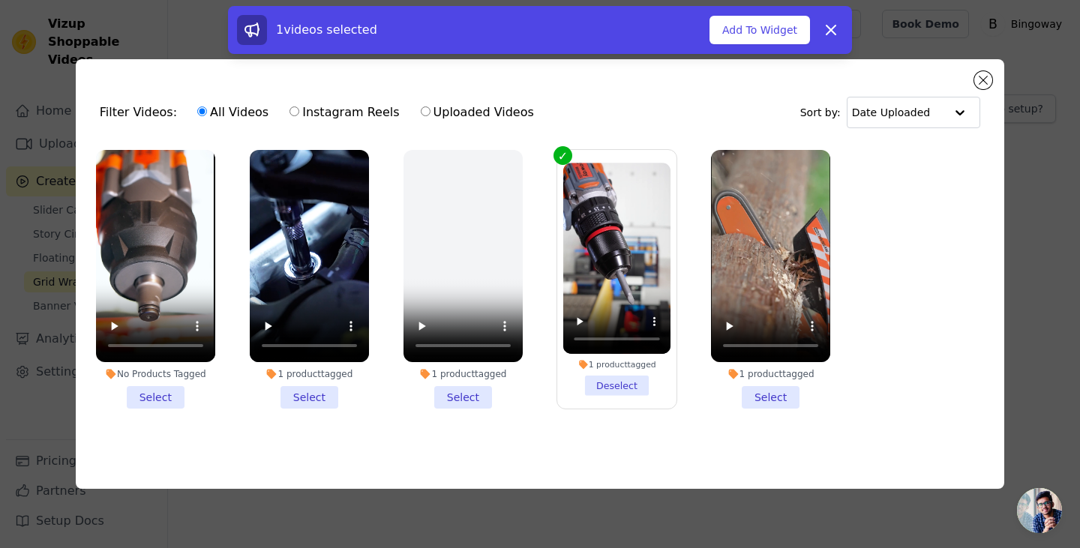
click at [306, 388] on li "1 product tagged Select" at bounding box center [309, 279] width 119 height 259
click at [0, 0] on input "1 product tagged Select" at bounding box center [0, 0] width 0 height 0
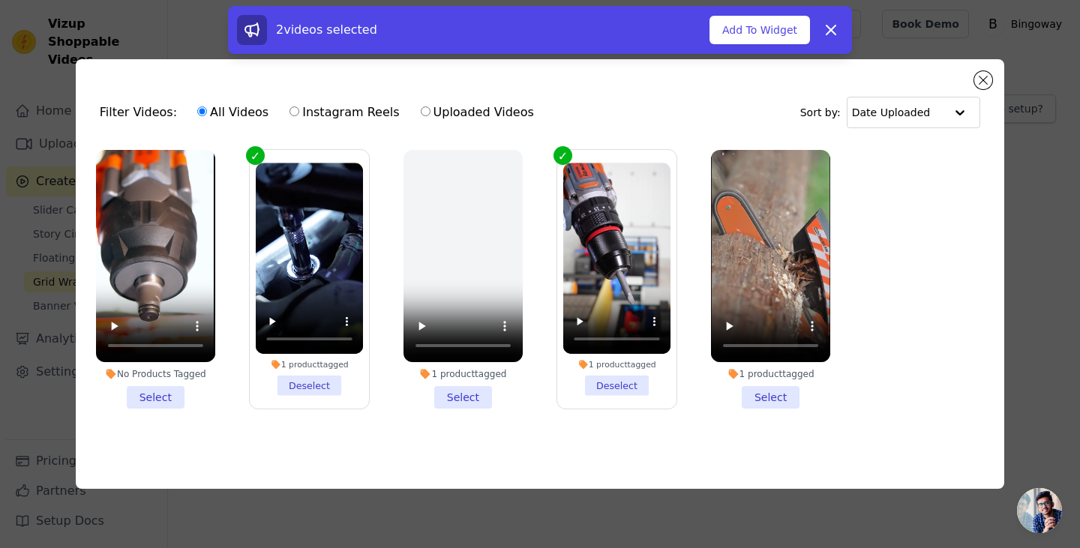
click at [175, 390] on li "No Products Tagged Select" at bounding box center [155, 279] width 119 height 259
click at [0, 0] on input "No Products Tagged Select" at bounding box center [0, 0] width 0 height 0
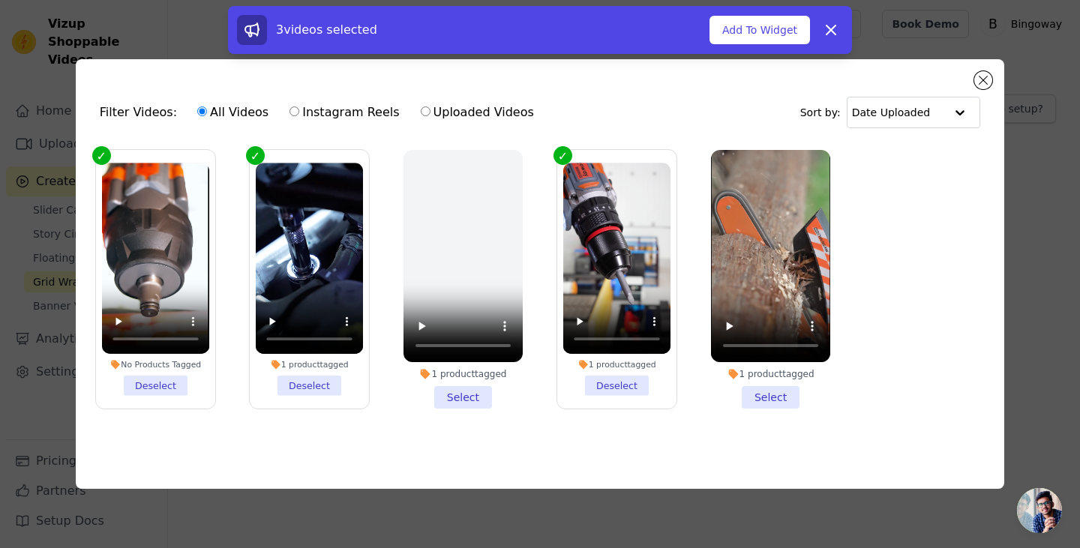
click at [790, 395] on li "1 product tagged Select" at bounding box center [770, 279] width 119 height 259
click at [0, 0] on input "1 product tagged Select" at bounding box center [0, 0] width 0 height 0
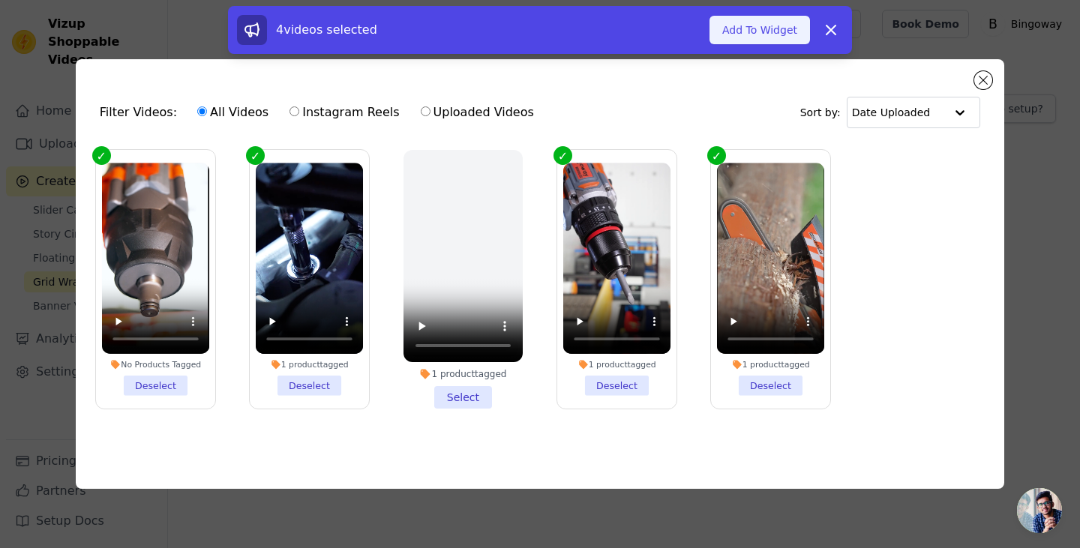
click at [746, 22] on button "Add To Widget" at bounding box center [759, 30] width 100 height 28
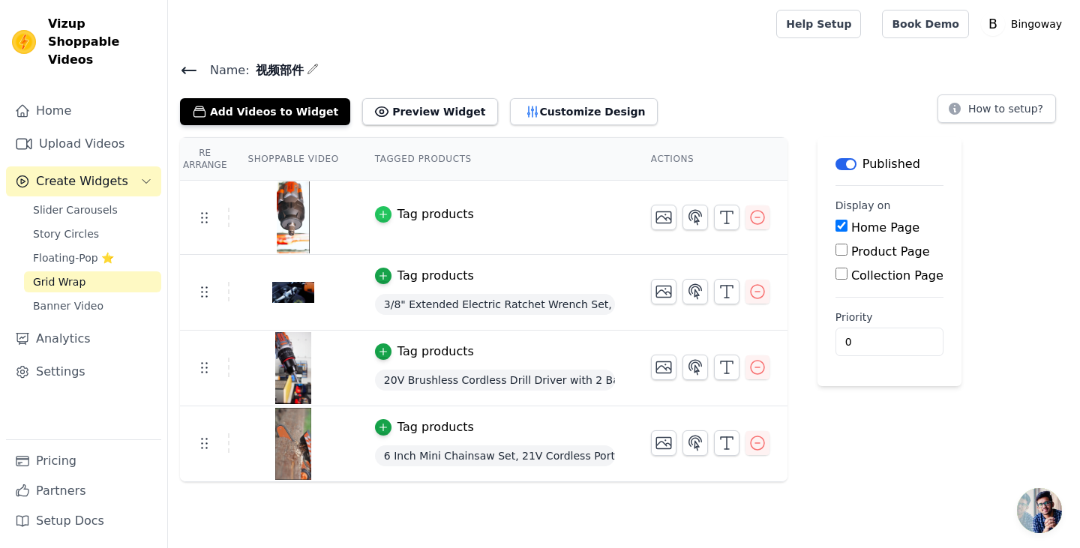
click at [381, 215] on icon "button" at bounding box center [383, 214] width 10 height 10
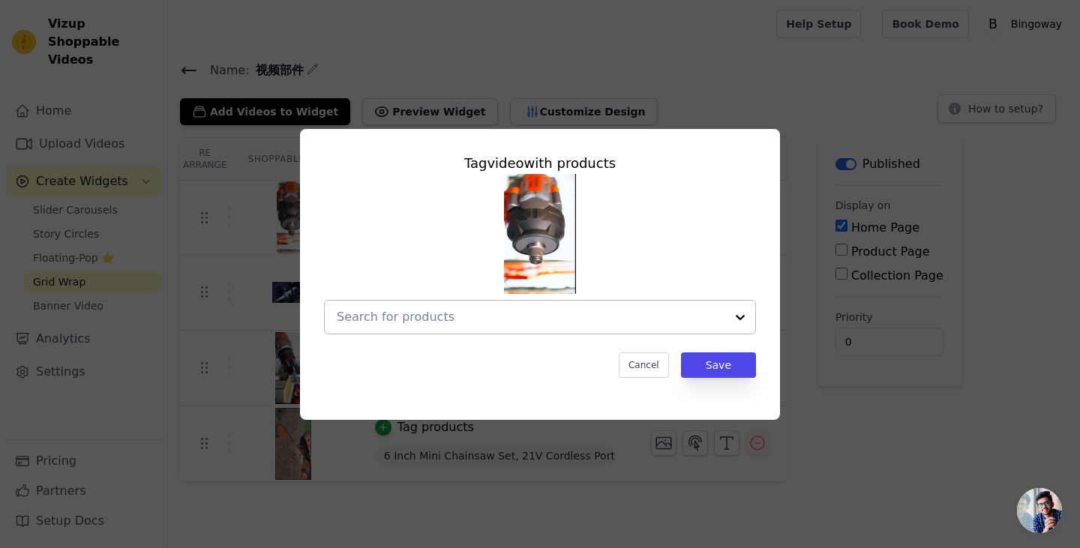
click at [536, 325] on div at bounding box center [531, 317] width 388 height 33
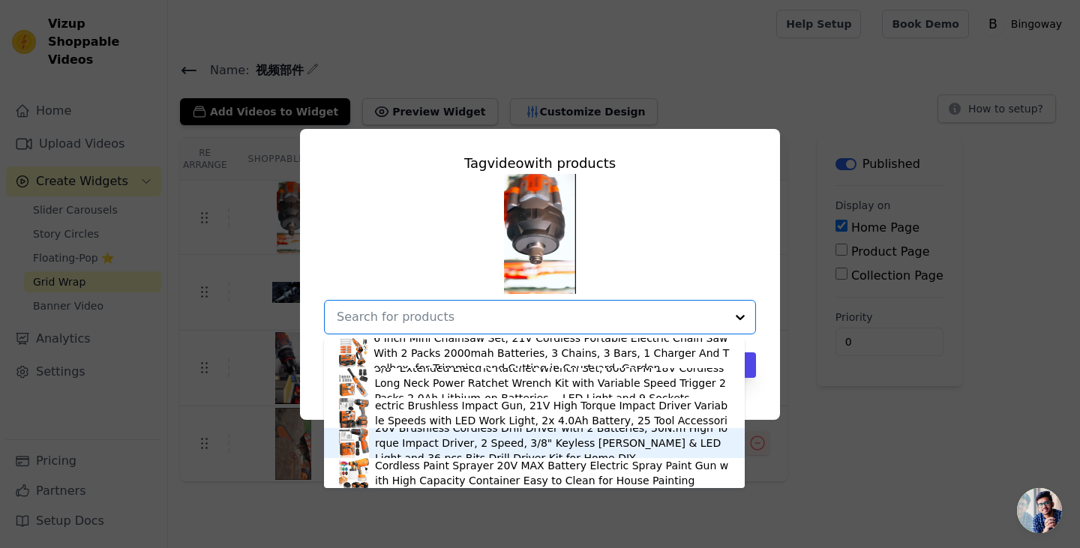
click at [484, 439] on div "20V Brushless Cordless Drill Driver with 2 Batteries, 50N.m High Torque Impact …" at bounding box center [552, 443] width 355 height 45
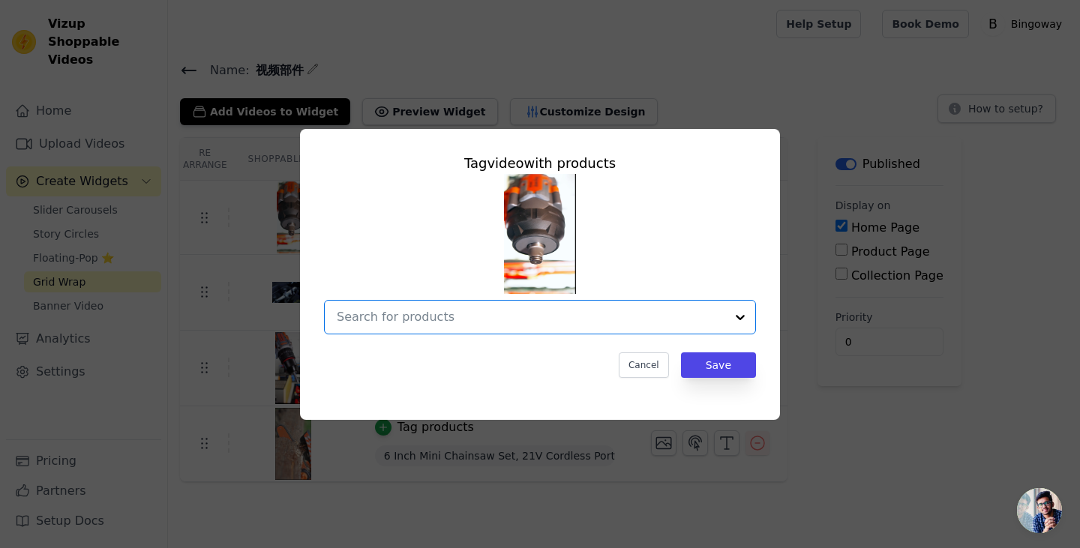
click at [691, 314] on input "text" at bounding box center [531, 317] width 388 height 18
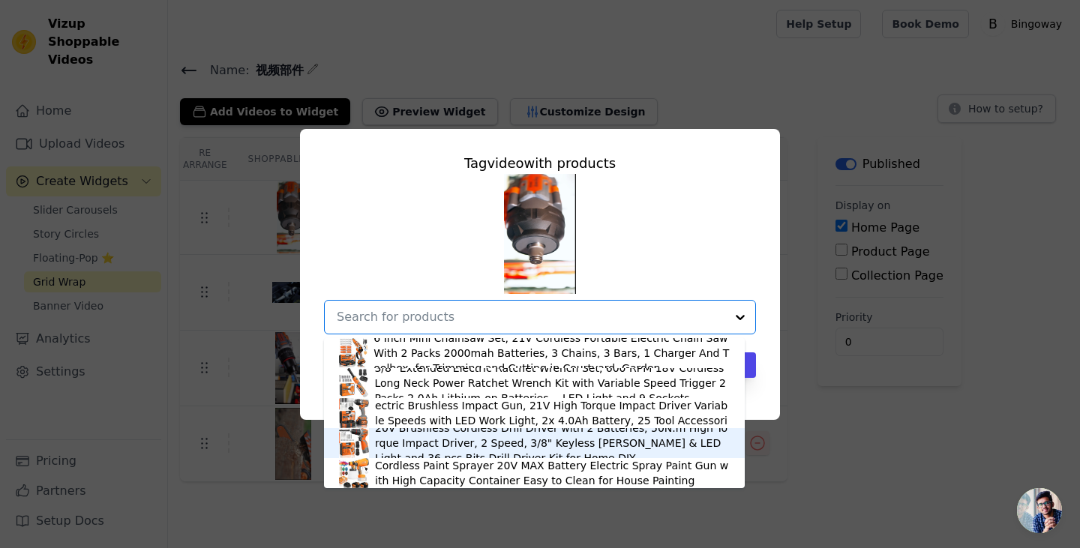
click at [565, 427] on div "20V Brushless Cordless Drill Driver with 2 Batteries, 50N.m High Torque Impact …" at bounding box center [552, 443] width 355 height 45
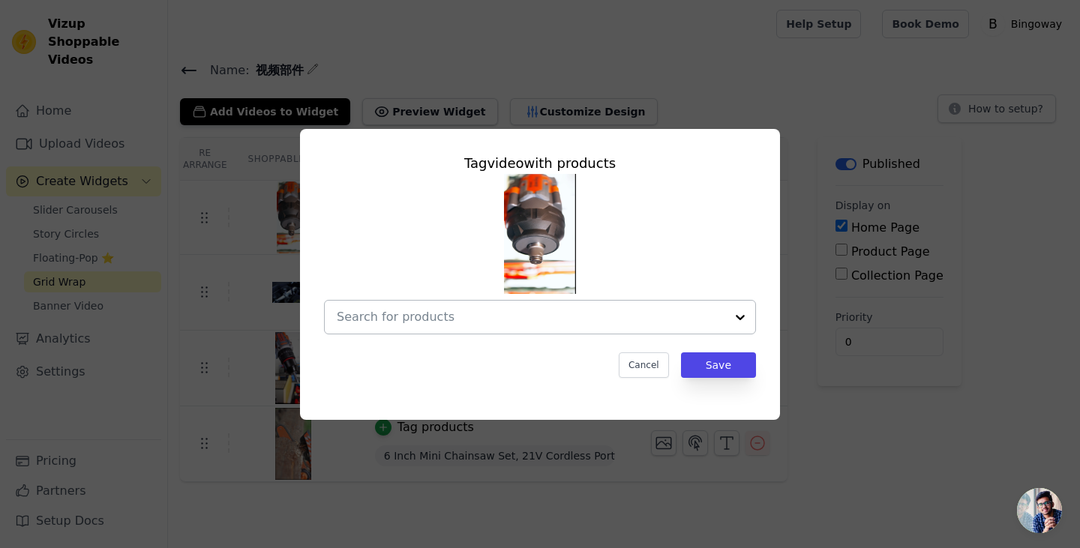
drag, startPoint x: 723, startPoint y: 316, endPoint x: 718, endPoint y: 324, distance: 9.8
click at [723, 316] on input "text" at bounding box center [531, 317] width 388 height 18
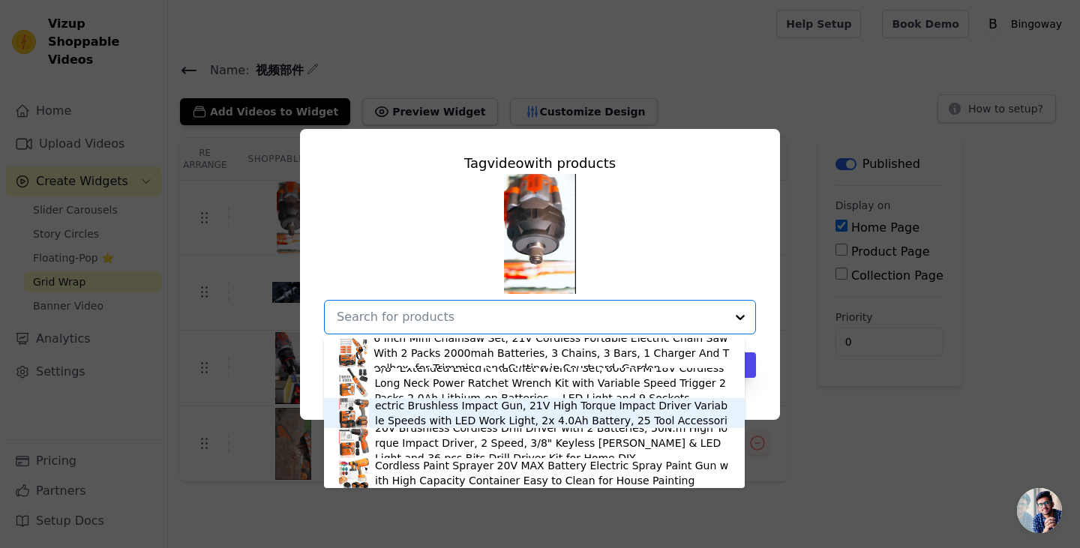
click at [575, 417] on div "Cordless Impact Wrench 1/2”, 900Ft-[MEDICAL_DATA] (1200N.m) Electric Brushless …" at bounding box center [552, 413] width 355 height 60
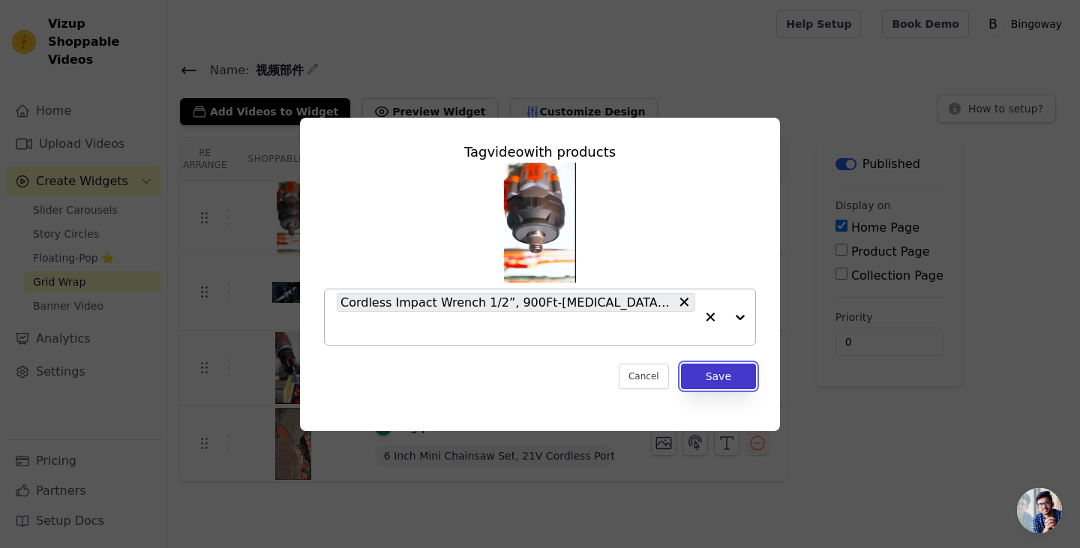
click at [727, 371] on button "Save" at bounding box center [718, 376] width 75 height 25
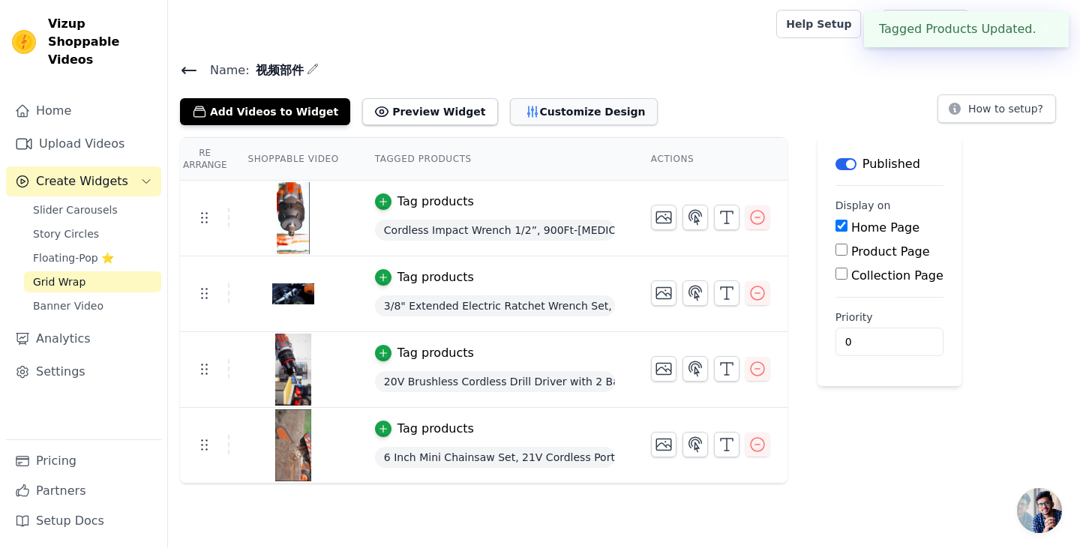
click at [537, 106] on button "Customize Design" at bounding box center [584, 111] width 148 height 27
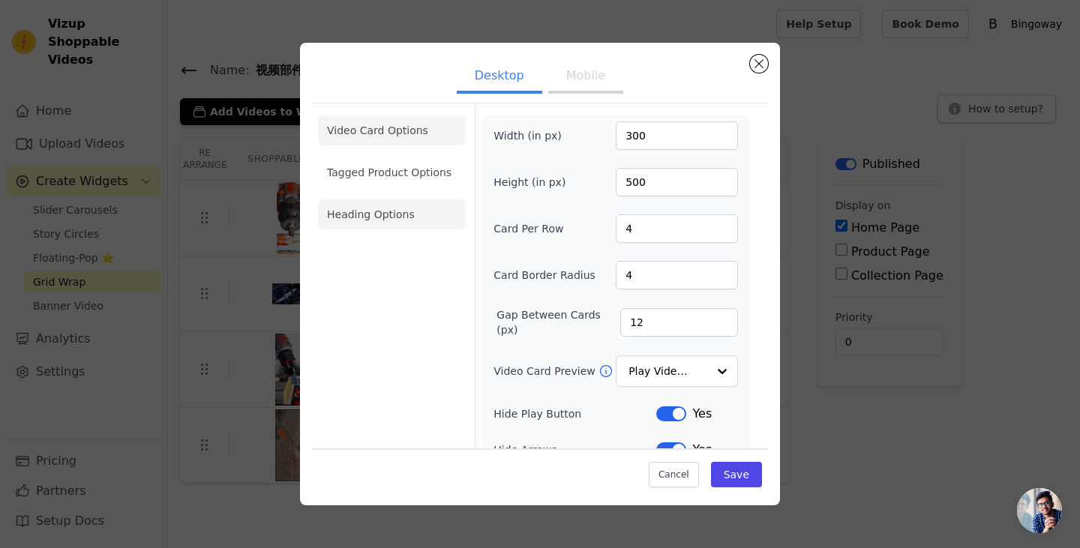
click at [349, 208] on li "Heading Options" at bounding box center [392, 214] width 148 height 30
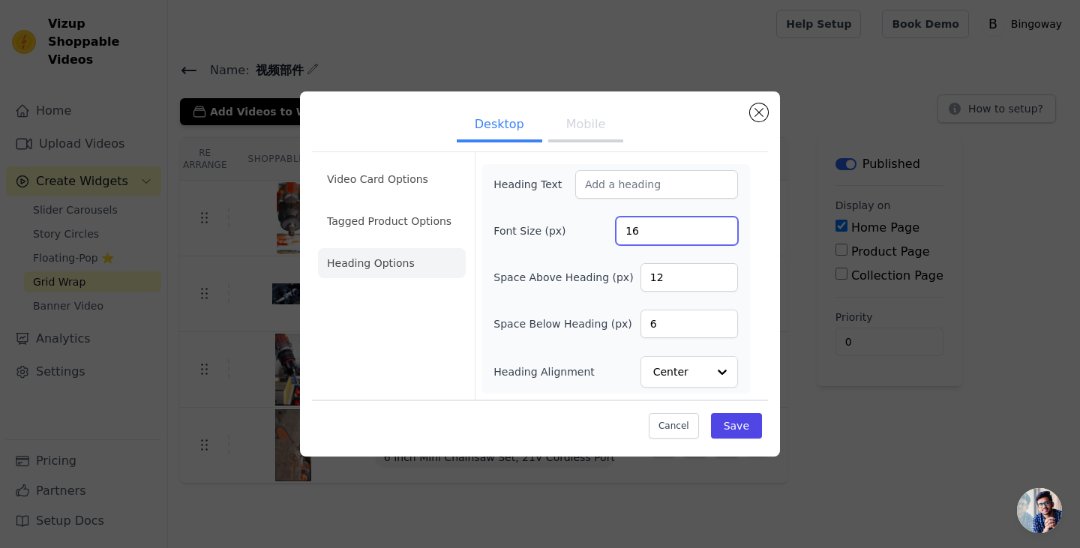
drag, startPoint x: 651, startPoint y: 232, endPoint x: 691, endPoint y: 205, distance: 48.0
click at [650, 232] on input "16" at bounding box center [677, 231] width 122 height 28
click at [728, 233] on input "1" at bounding box center [677, 231] width 122 height 28
type input "20"
click at [397, 217] on li "Tagged Product Options" at bounding box center [392, 221] width 148 height 30
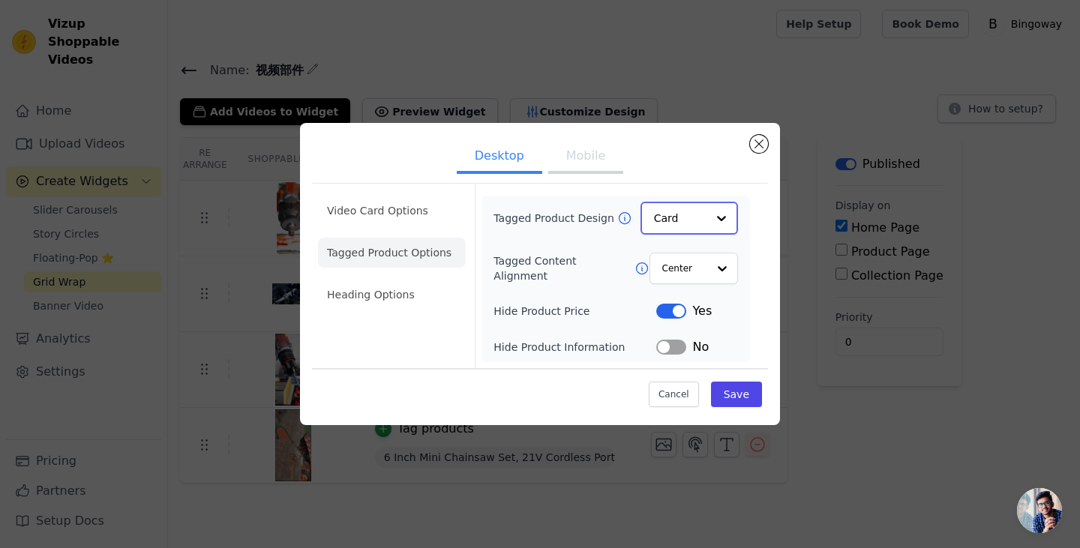
click at [697, 214] on input "Tagged Product Design" at bounding box center [680, 218] width 52 height 30
click at [675, 202] on div "Card" at bounding box center [688, 218] width 97 height 33
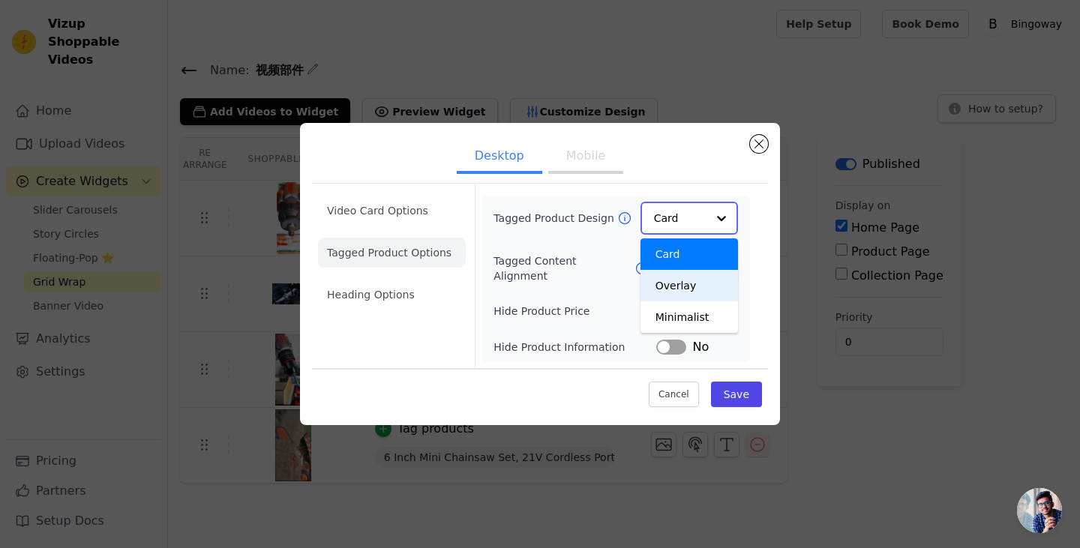
click at [673, 279] on div "Overlay" at bounding box center [688, 285] width 97 height 31
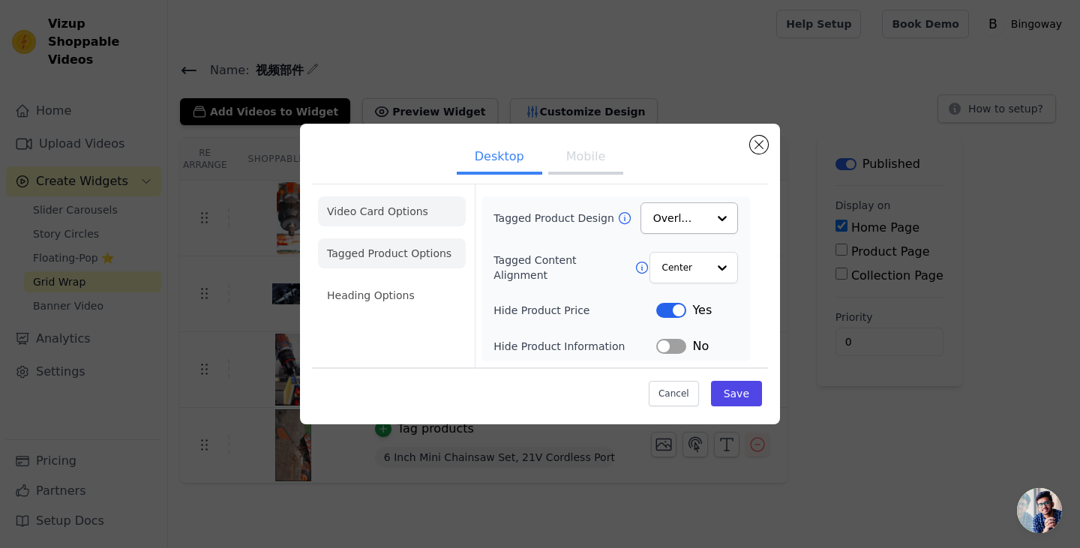
click at [370, 238] on li "Video Card Options" at bounding box center [392, 253] width 148 height 30
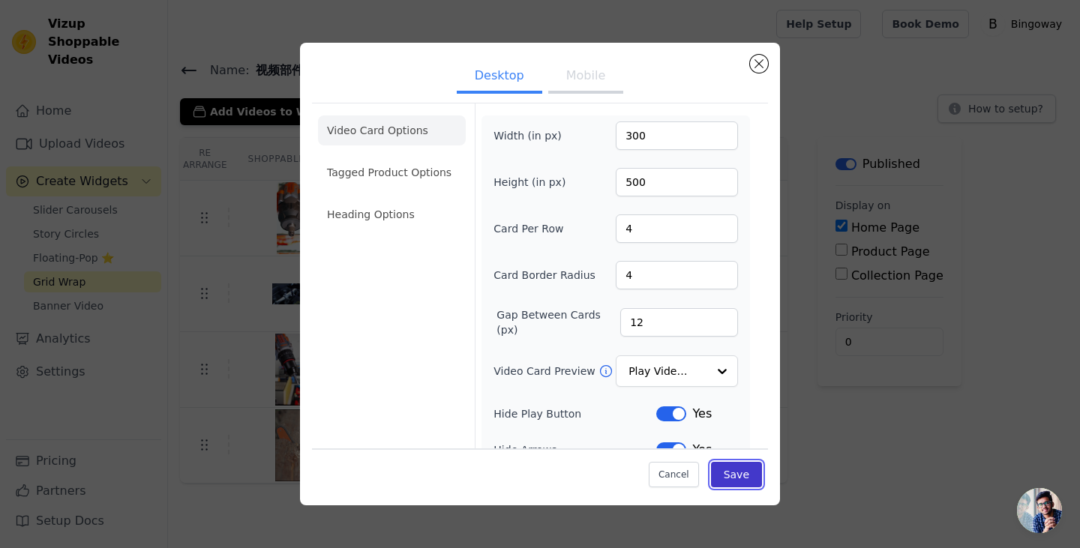
click at [751, 471] on button "Save" at bounding box center [736, 474] width 51 height 25
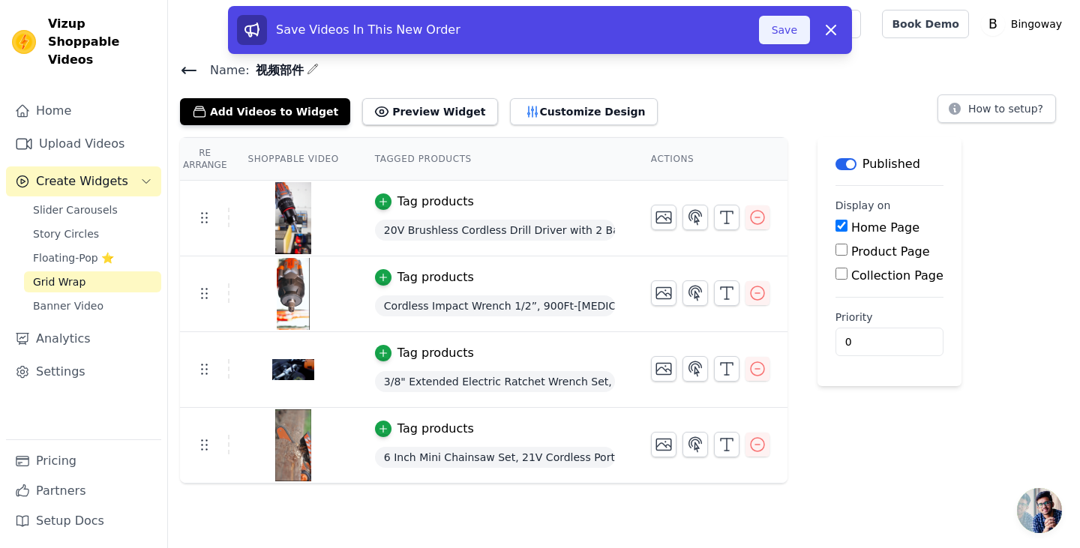
click at [767, 33] on button "Save" at bounding box center [784, 30] width 51 height 28
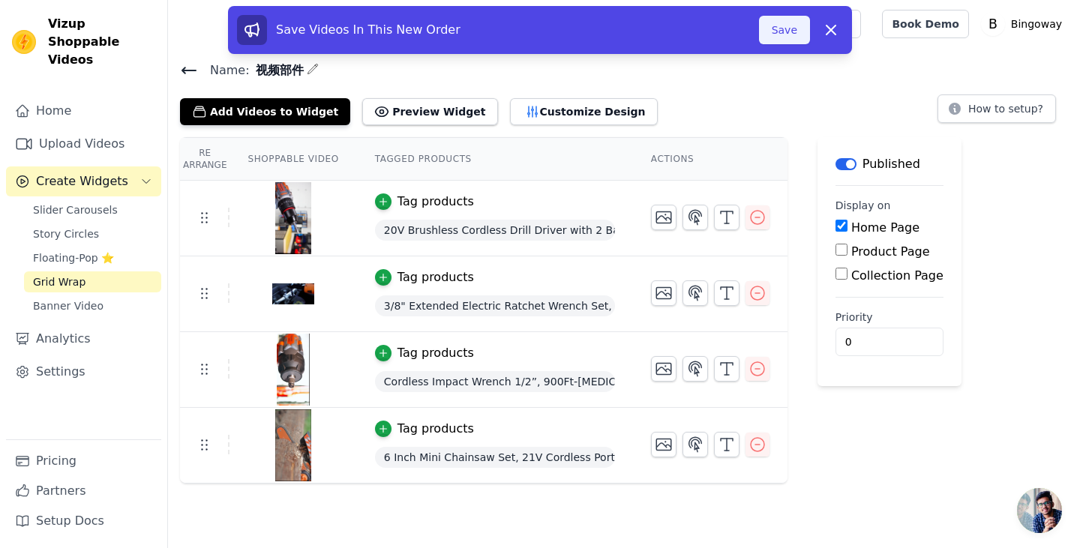
click at [787, 22] on button "Save" at bounding box center [784, 30] width 51 height 28
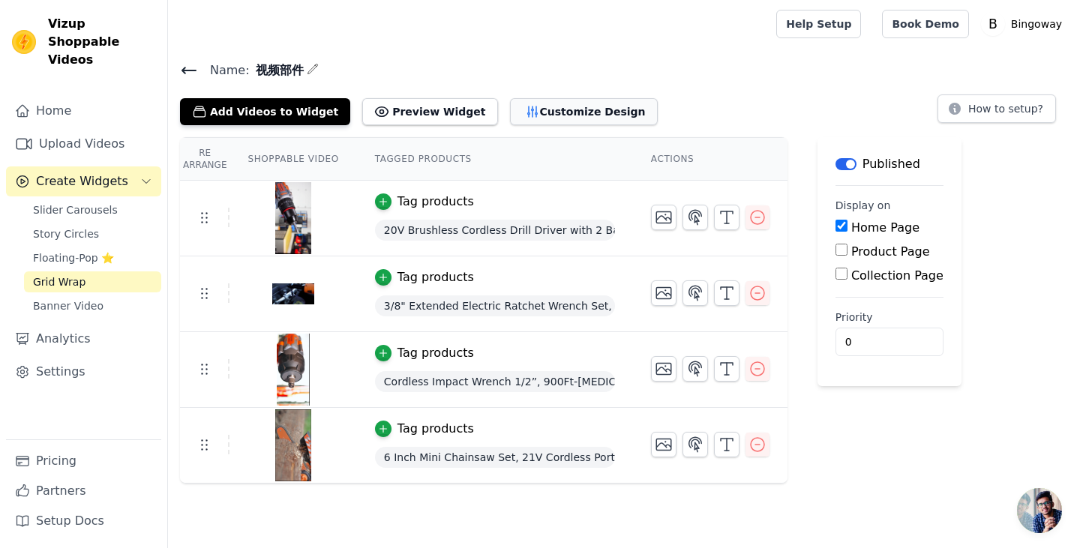
click at [554, 119] on button "Customize Design" at bounding box center [584, 111] width 148 height 27
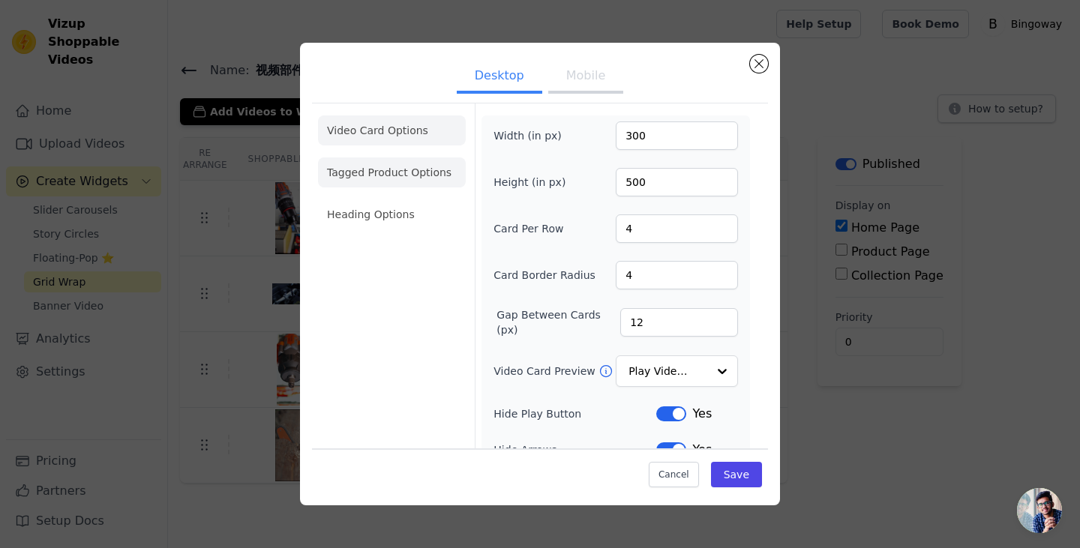
click at [328, 166] on li "Tagged Product Options" at bounding box center [392, 172] width 148 height 30
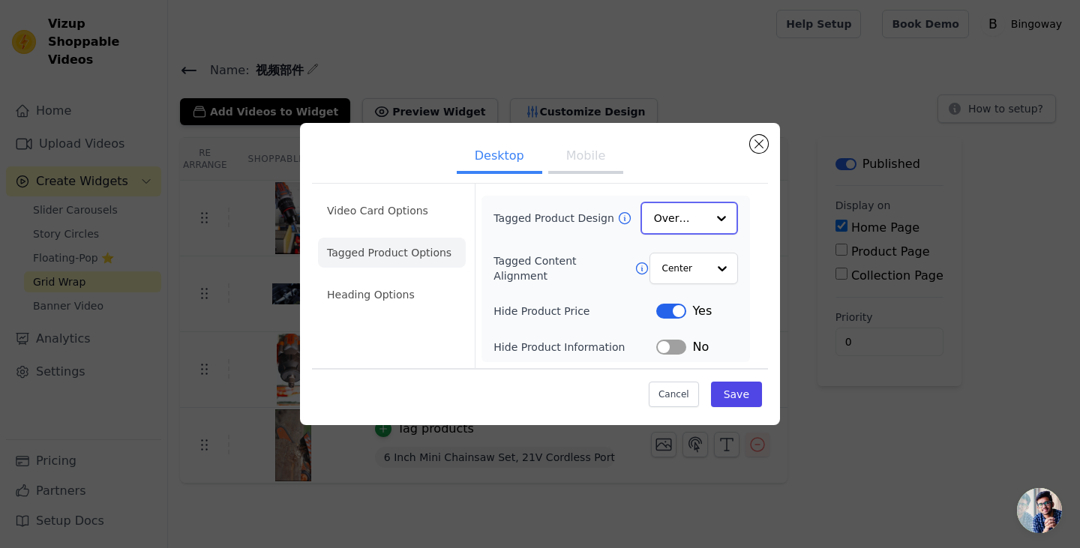
click at [714, 224] on div at bounding box center [721, 218] width 30 height 30
click at [699, 320] on div "Minimalist" at bounding box center [688, 316] width 97 height 31
drag, startPoint x: 737, startPoint y: 394, endPoint x: 774, endPoint y: 330, distance: 73.6
click at [737, 395] on button "Save" at bounding box center [736, 393] width 51 height 25
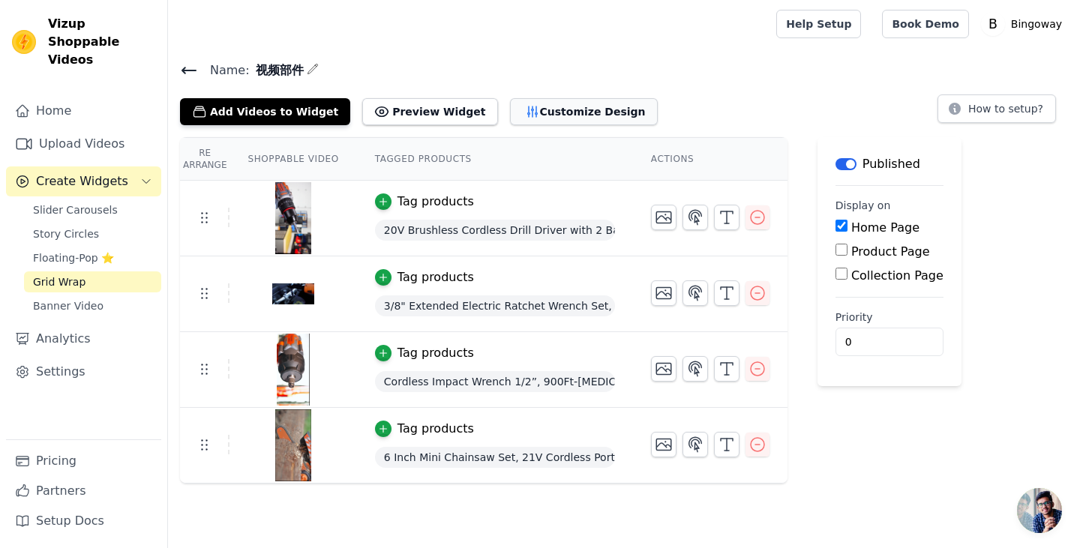
click at [562, 101] on button "Customize Design" at bounding box center [584, 111] width 148 height 27
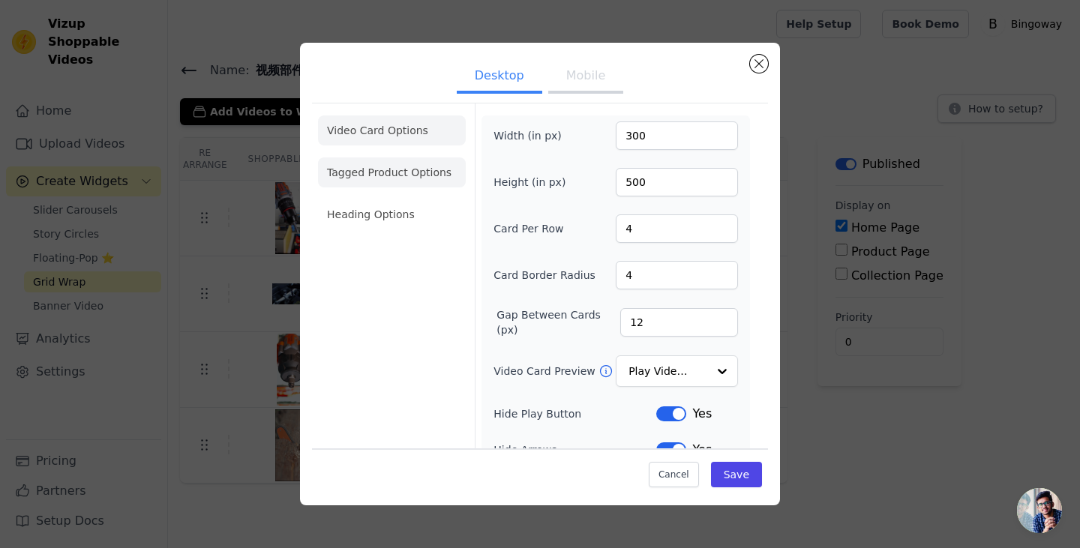
click at [352, 184] on li "Tagged Product Options" at bounding box center [392, 172] width 148 height 30
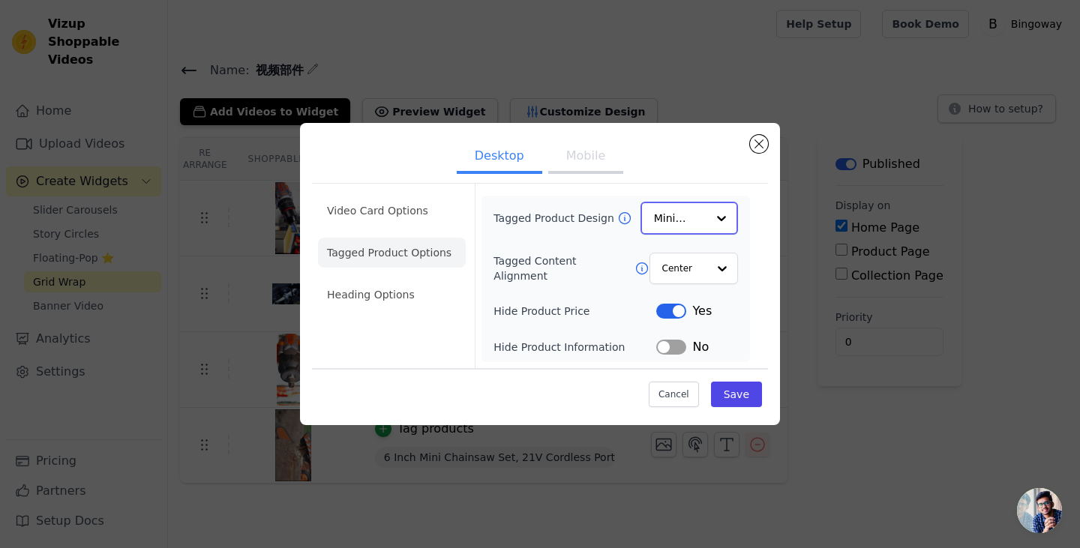
click at [676, 216] on input "Tagged Product Design" at bounding box center [680, 218] width 52 height 30
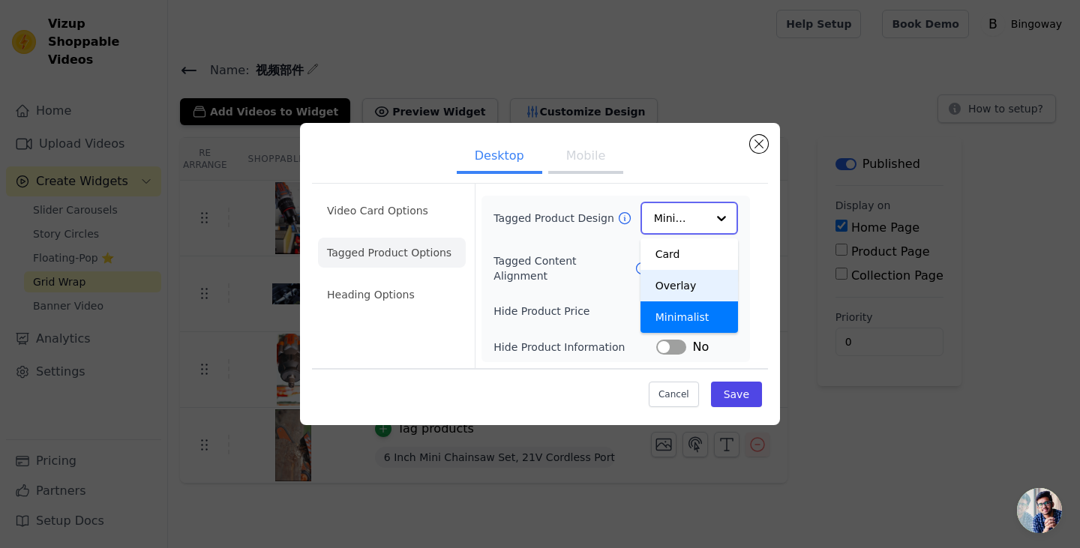
click at [679, 286] on div "Overlay" at bounding box center [688, 285] width 97 height 31
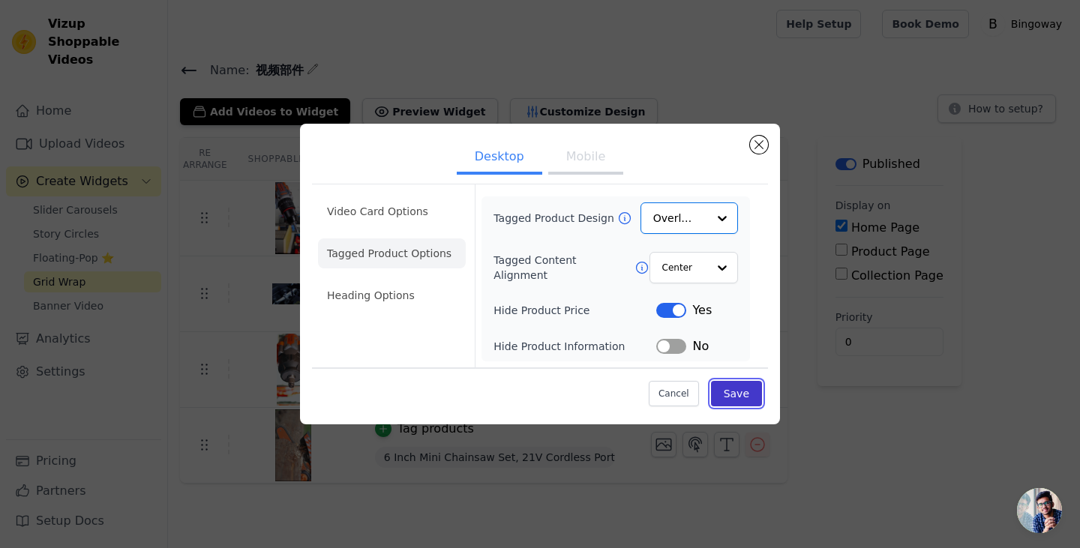
click at [740, 390] on button "Save" at bounding box center [736, 393] width 51 height 25
